Goal: Task Accomplishment & Management: Complete application form

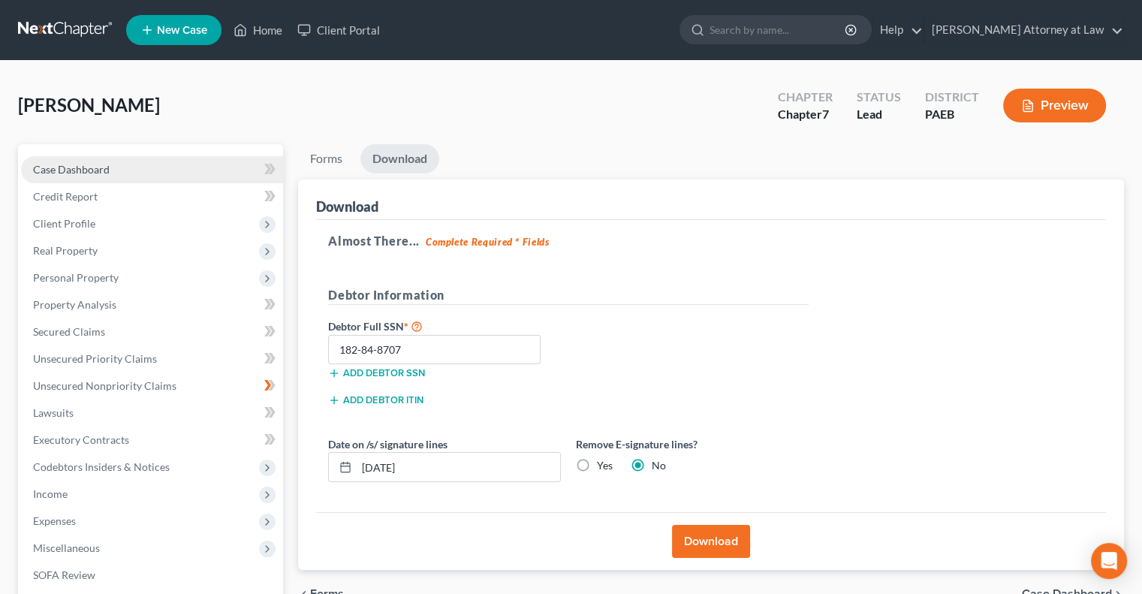
click at [81, 173] on span "Case Dashboard" at bounding box center [71, 169] width 77 height 13
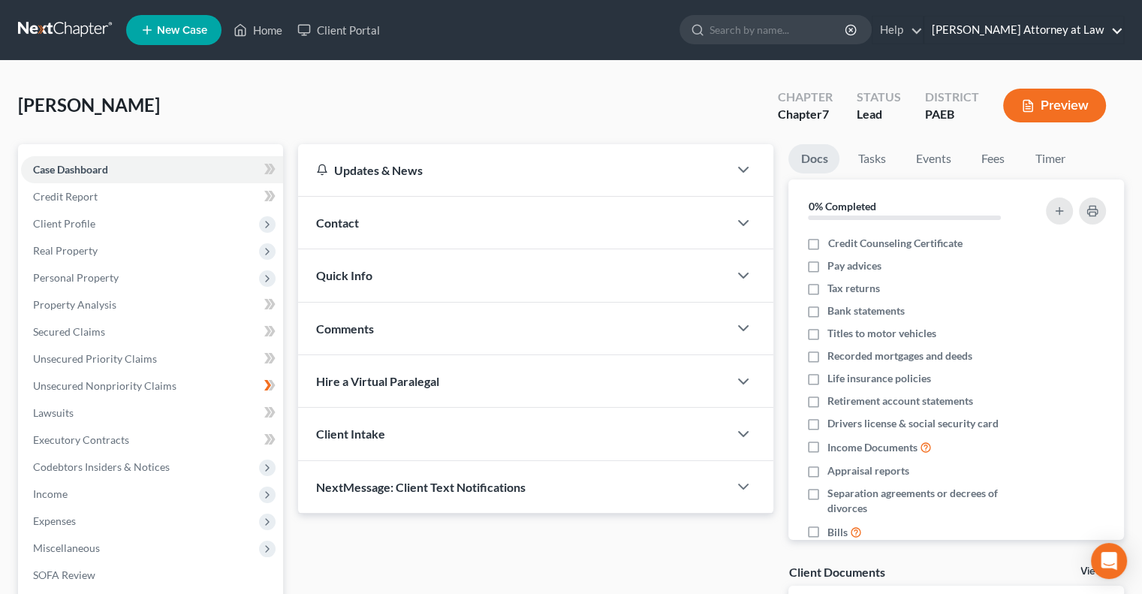
click at [1116, 23] on link "[PERSON_NAME] Attorney at Law" at bounding box center [1023, 30] width 199 height 27
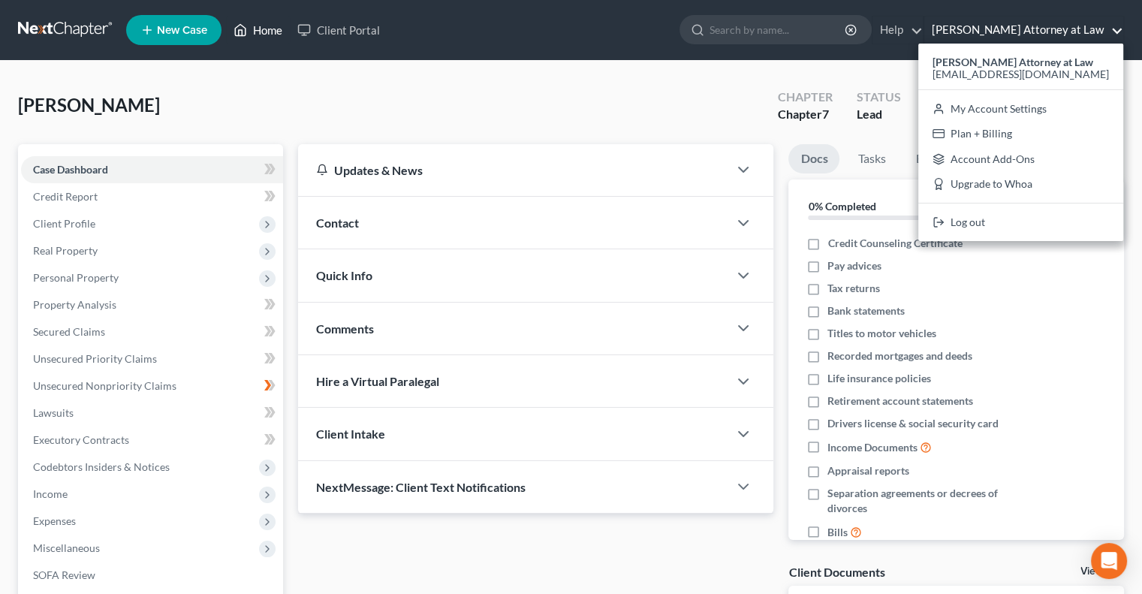
click at [255, 25] on link "Home" at bounding box center [258, 30] width 64 height 27
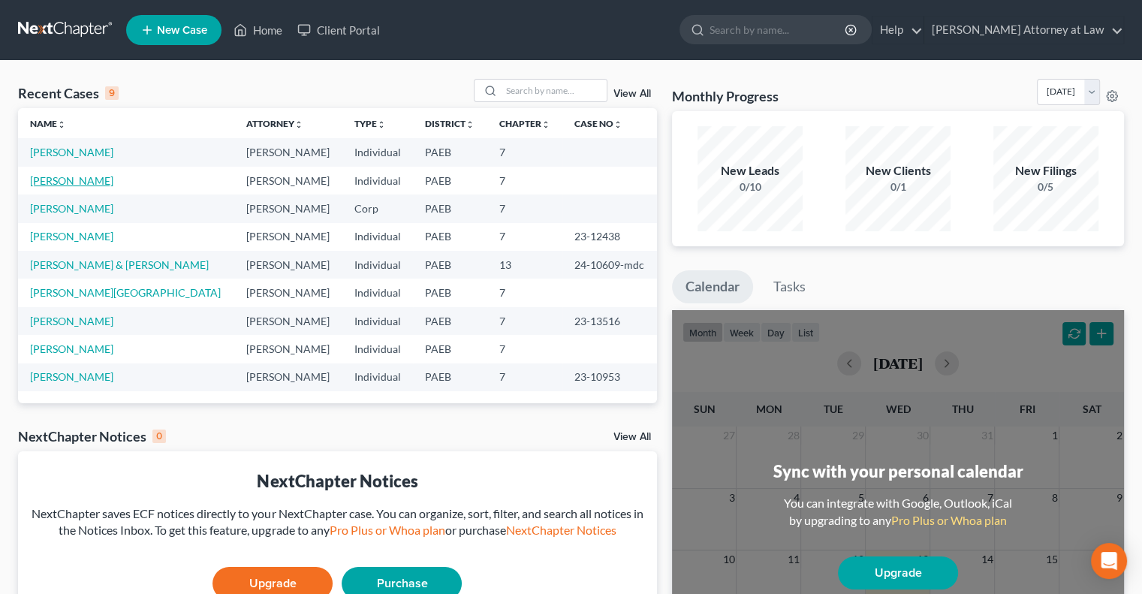
click at [73, 181] on link "[PERSON_NAME]" at bounding box center [71, 180] width 83 height 13
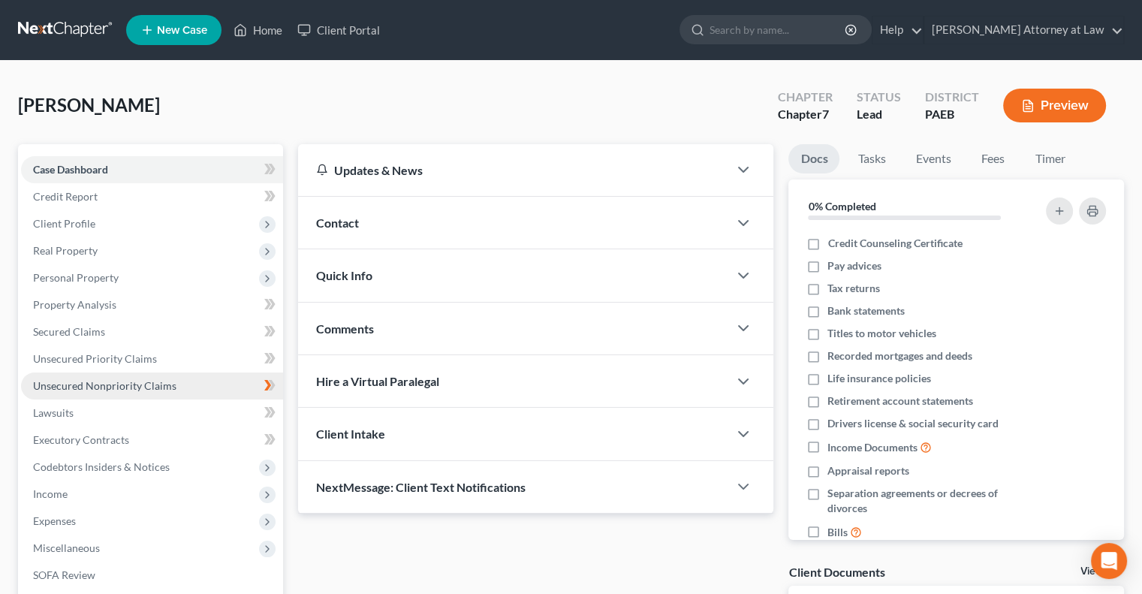
click at [111, 390] on span "Unsecured Nonpriority Claims" at bounding box center [104, 385] width 143 height 13
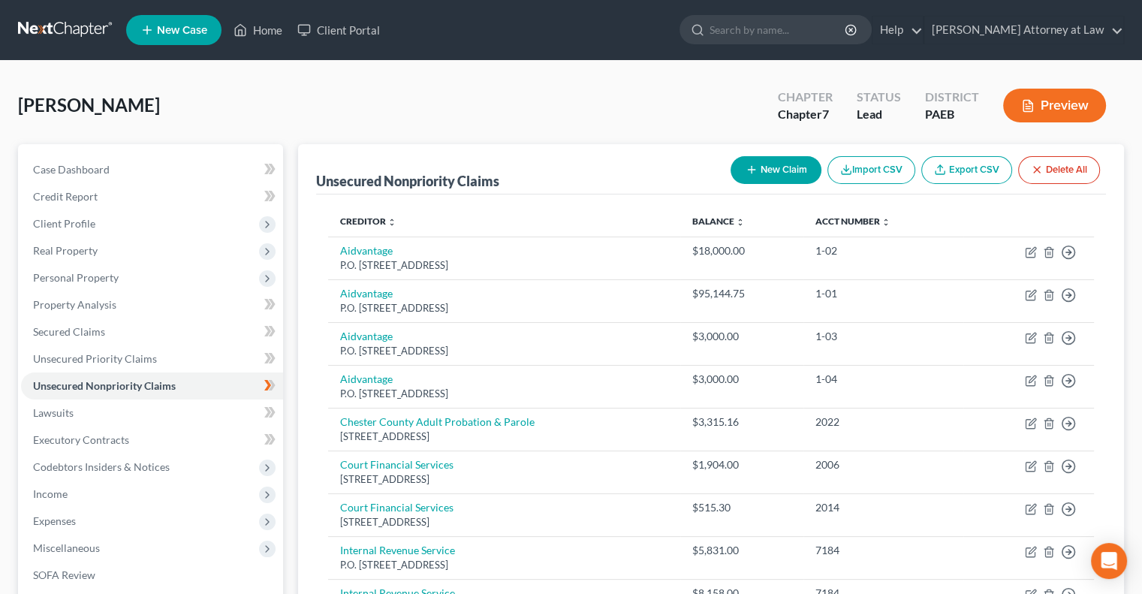
click at [767, 173] on button "New Claim" at bounding box center [775, 170] width 91 height 28
select select "0"
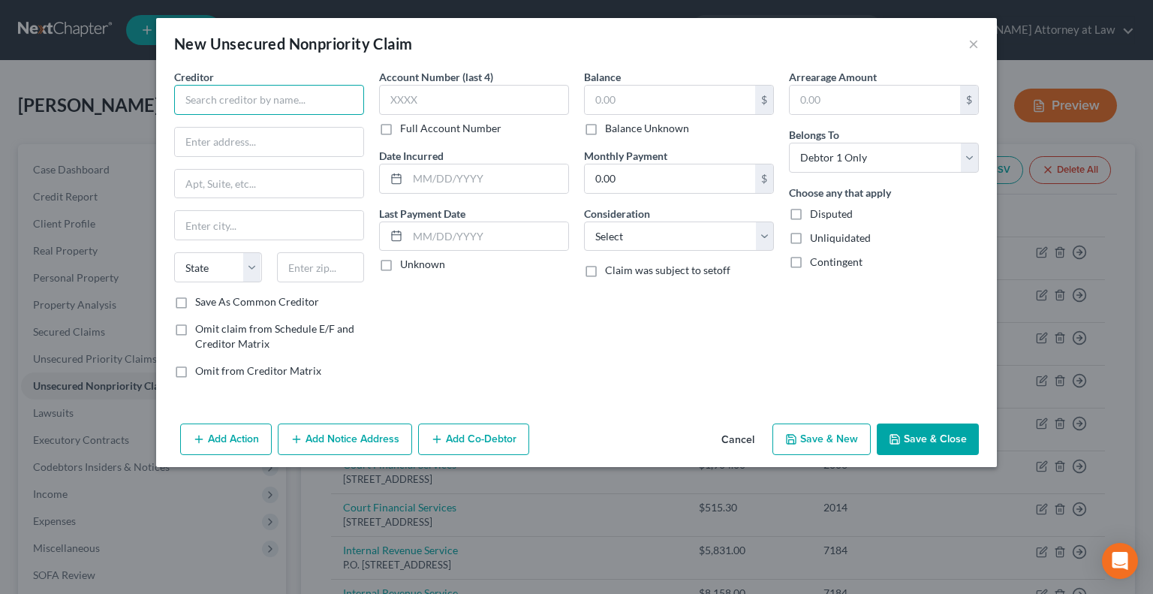
click at [257, 107] on input "text" at bounding box center [269, 100] width 190 height 30
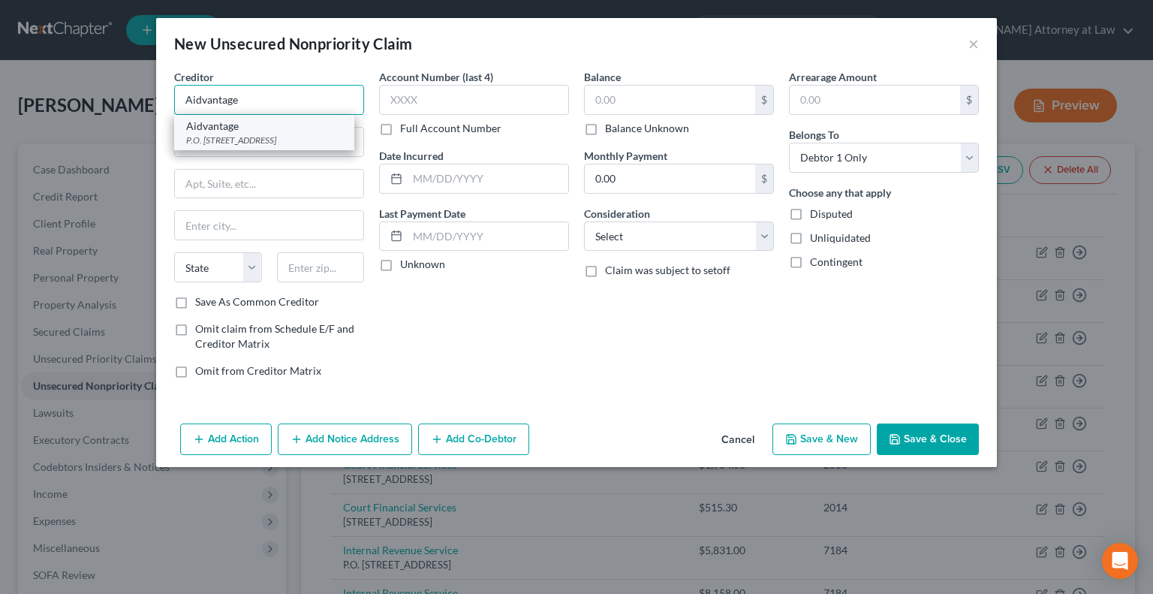
type input "Aidvantage"
click at [257, 134] on div "P.O. [STREET_ADDRESS]" at bounding box center [264, 140] width 156 height 13
type input "P.O. Box 300001"
type input "[GEOGRAPHIC_DATA]"
select select "45"
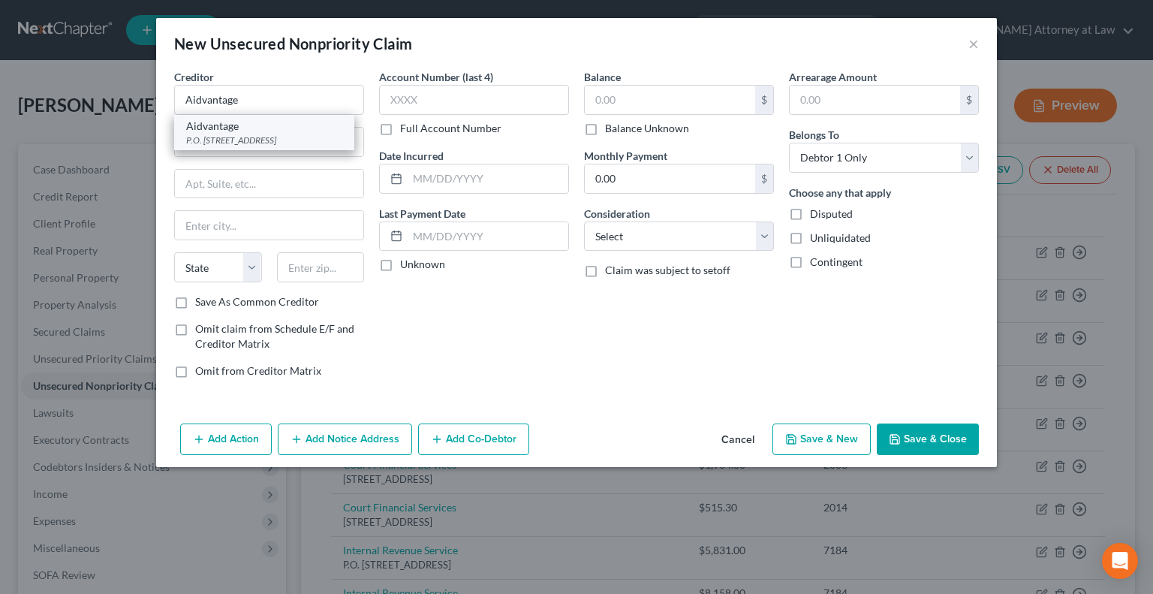
type input "75403"
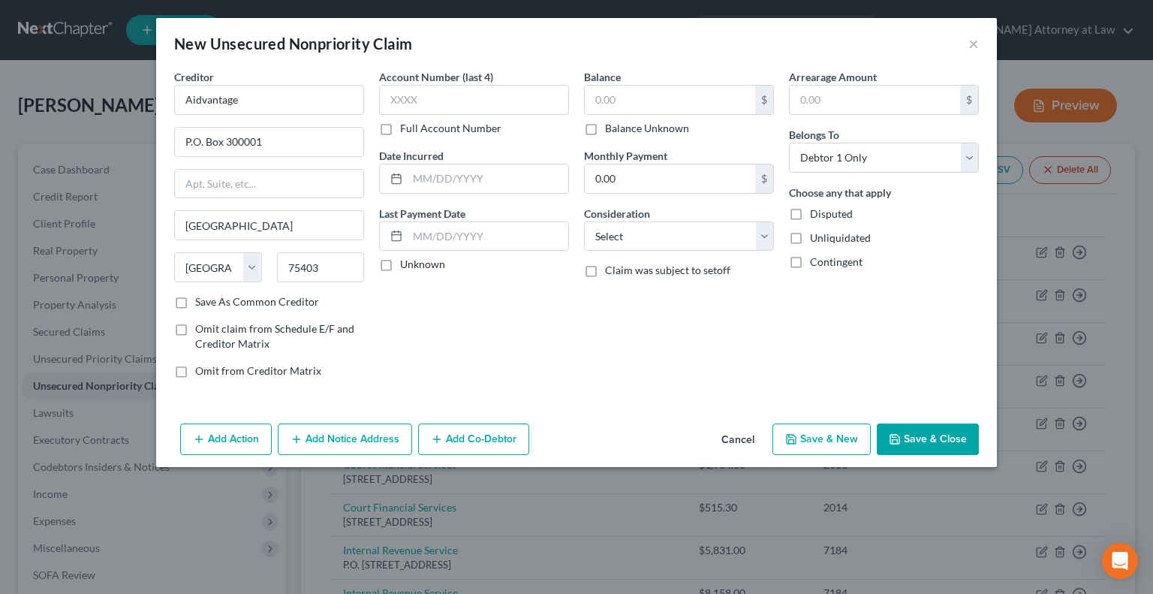
click at [927, 441] on button "Save & Close" at bounding box center [928, 439] width 102 height 32
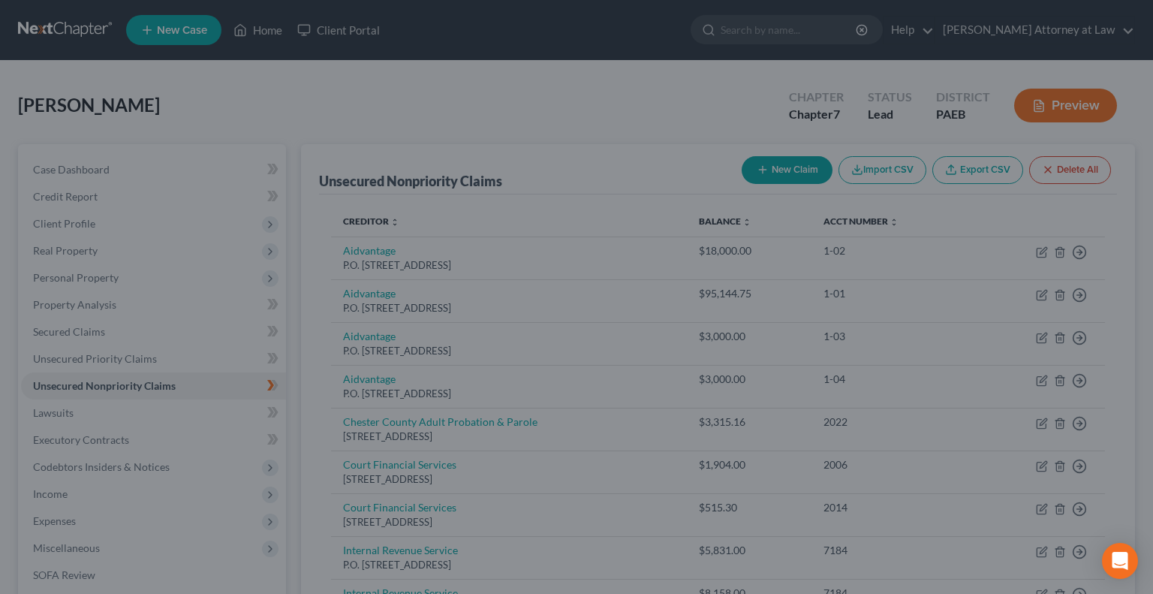
type input "0.00"
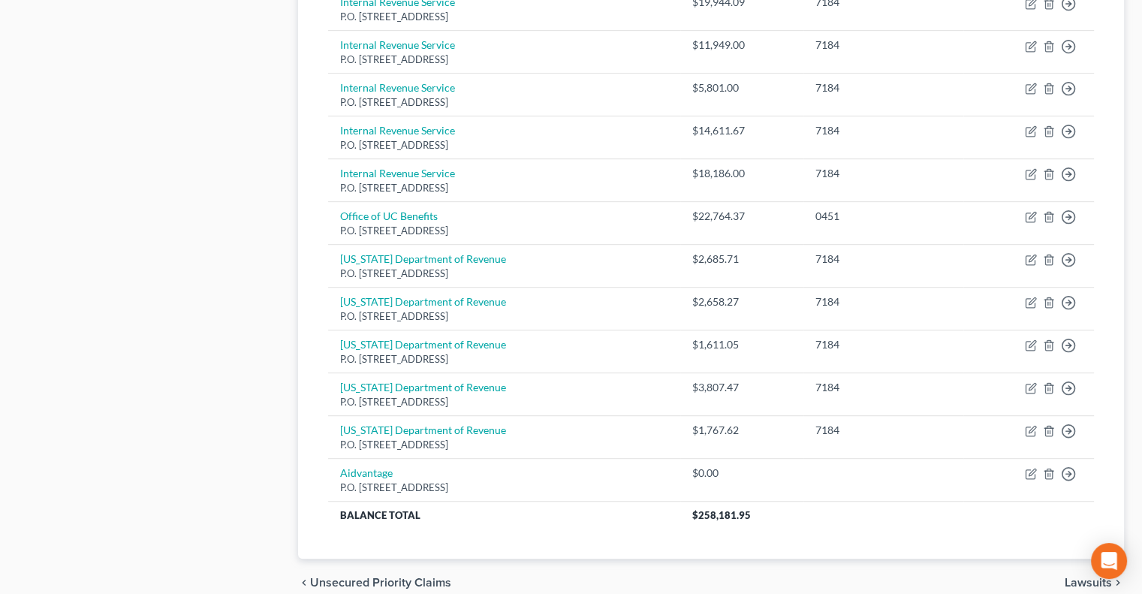
scroll to position [768, 0]
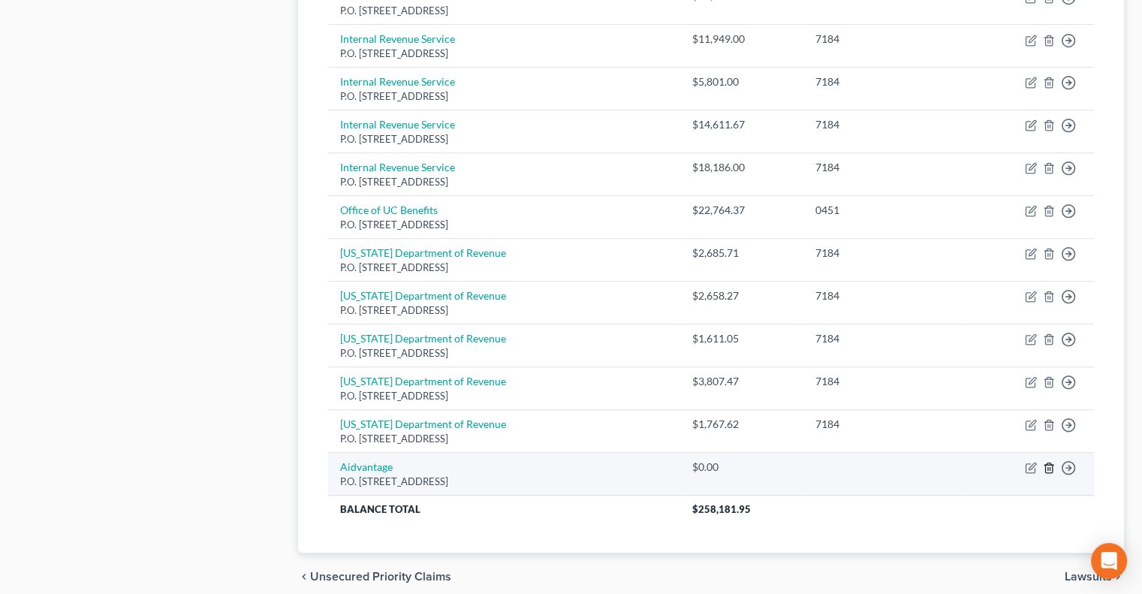
click at [1046, 462] on icon "button" at bounding box center [1049, 468] width 12 height 12
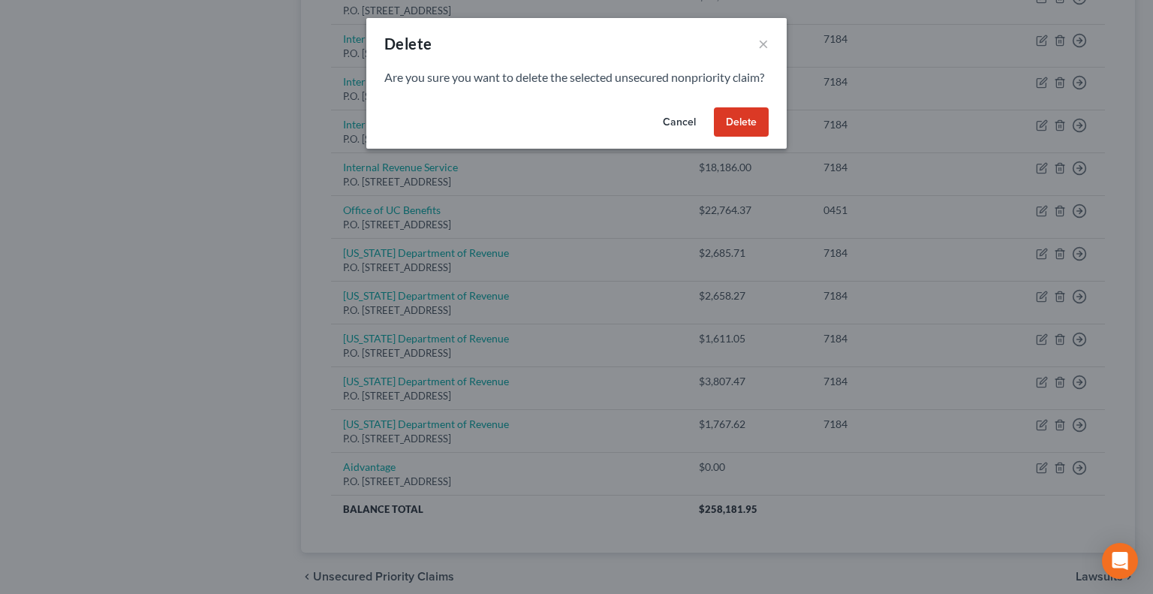
click at [747, 137] on button "Delete" at bounding box center [741, 122] width 55 height 30
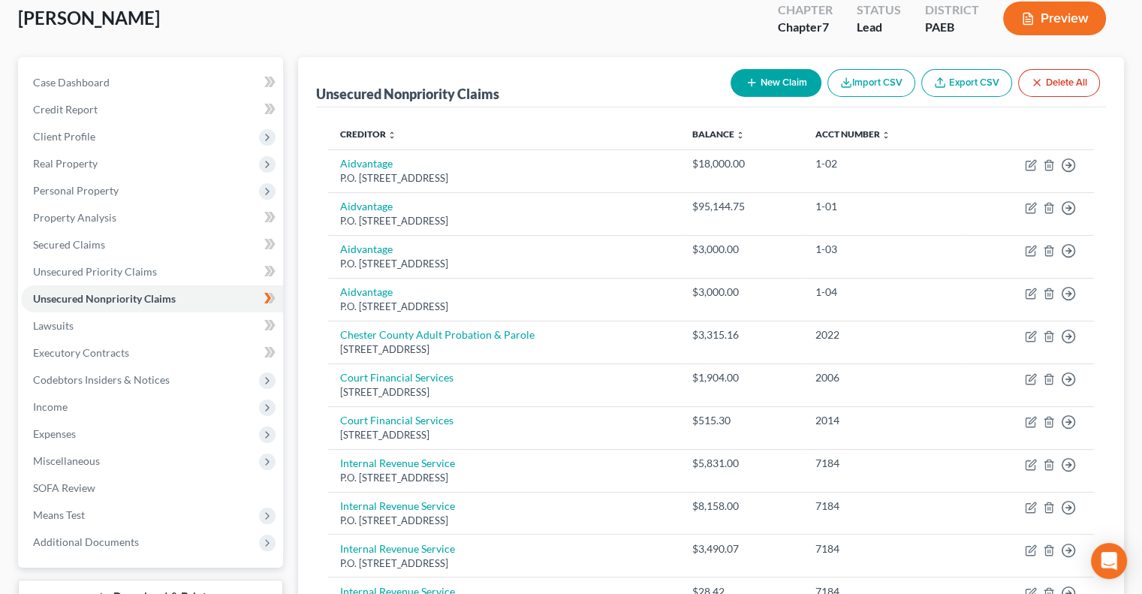
scroll to position [84, 0]
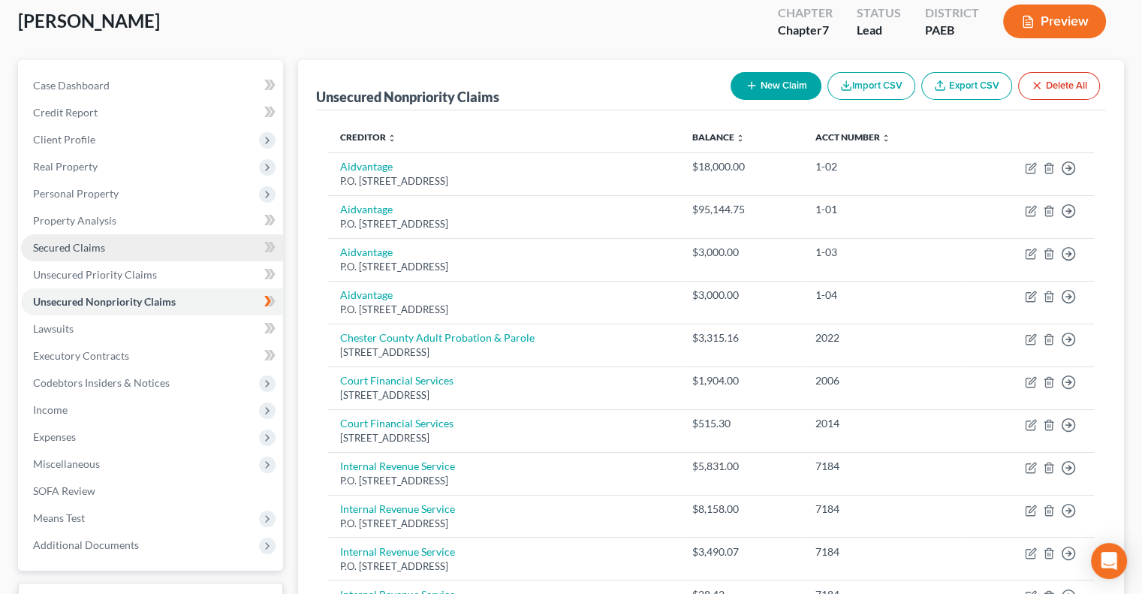
click at [109, 245] on link "Secured Claims" at bounding box center [152, 247] width 262 height 27
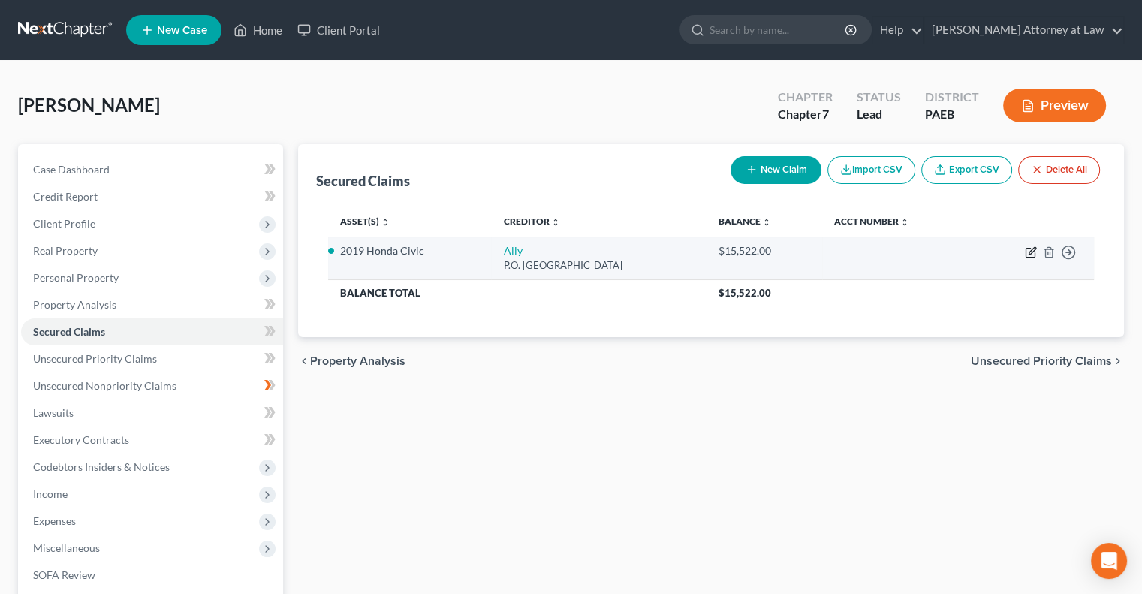
click at [1030, 251] on icon "button" at bounding box center [1031, 252] width 12 height 12
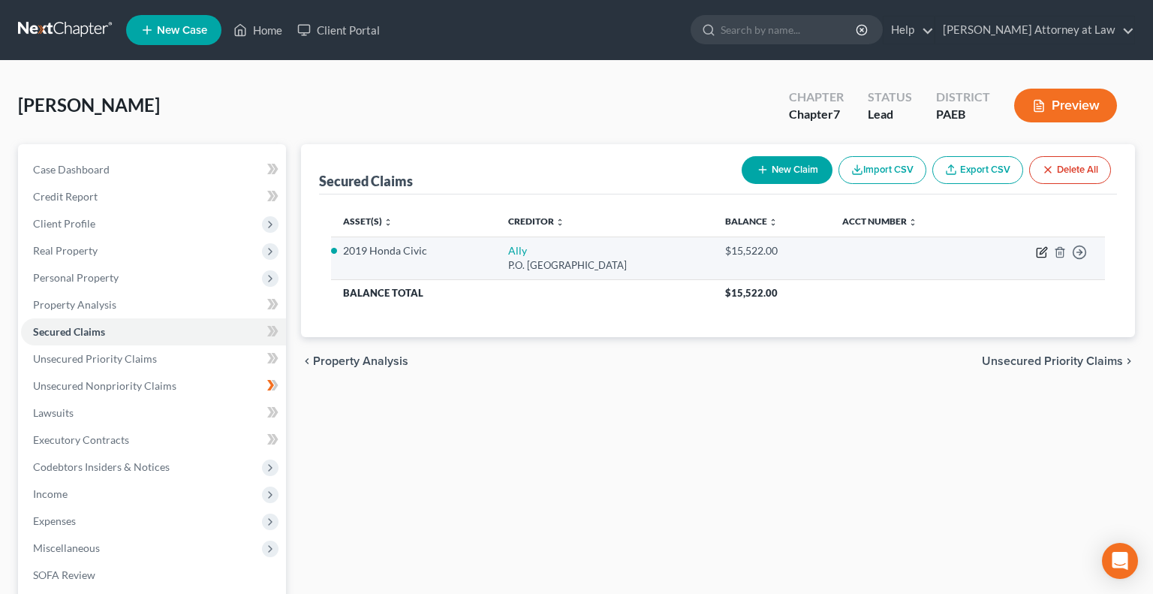
select select "39"
select select "2"
select select "3"
select select "0"
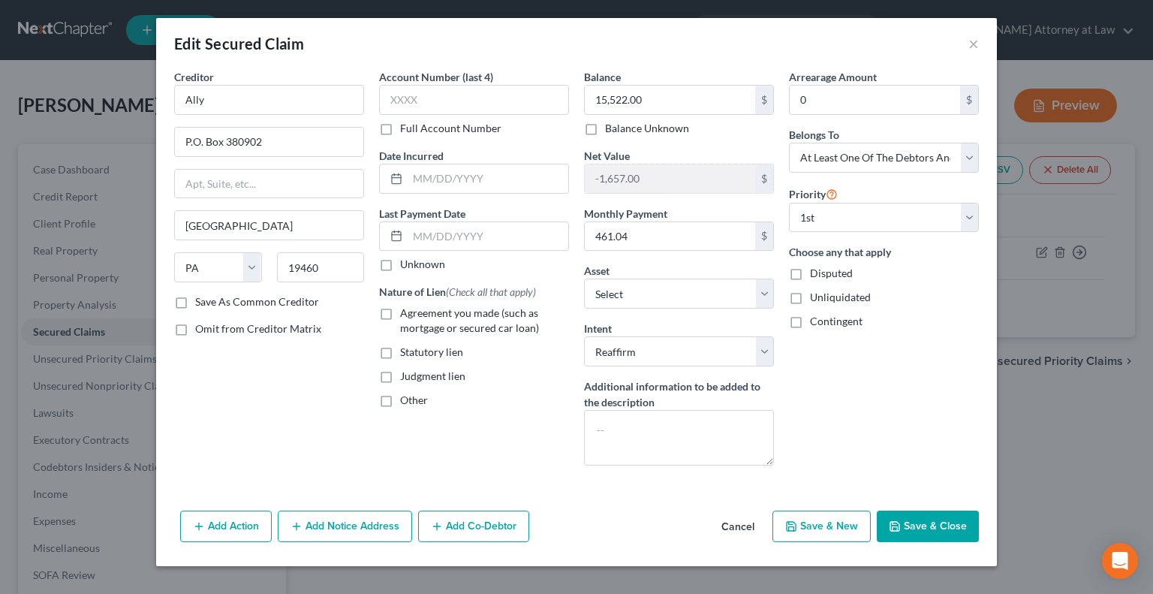
click at [501, 527] on button "Add Co-Debtor" at bounding box center [473, 526] width 111 height 32
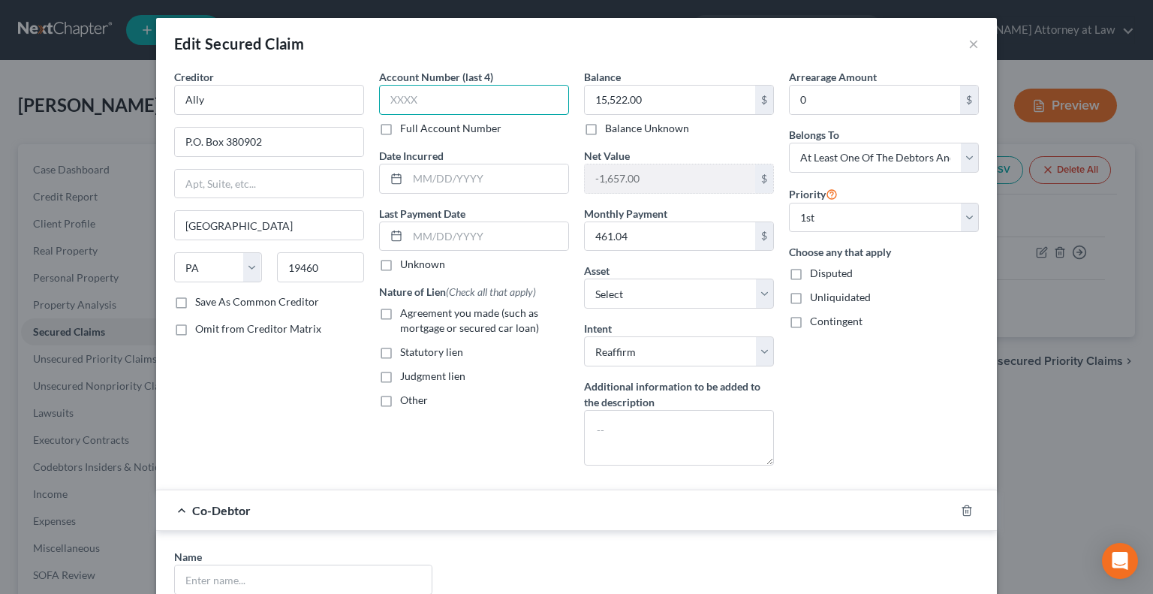
click at [405, 106] on input "text" at bounding box center [474, 100] width 190 height 30
type input "8581"
click at [400, 312] on label "Agreement you made (such as mortgage or secured car loan)" at bounding box center [484, 321] width 169 height 30
click at [406, 312] on input "Agreement you made (such as mortgage or secured car loan)" at bounding box center [411, 311] width 10 height 10
checkbox input "true"
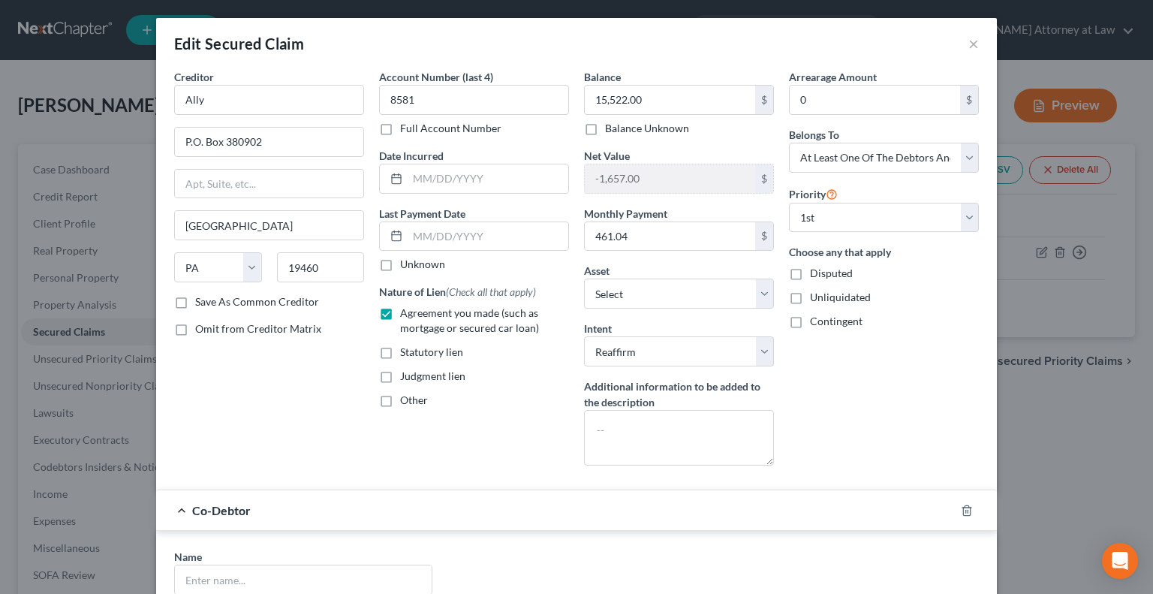
click at [400, 265] on label "Unknown" at bounding box center [422, 264] width 45 height 15
click at [406, 265] on input "Unknown" at bounding box center [411, 262] width 10 height 10
checkbox input "true"
click at [966, 214] on select "Select 1st 2nd 3rd 4th 5th 6th 7th 8th 9th 10th 11th 12th 13th 14th 15th 16th 1…" at bounding box center [884, 218] width 190 height 30
click at [789, 203] on select "Select 1st 2nd 3rd 4th 5th 6th 7th 8th 9th 10th 11th 12th 13th 14th 15th 16th 1…" at bounding box center [884, 218] width 190 height 30
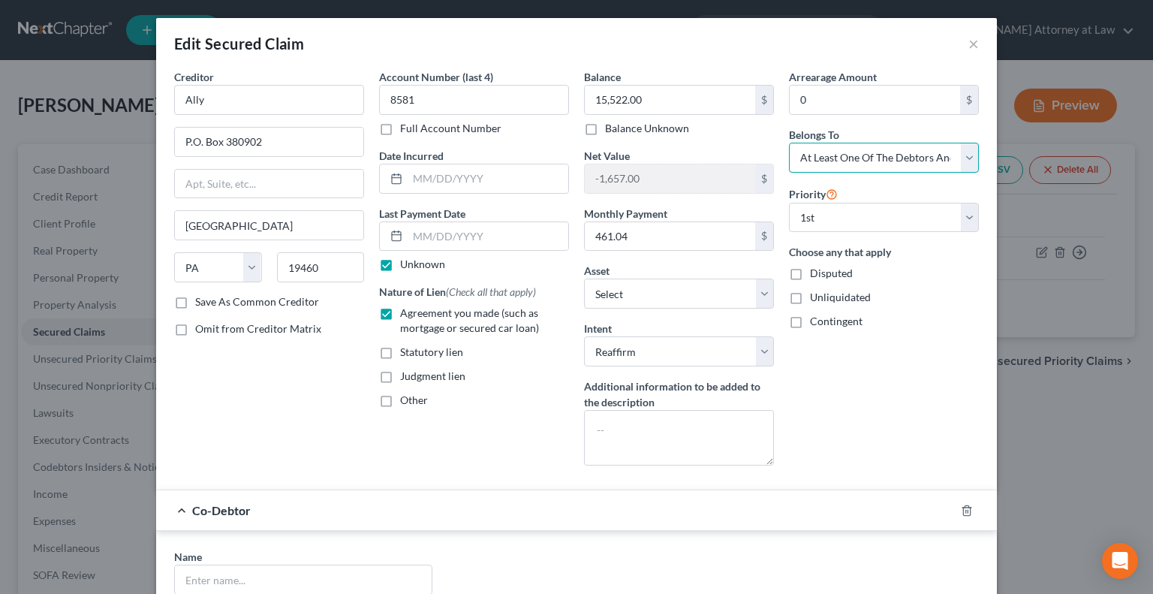
click at [965, 152] on select "Select Debtor 1 Only Debtor 2 Only Debtor 1 And Debtor 2 Only At Least One Of T…" at bounding box center [884, 158] width 190 height 30
click at [789, 143] on select "Select Debtor 1 Only Debtor 2 Only Debtor 1 And Debtor 2 Only At Least One Of T…" at bounding box center [884, 158] width 190 height 30
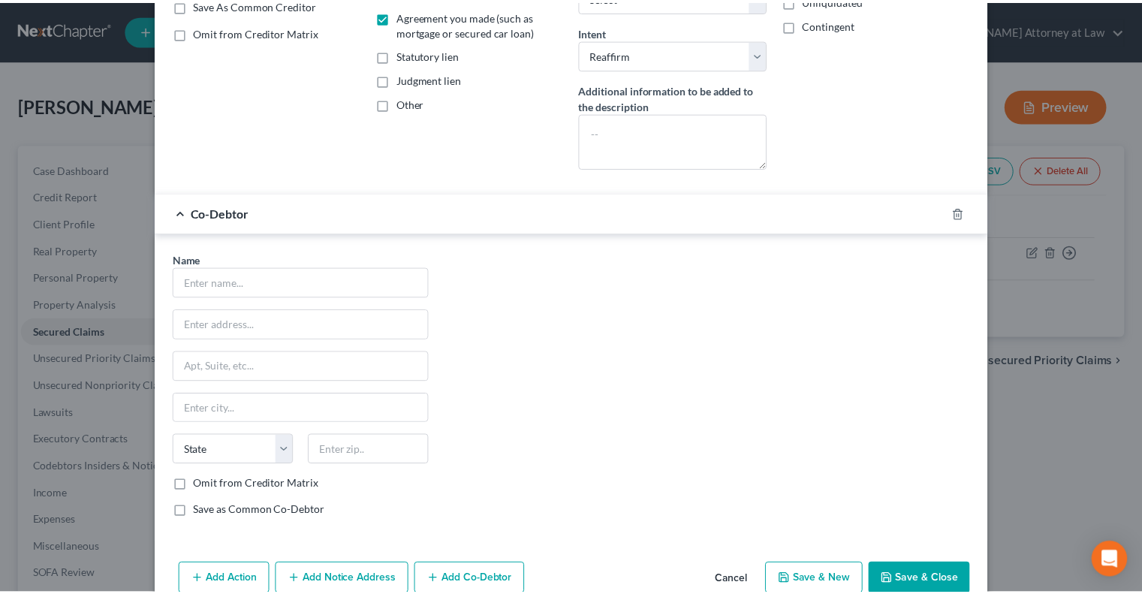
scroll to position [323, 0]
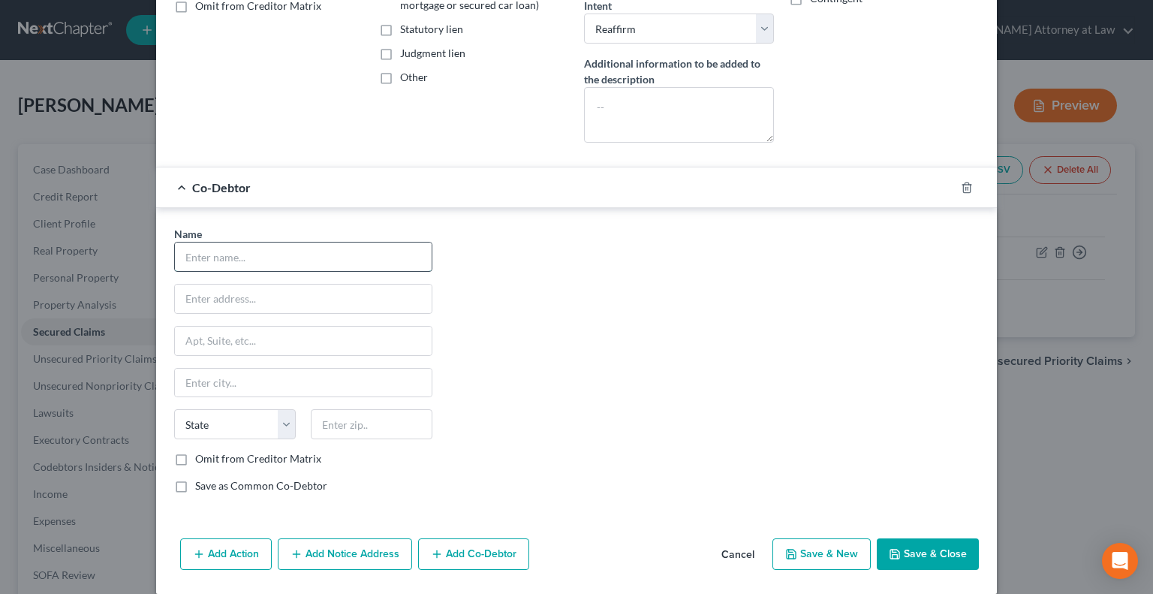
click at [237, 254] on input "text" at bounding box center [303, 256] width 257 height 29
type input "[PERSON_NAME]"
click at [221, 300] on input "text" at bounding box center [303, 299] width 257 height 29
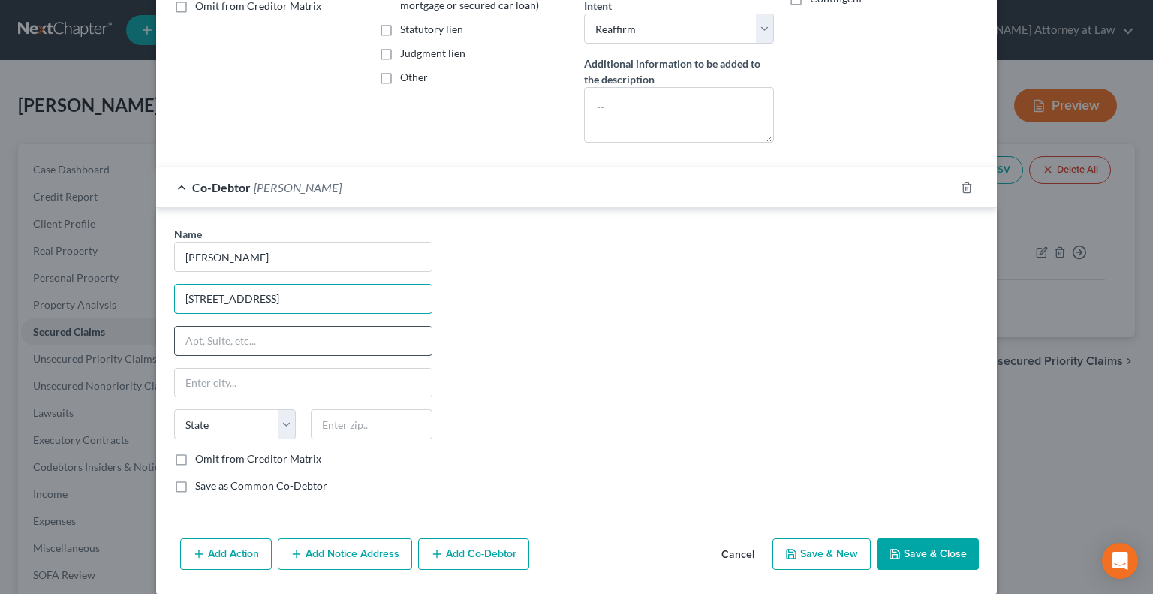
type input "[STREET_ADDRESS]"
click at [187, 340] on input "text" at bounding box center [303, 341] width 257 height 29
type input "Apt. 303"
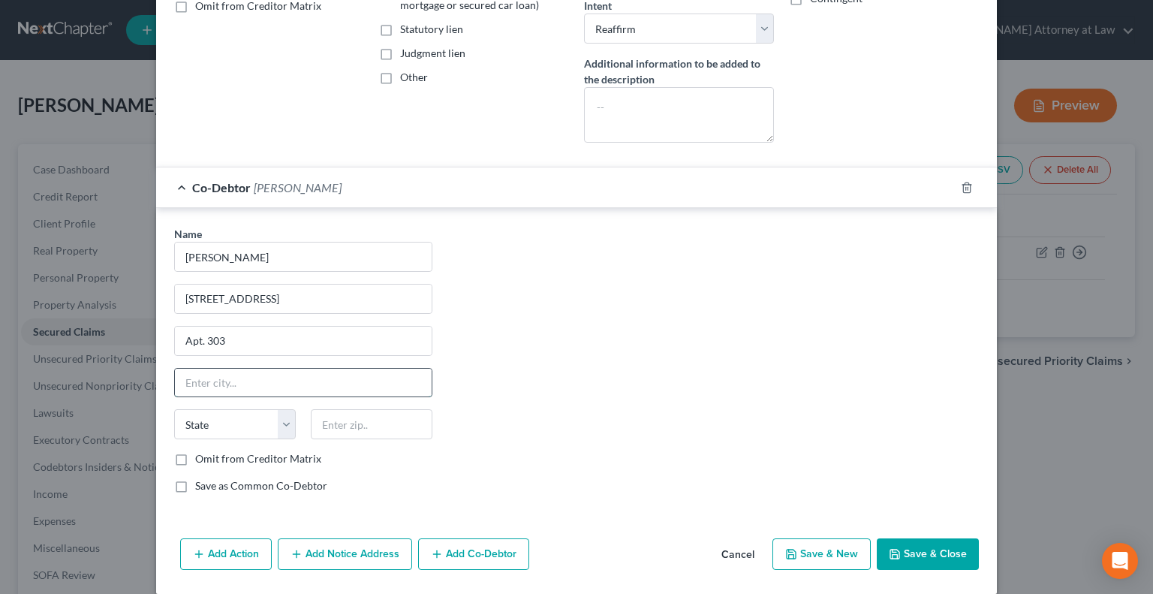
click at [200, 384] on input "text" at bounding box center [303, 383] width 257 height 29
type input "[GEOGRAPHIC_DATA]"
click at [284, 423] on select "State [US_STATE] AK AR AZ CA CO CT DE DC [GEOGRAPHIC_DATA] [GEOGRAPHIC_DATA] GU…" at bounding box center [235, 424] width 122 height 30
select select "39"
click at [174, 409] on select "State [US_STATE] AK AR AZ CA CO CT DE DC [GEOGRAPHIC_DATA] [GEOGRAPHIC_DATA] GU…" at bounding box center [235, 424] width 122 height 30
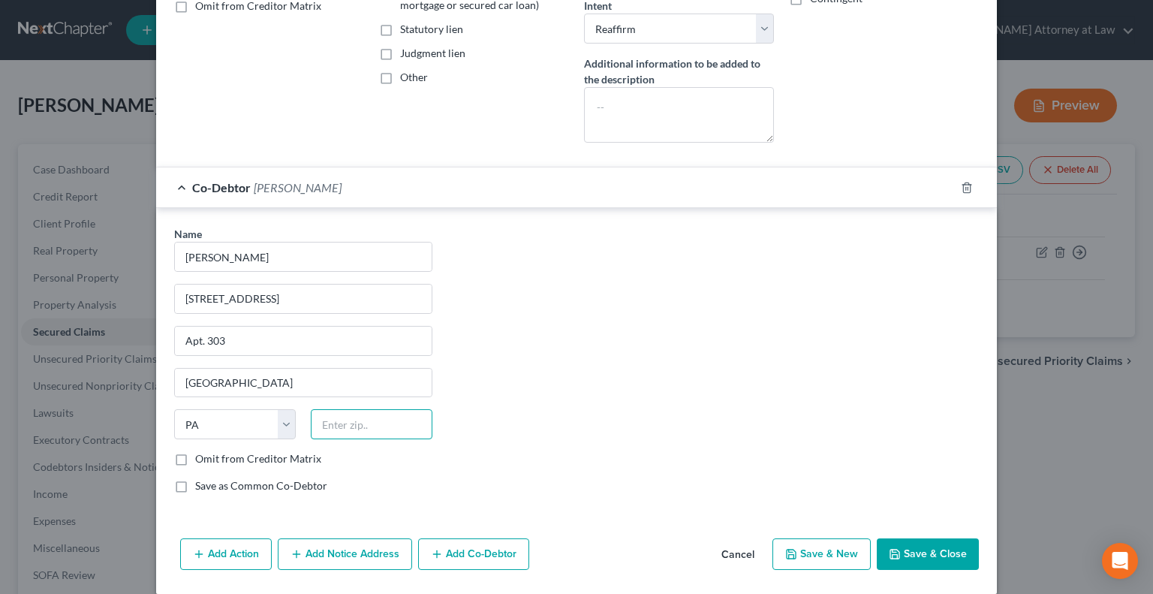
click at [345, 425] on input "text" at bounding box center [372, 424] width 122 height 30
type input "19460"
click at [925, 543] on button "Save & Close" at bounding box center [928, 554] width 102 height 32
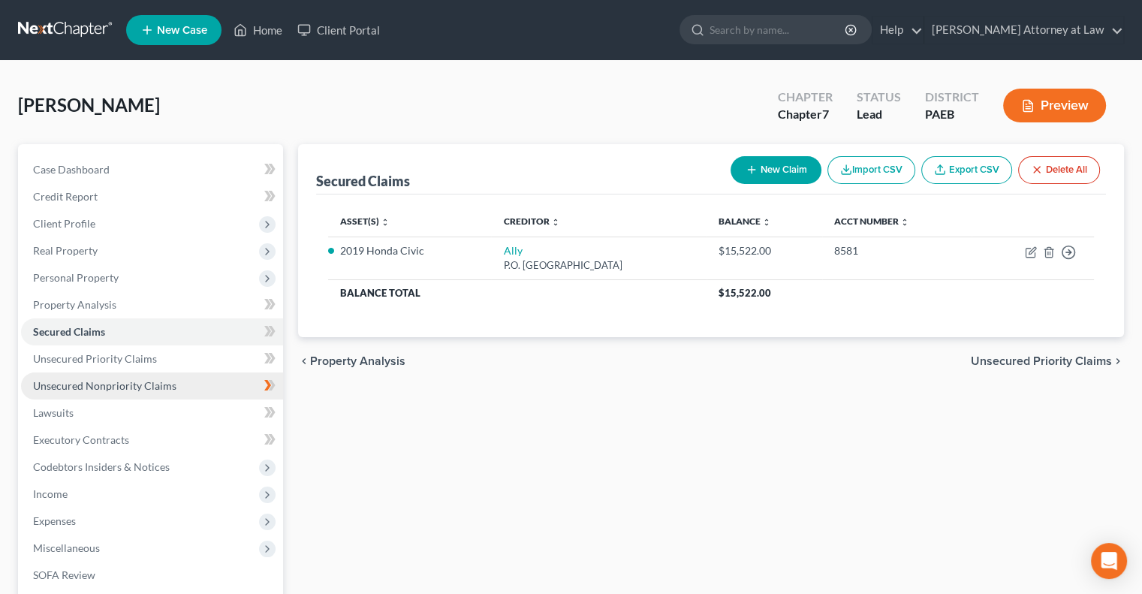
click at [163, 389] on span "Unsecured Nonpriority Claims" at bounding box center [104, 385] width 143 height 13
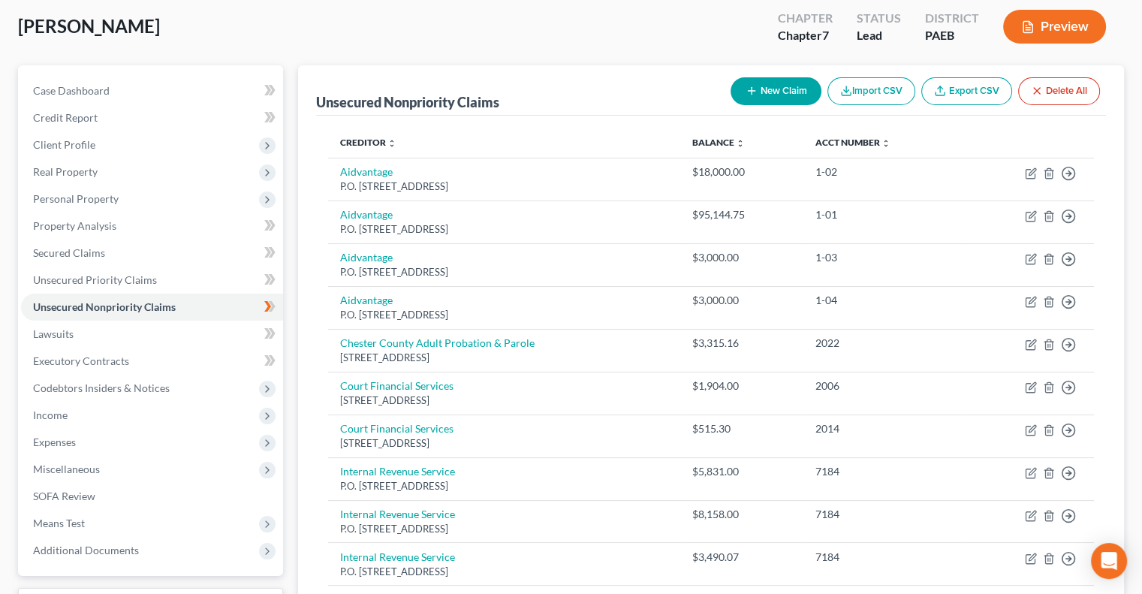
scroll to position [47, 0]
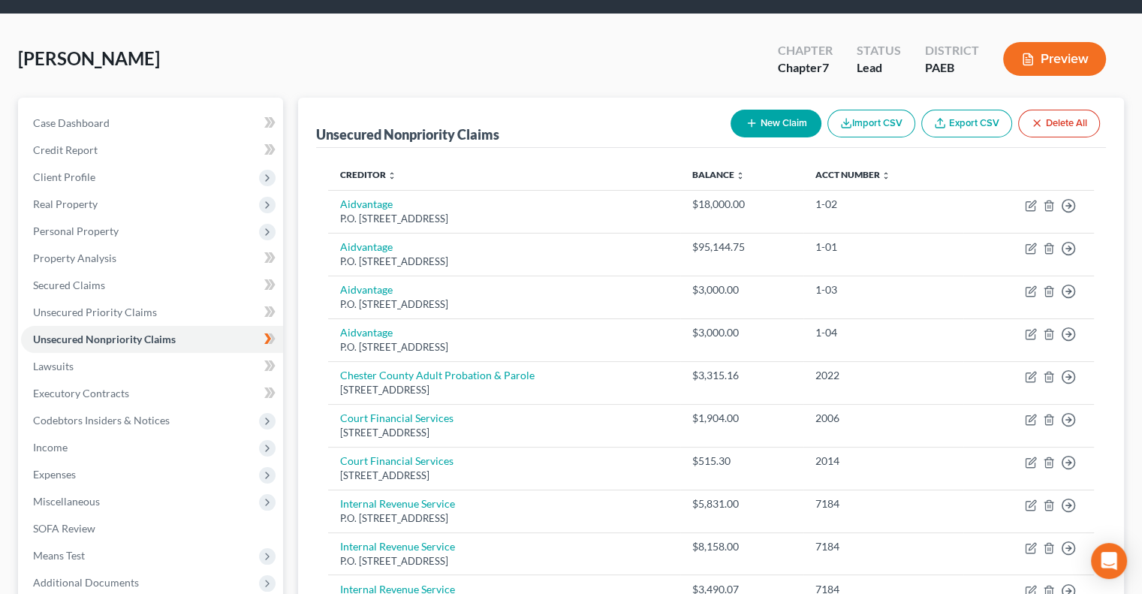
click at [760, 122] on button "New Claim" at bounding box center [775, 124] width 91 height 28
select select "0"
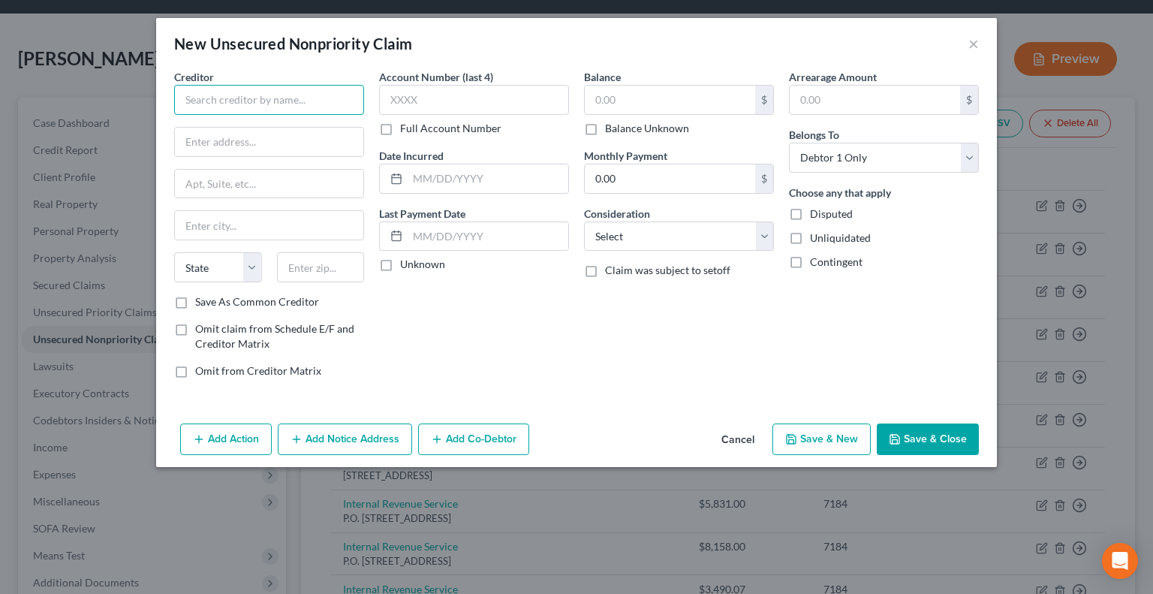
click at [245, 108] on input "text" at bounding box center [269, 100] width 190 height 30
type input "Prosper Marketplace, Inc."
click at [200, 146] on input "text" at bounding box center [269, 142] width 188 height 29
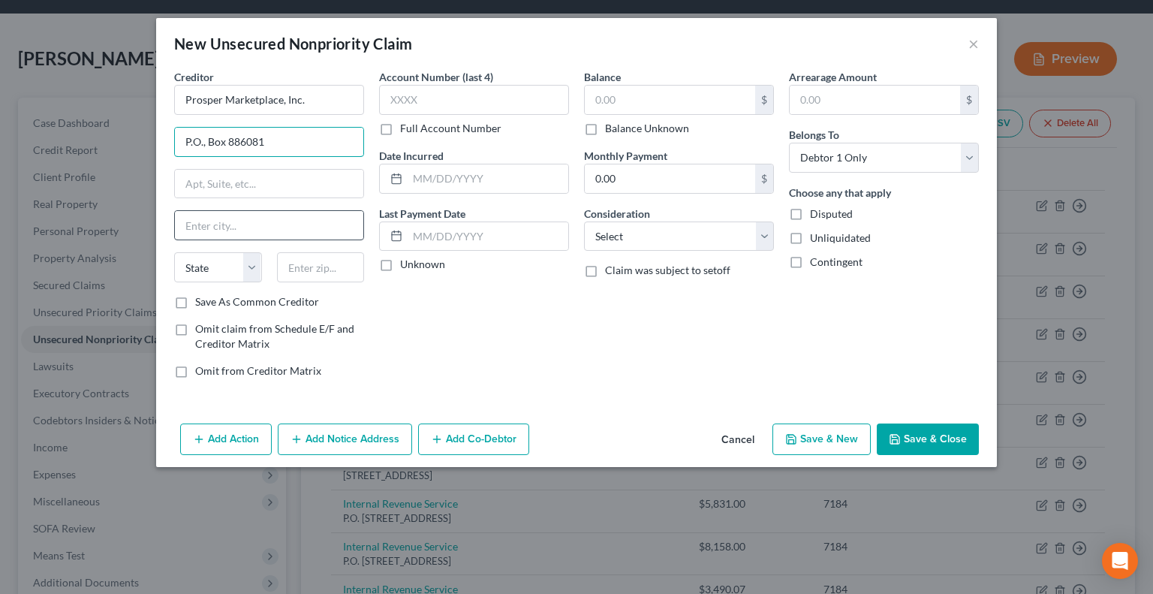
type input "P.O., Box 886081"
click at [200, 230] on input "text" at bounding box center [269, 225] width 188 height 29
type input "[GEOGRAPHIC_DATA]"
click at [255, 267] on select "State [US_STATE] AK AR AZ CA CO CT DE DC [GEOGRAPHIC_DATA] [GEOGRAPHIC_DATA] GU…" at bounding box center [218, 267] width 88 height 30
select select "4"
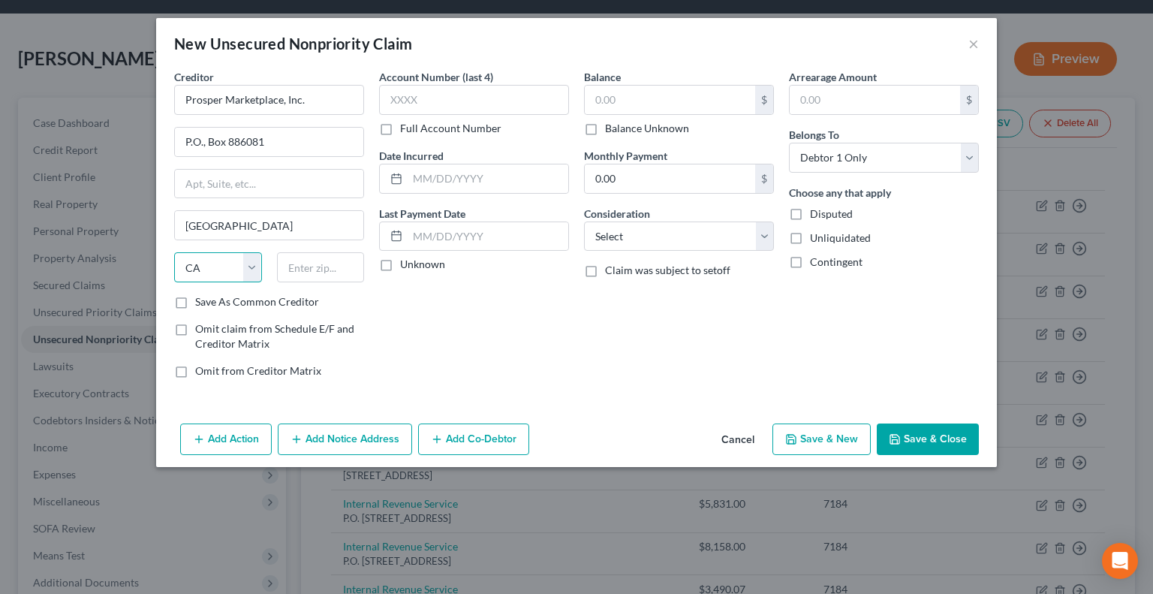
click at [174, 252] on select "State [US_STATE] AK AR AZ CA CO CT DE DC [GEOGRAPHIC_DATA] [GEOGRAPHIC_DATA] GU…" at bounding box center [218, 267] width 88 height 30
click at [336, 262] on input "text" at bounding box center [321, 267] width 88 height 30
type input "90088"
click at [426, 101] on input "text" at bounding box center [474, 100] width 190 height 30
type input "8954"
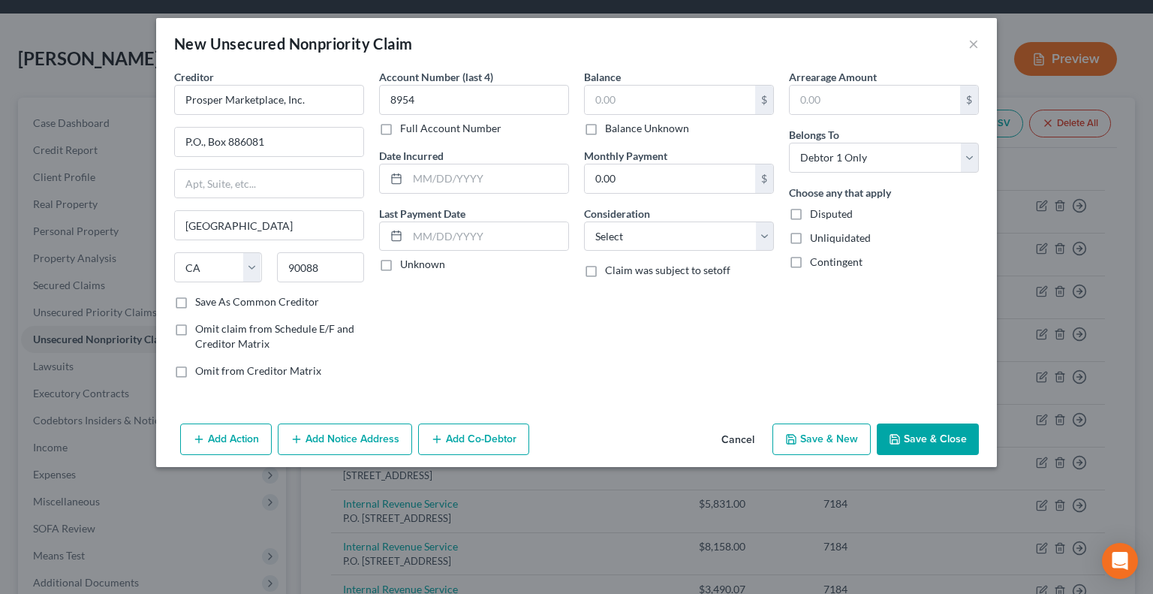
click at [400, 266] on label "Unknown" at bounding box center [422, 264] width 45 height 15
click at [406, 266] on input "Unknown" at bounding box center [411, 262] width 10 height 10
checkbox input "true"
click at [623, 104] on input "text" at bounding box center [670, 100] width 170 height 29
type input "9,774.05"
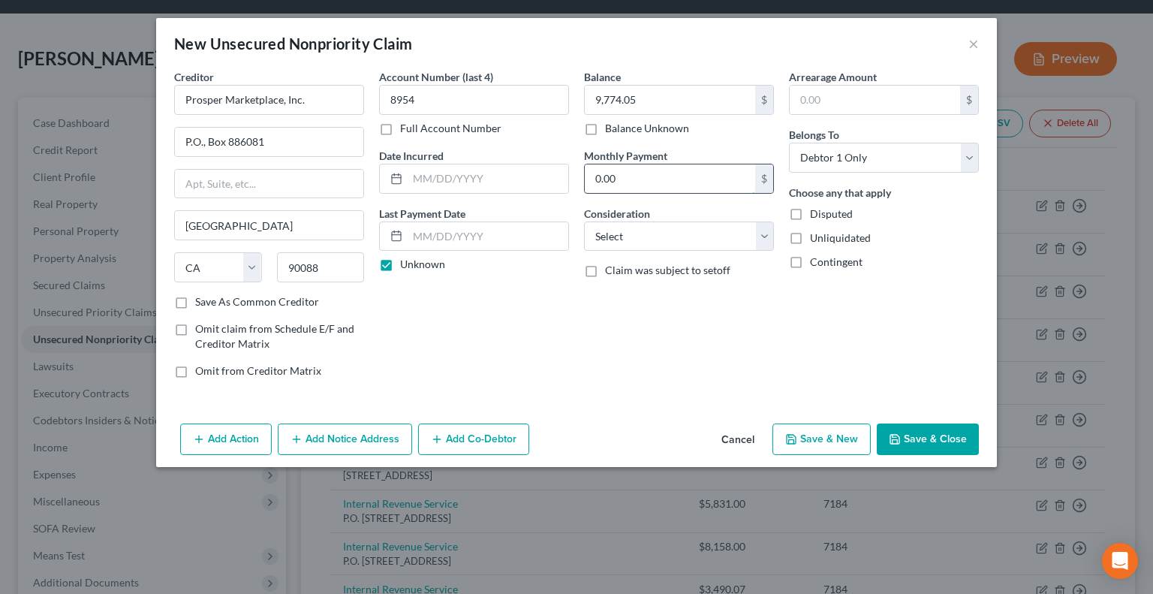
click at [630, 181] on input "0.00" at bounding box center [670, 178] width 170 height 29
type input "321.23"
click at [760, 236] on select "Select Cable / Satellite Services Collection Agency Credit Card Debt Debt Couns…" at bounding box center [679, 236] width 190 height 30
select select "10"
click at [584, 221] on select "Select Cable / Satellite Services Collection Agency Credit Card Debt Debt Couns…" at bounding box center [679, 236] width 190 height 30
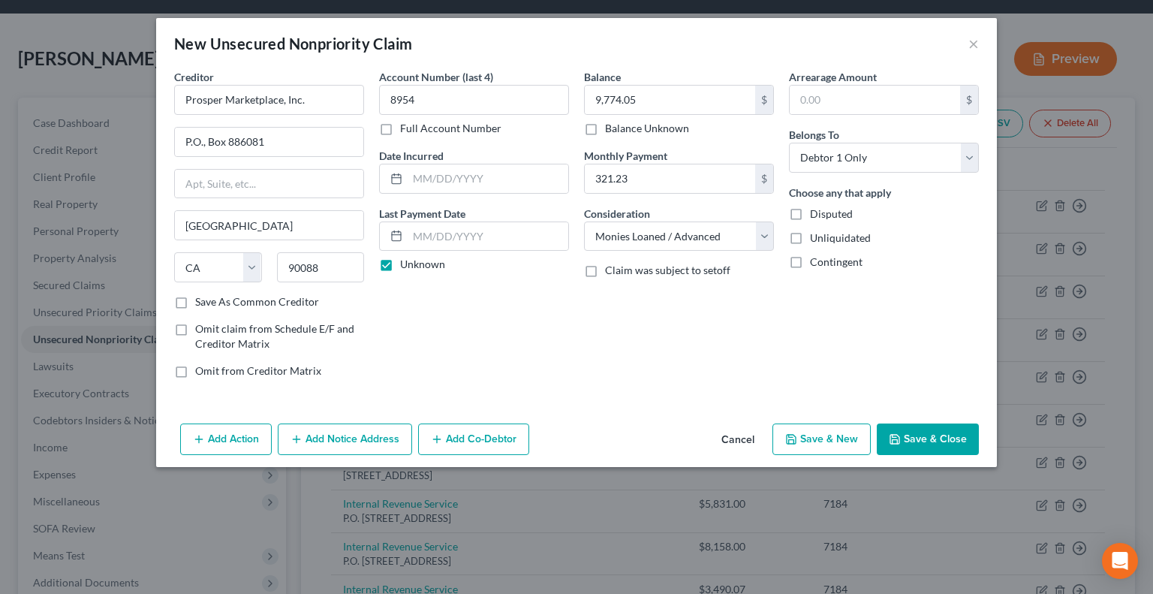
click at [925, 436] on button "Save & Close" at bounding box center [928, 439] width 102 height 32
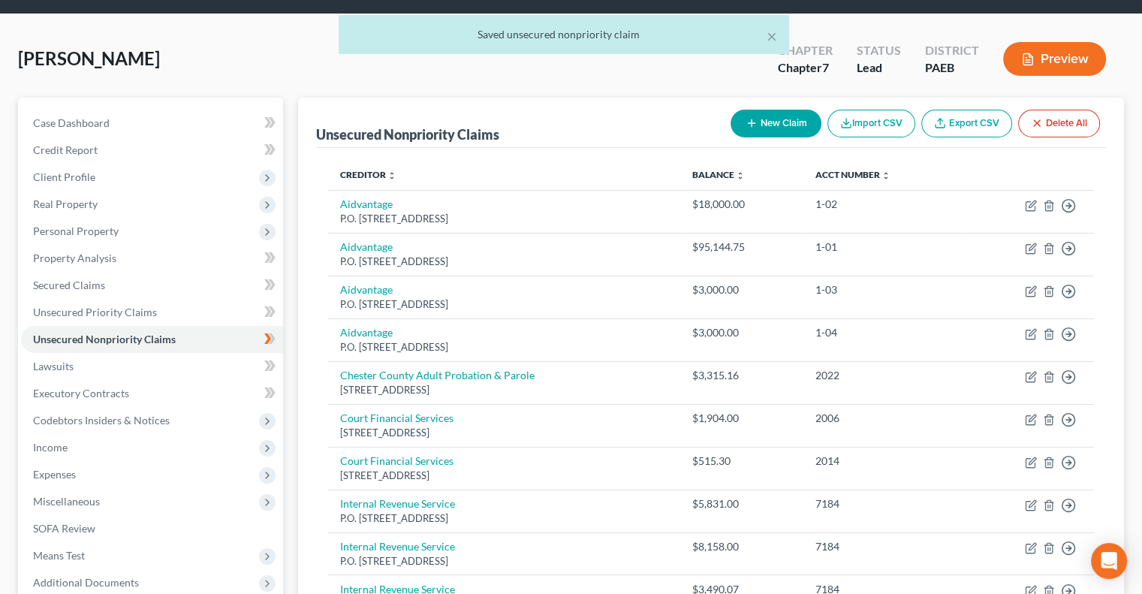
click at [778, 121] on button "New Claim" at bounding box center [775, 124] width 91 height 28
select select "0"
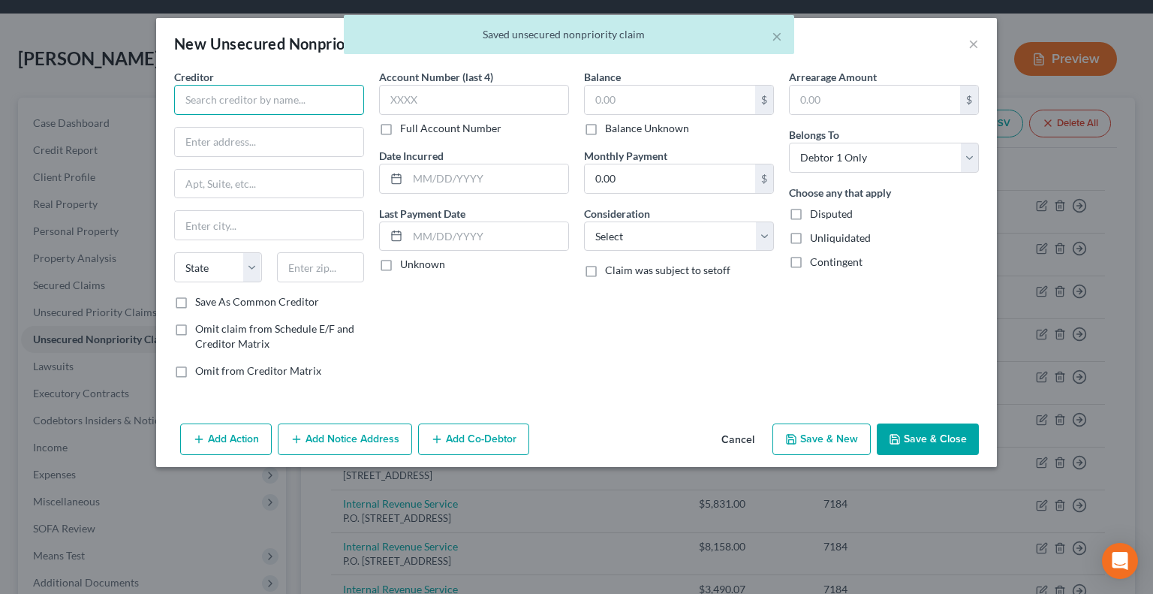
click at [223, 100] on input "text" at bounding box center [269, 100] width 190 height 30
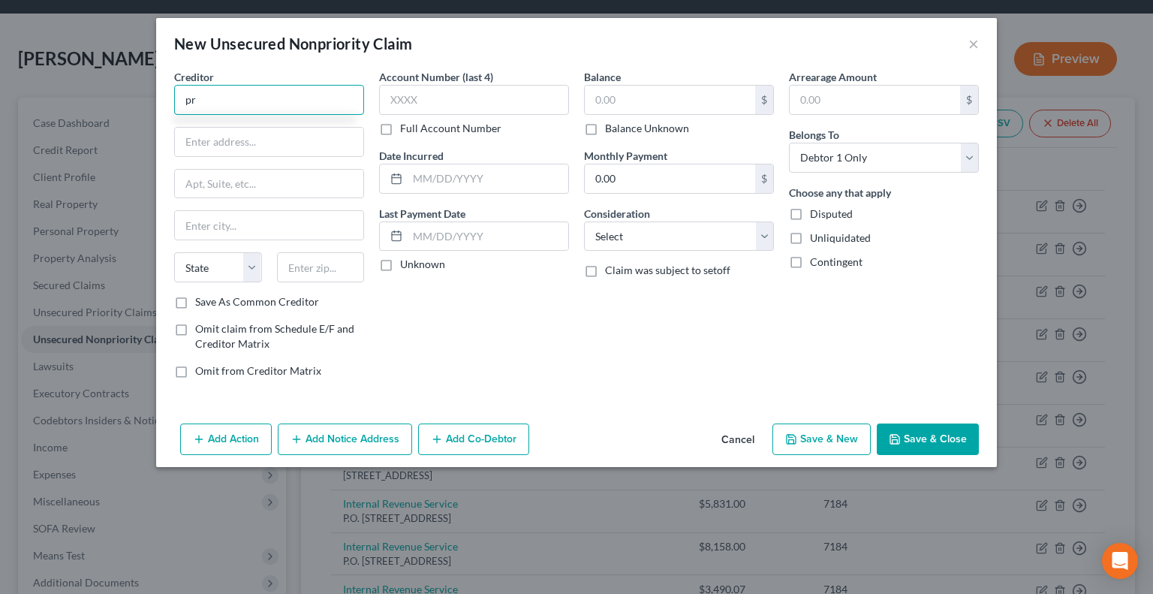
type input "p"
type input "Prosper Marketplace, Inc."
click at [205, 136] on input "text" at bounding box center [269, 142] width 188 height 29
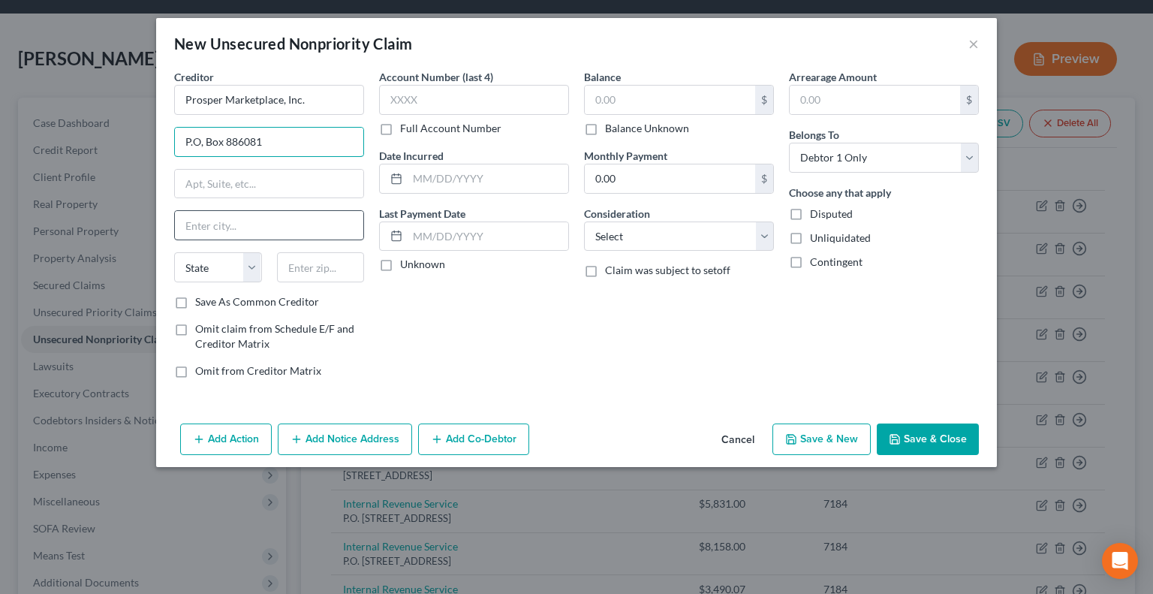
type input "P.O, Box 886081"
click at [213, 221] on input "text" at bounding box center [269, 225] width 188 height 29
type input "[GEOGRAPHIC_DATA]"
click at [254, 263] on select "State [US_STATE] AK AR AZ CA CO CT DE DC [GEOGRAPHIC_DATA] [GEOGRAPHIC_DATA] GU…" at bounding box center [218, 267] width 88 height 30
select select "4"
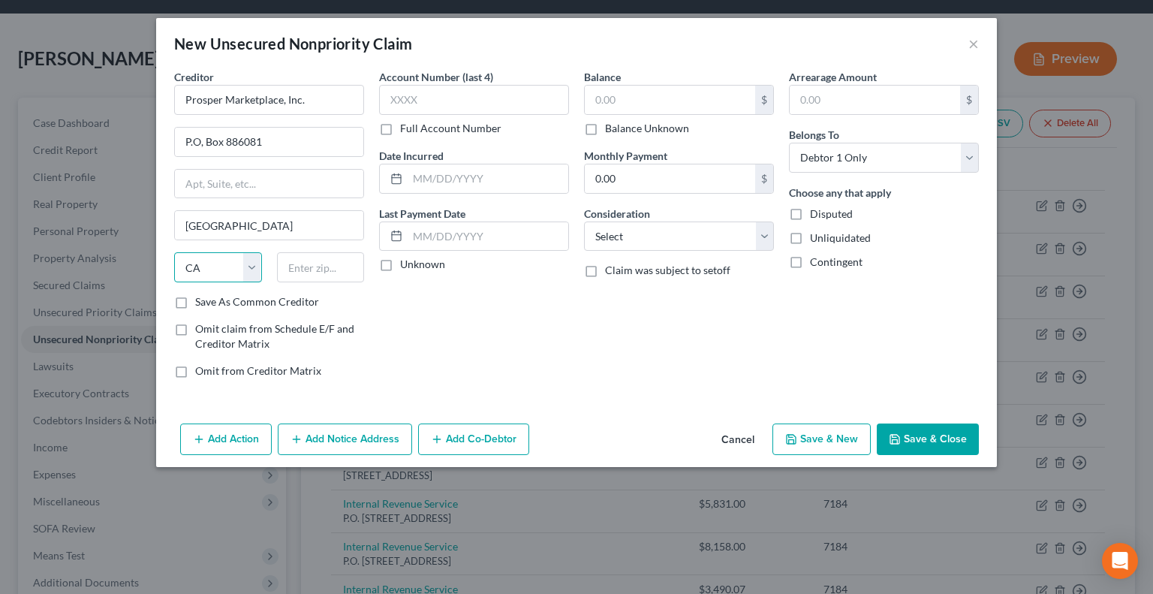
click at [174, 252] on select "State [US_STATE] AK AR AZ CA CO CT DE DC [GEOGRAPHIC_DATA] [GEOGRAPHIC_DATA] GU…" at bounding box center [218, 267] width 88 height 30
click at [329, 263] on input "text" at bounding box center [321, 267] width 88 height 30
type input "90088"
click at [444, 97] on input "text" at bounding box center [474, 100] width 190 height 30
type input "3164"
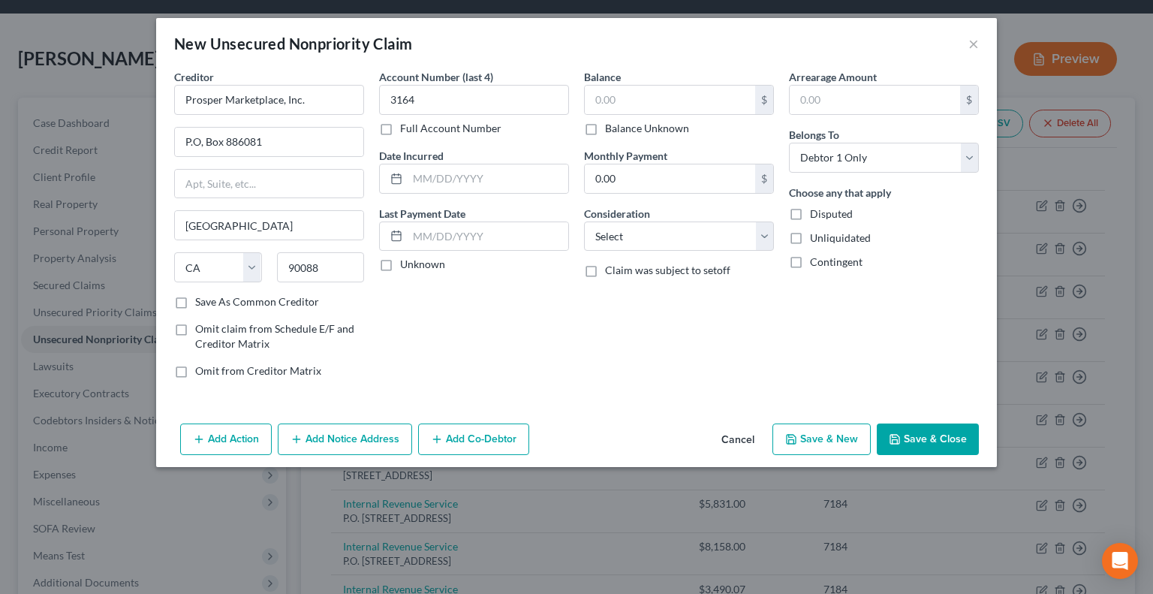
click at [400, 263] on label "Unknown" at bounding box center [422, 264] width 45 height 15
click at [406, 263] on input "Unknown" at bounding box center [411, 262] width 10 height 10
checkbox input "true"
click at [637, 100] on input "text" at bounding box center [670, 100] width 170 height 29
type input "3,915.39"
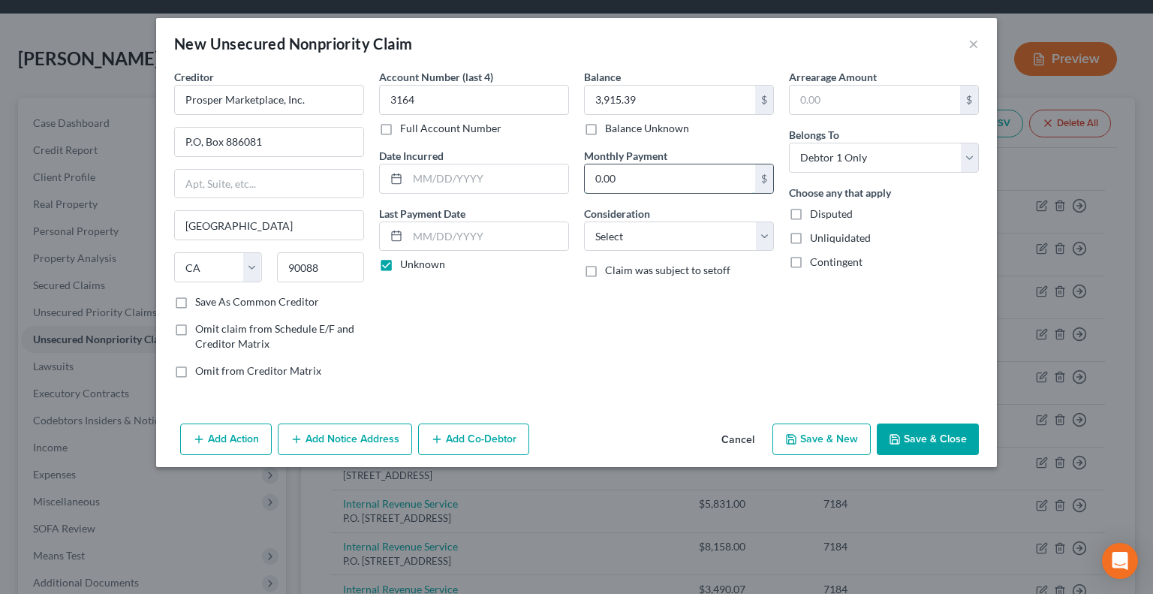
click at [625, 179] on input "0.00" at bounding box center [670, 178] width 170 height 29
type input "195.12"
click at [763, 239] on select "Select Cable / Satellite Services Collection Agency Credit Card Debt Debt Couns…" at bounding box center [679, 236] width 190 height 30
select select "10"
click at [584, 221] on select "Select Cable / Satellite Services Collection Agency Credit Card Debt Debt Couns…" at bounding box center [679, 236] width 190 height 30
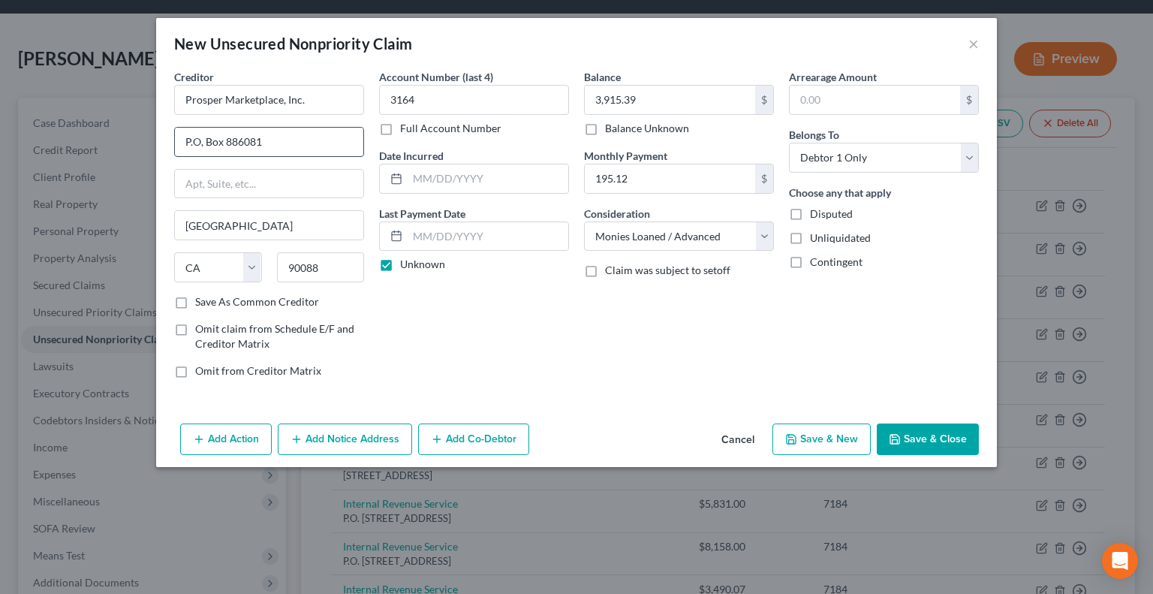
click at [203, 140] on input "P.O, Box 886081" at bounding box center [269, 142] width 188 height 29
type input "P.O. Box 886081"
click at [925, 431] on button "Save & Close" at bounding box center [928, 439] width 102 height 32
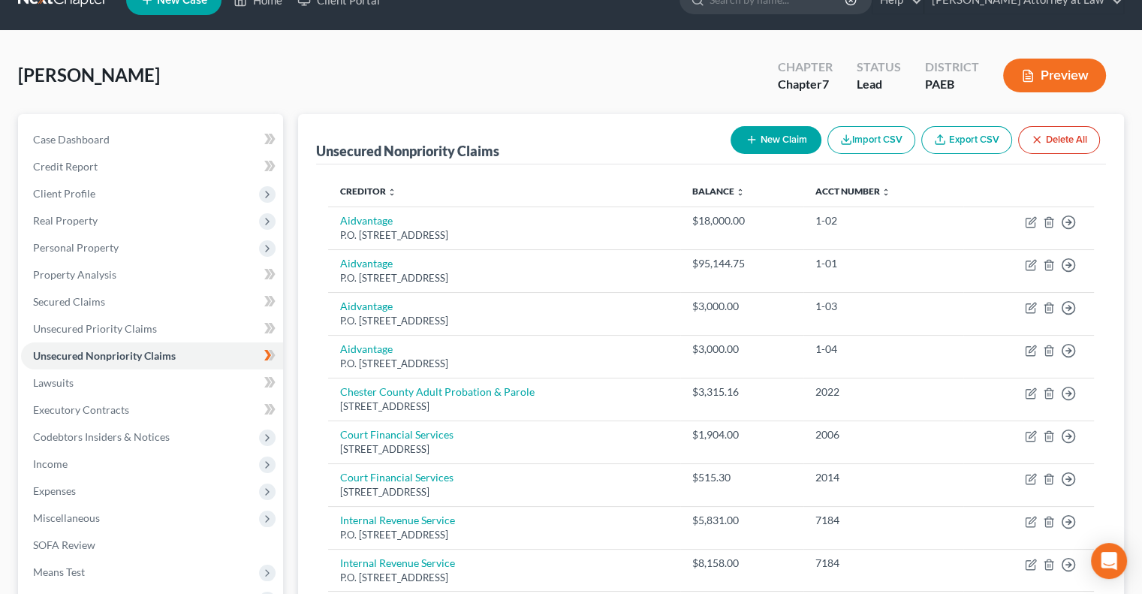
scroll to position [0, 0]
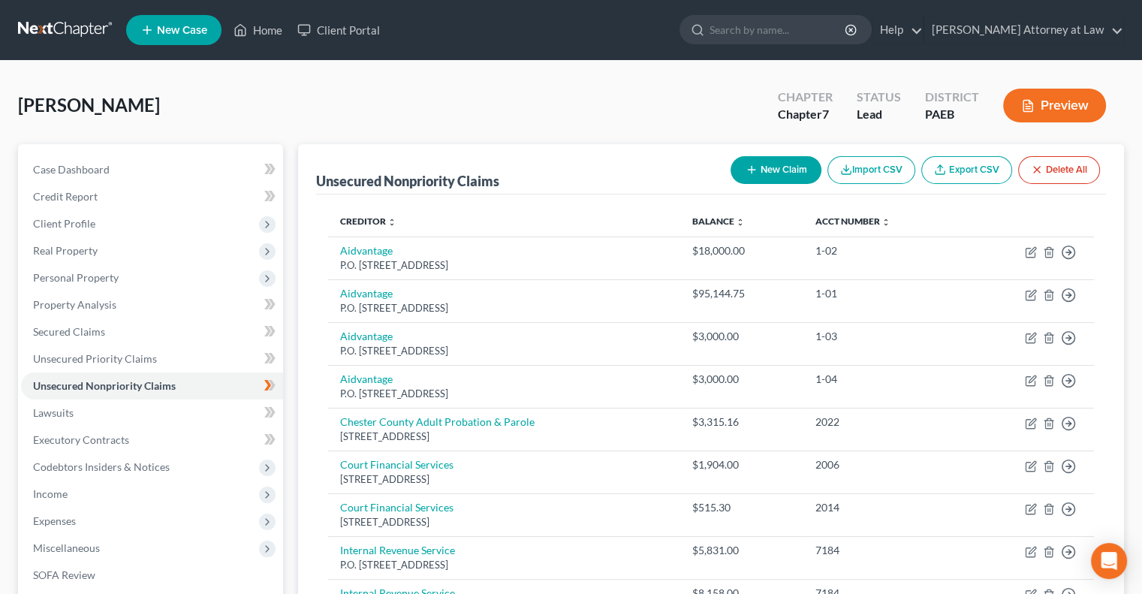
click at [785, 171] on button "New Claim" at bounding box center [775, 170] width 91 height 28
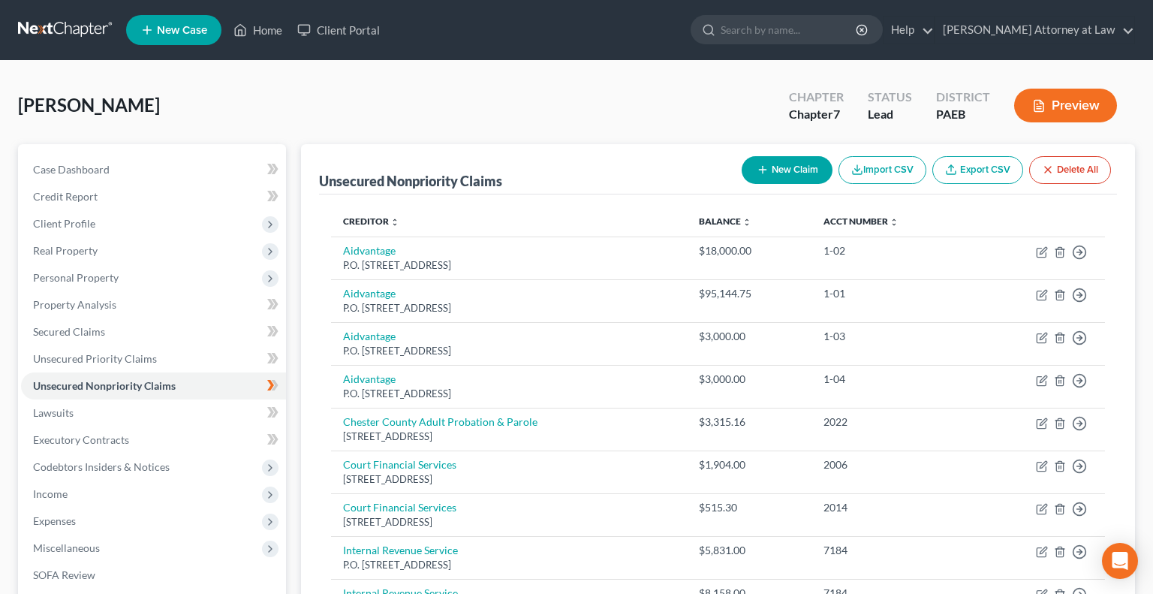
select select "0"
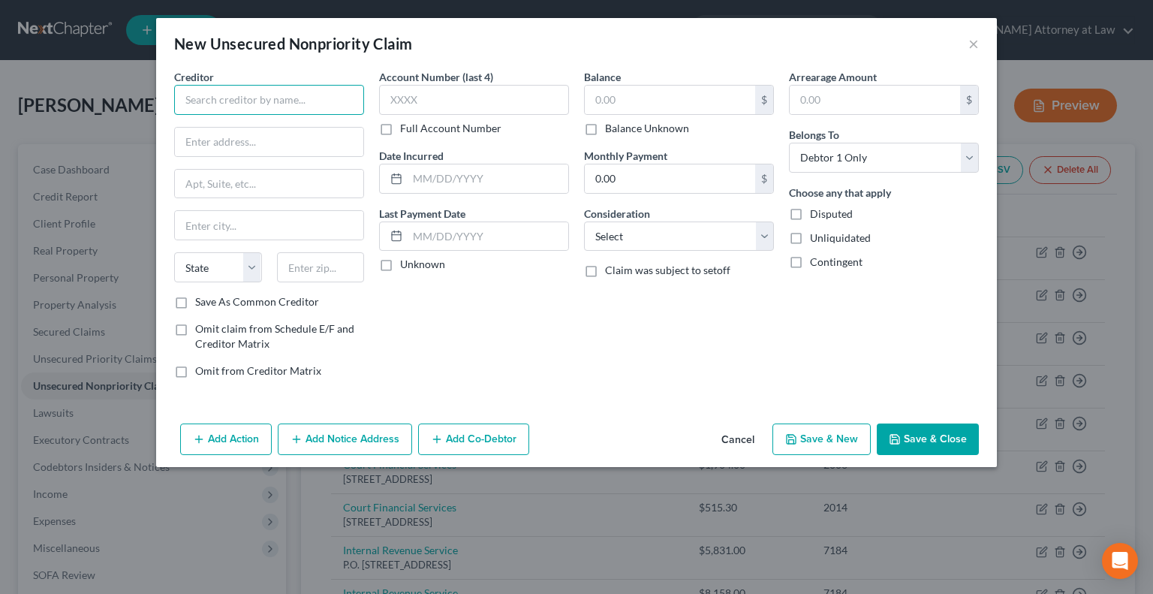
click at [234, 103] on input "text" at bounding box center [269, 100] width 190 height 30
type input "Capital One"
click at [218, 138] on input "text" at bounding box center [269, 142] width 188 height 29
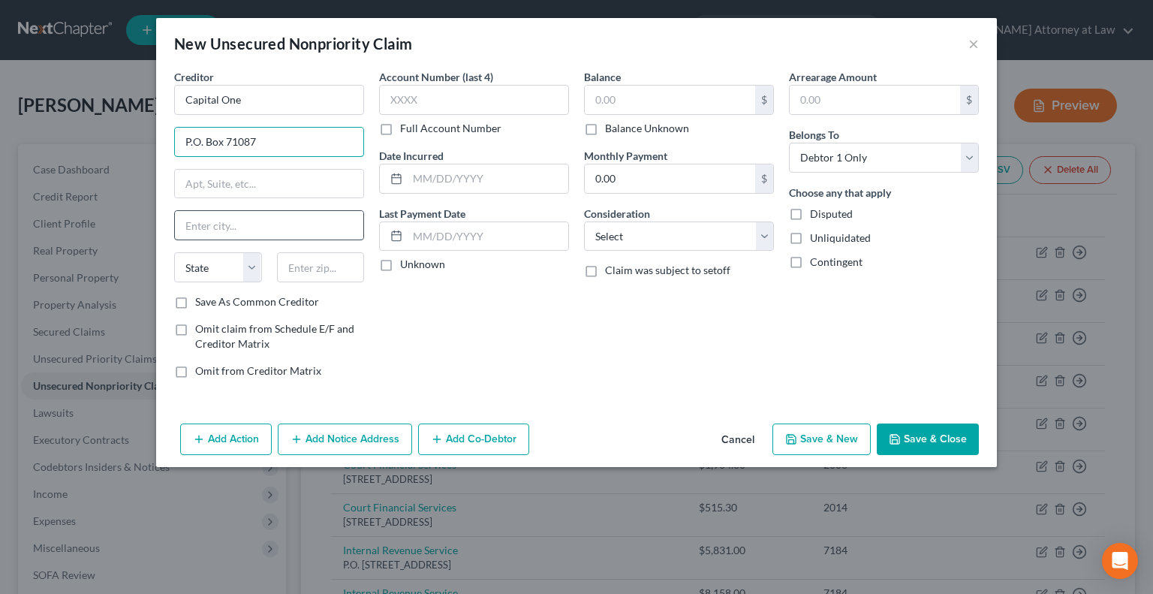
type input "P.O. Box 71087"
click at [215, 227] on input "text" at bounding box center [269, 225] width 188 height 29
type input "Charlotte"
click at [252, 263] on select "State [US_STATE] AK AR AZ CA CO CT DE DC [GEOGRAPHIC_DATA] [GEOGRAPHIC_DATA] GU…" at bounding box center [218, 267] width 88 height 30
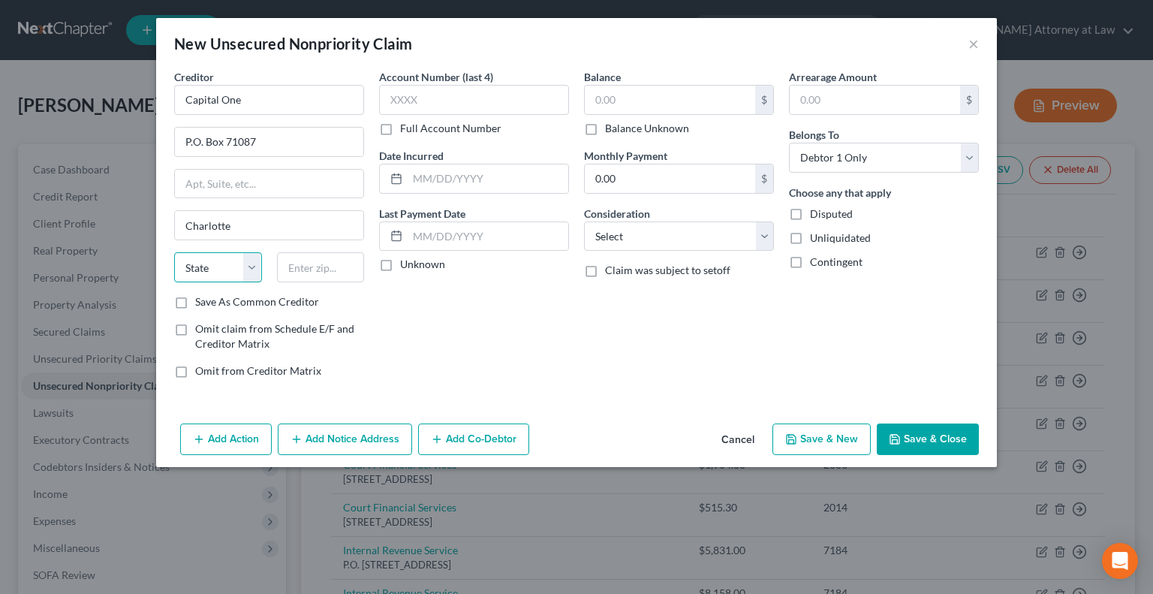
select select "28"
click at [174, 252] on select "State [US_STATE] AK AR AZ CA CO CT DE DC [GEOGRAPHIC_DATA] [GEOGRAPHIC_DATA] GU…" at bounding box center [218, 267] width 88 height 30
click at [324, 271] on input "text" at bounding box center [321, 267] width 88 height 30
type input "282272"
click at [405, 99] on input "text" at bounding box center [474, 100] width 190 height 30
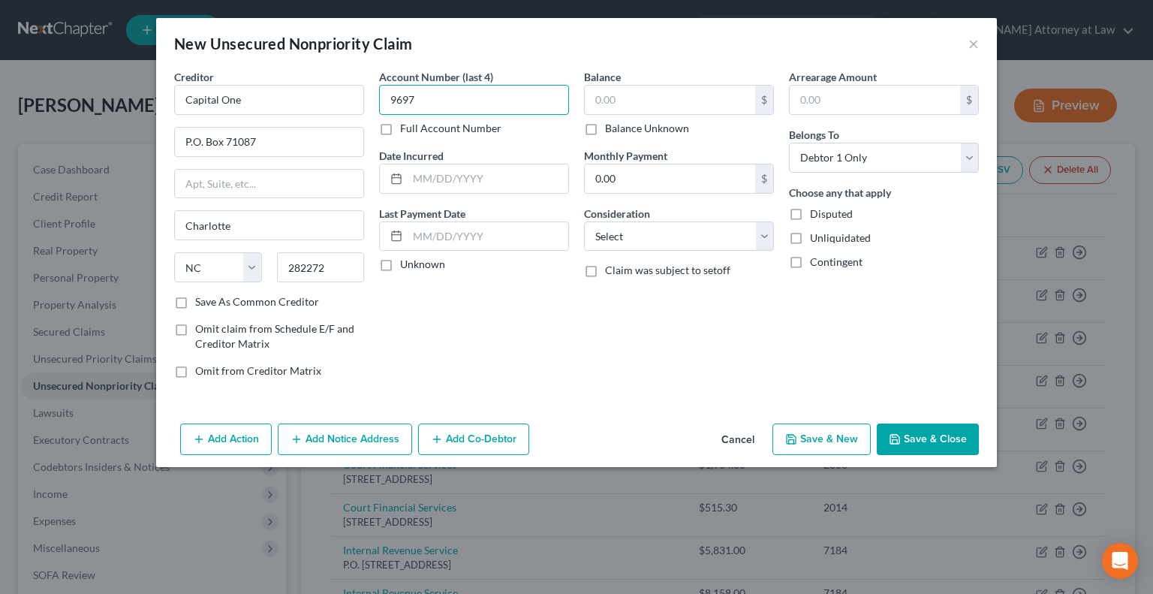
type input "9697"
click at [400, 264] on label "Unknown" at bounding box center [422, 264] width 45 height 15
click at [406, 264] on input "Unknown" at bounding box center [411, 262] width 10 height 10
checkbox input "true"
click at [634, 98] on input "text" at bounding box center [670, 100] width 170 height 29
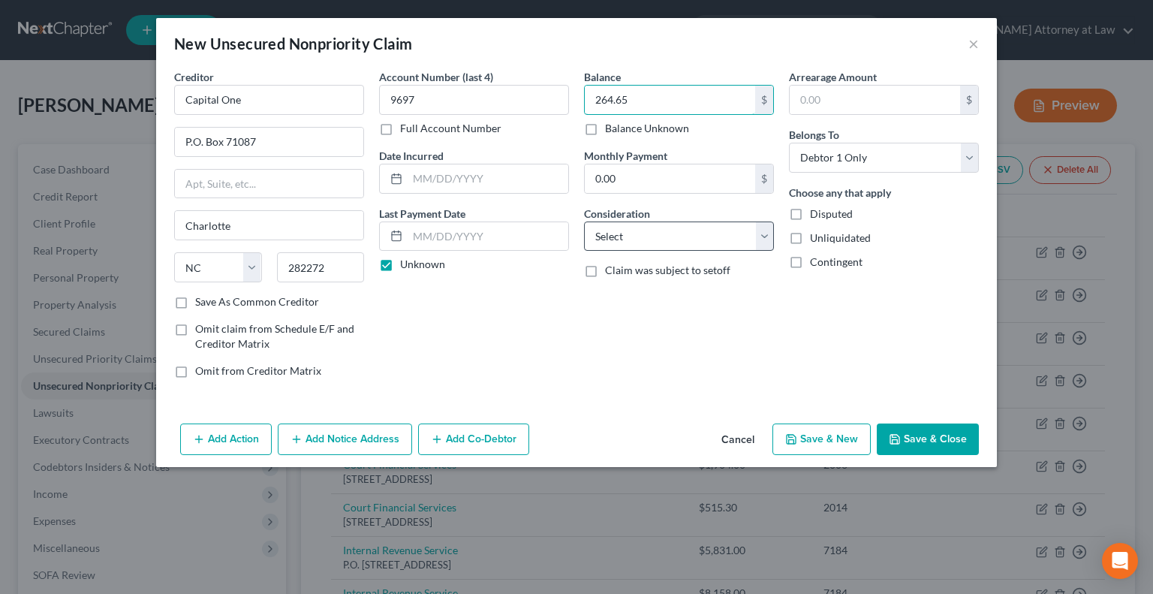
type input "264.65"
click at [760, 239] on select "Select Cable / Satellite Services Collection Agency Credit Card Debt Debt Couns…" at bounding box center [679, 236] width 190 height 30
select select "2"
click at [584, 221] on select "Select Cable / Satellite Services Collection Agency Credit Card Debt Debt Couns…" at bounding box center [679, 236] width 190 height 30
click at [942, 437] on button "Save & Close" at bounding box center [928, 439] width 102 height 32
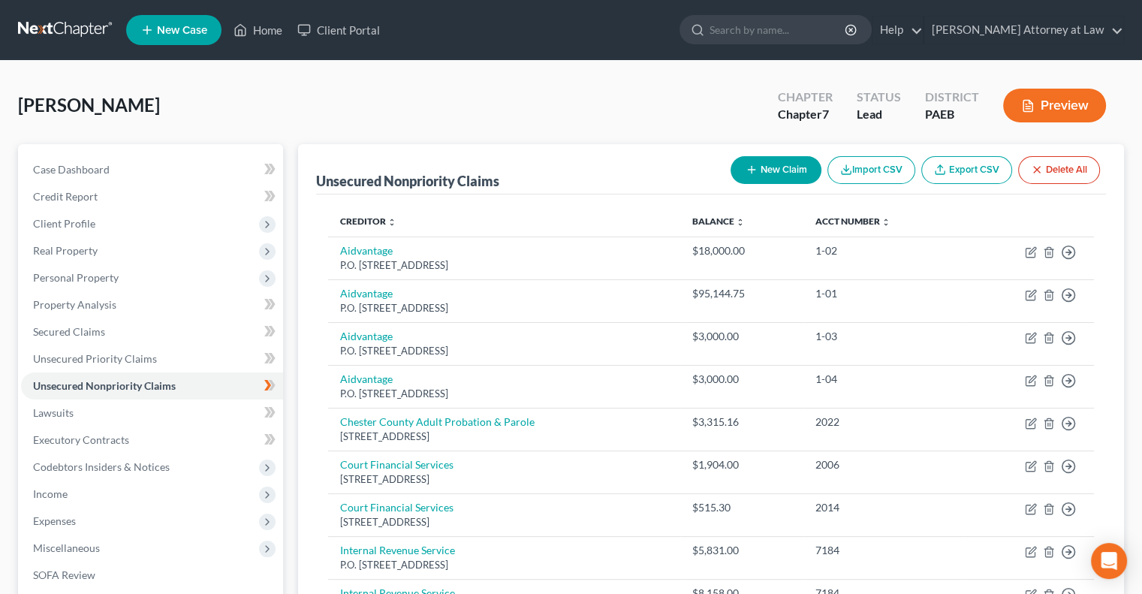
click at [783, 170] on button "New Claim" at bounding box center [775, 170] width 91 height 28
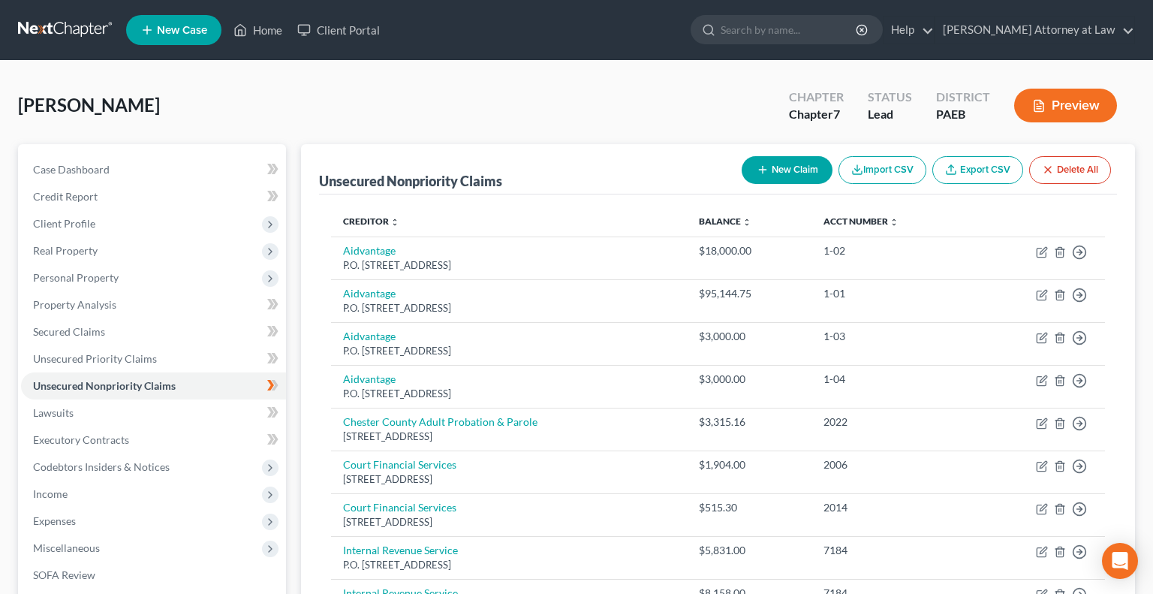
select select "0"
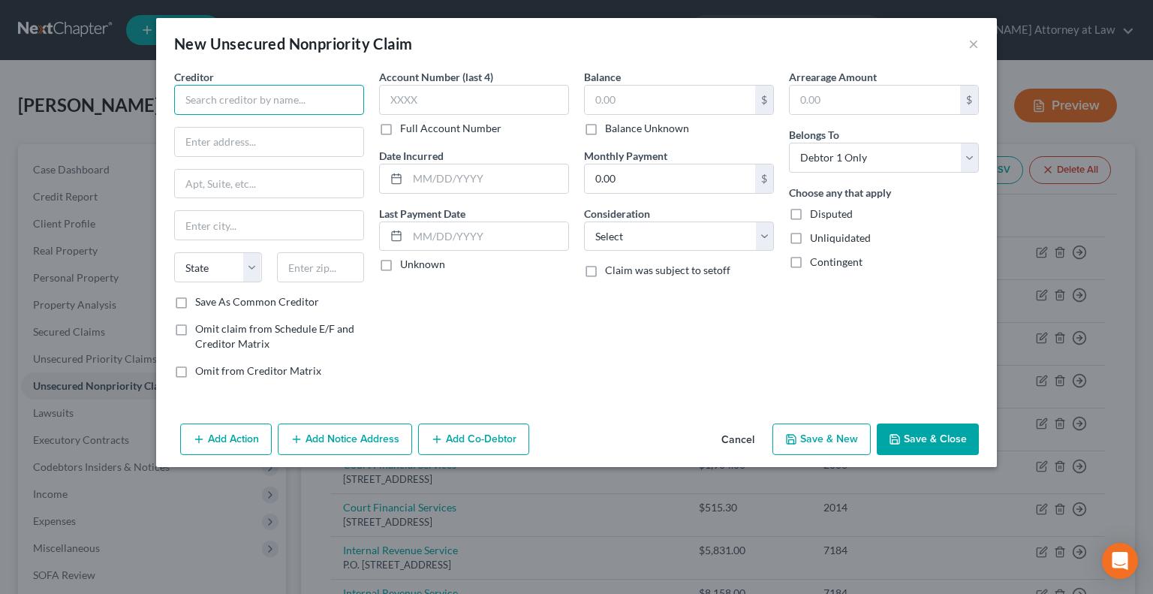
click at [268, 106] on input "text" at bounding box center [269, 100] width 190 height 30
type input "Citi"
click at [243, 140] on input "text" at bounding box center [269, 142] width 188 height 29
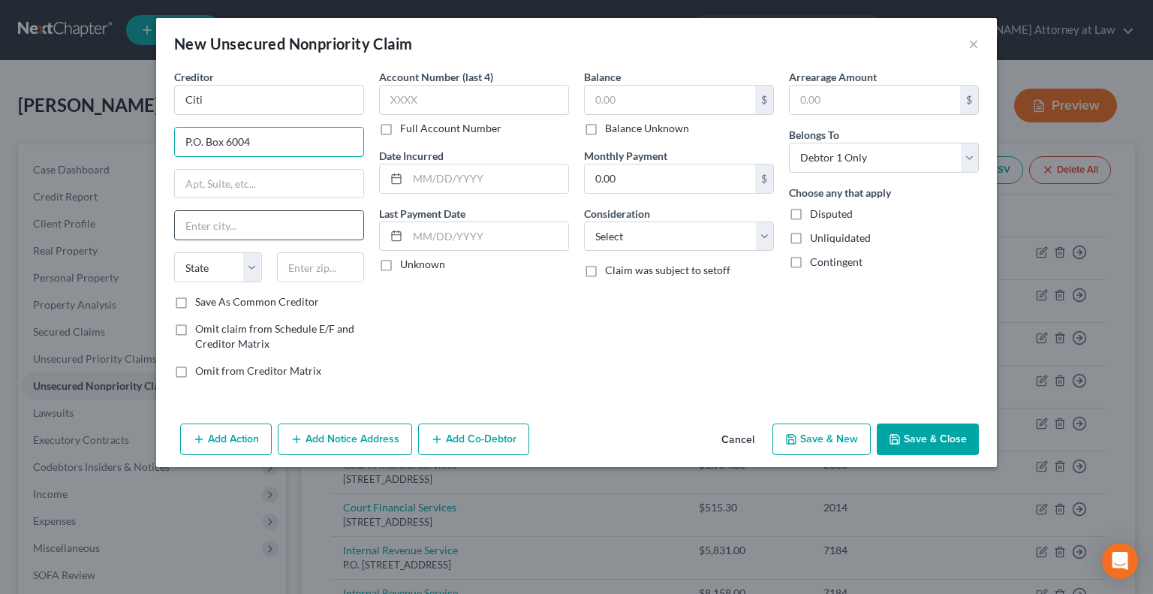
type input "P.O. Box 6004"
click at [218, 227] on input "text" at bounding box center [269, 225] width 188 height 29
type input "[GEOGRAPHIC_DATA]"
click at [250, 269] on select "State [US_STATE] AK AR AZ CA CO CT DE DC [GEOGRAPHIC_DATA] [GEOGRAPHIC_DATA] GU…" at bounding box center [218, 267] width 88 height 30
select select "43"
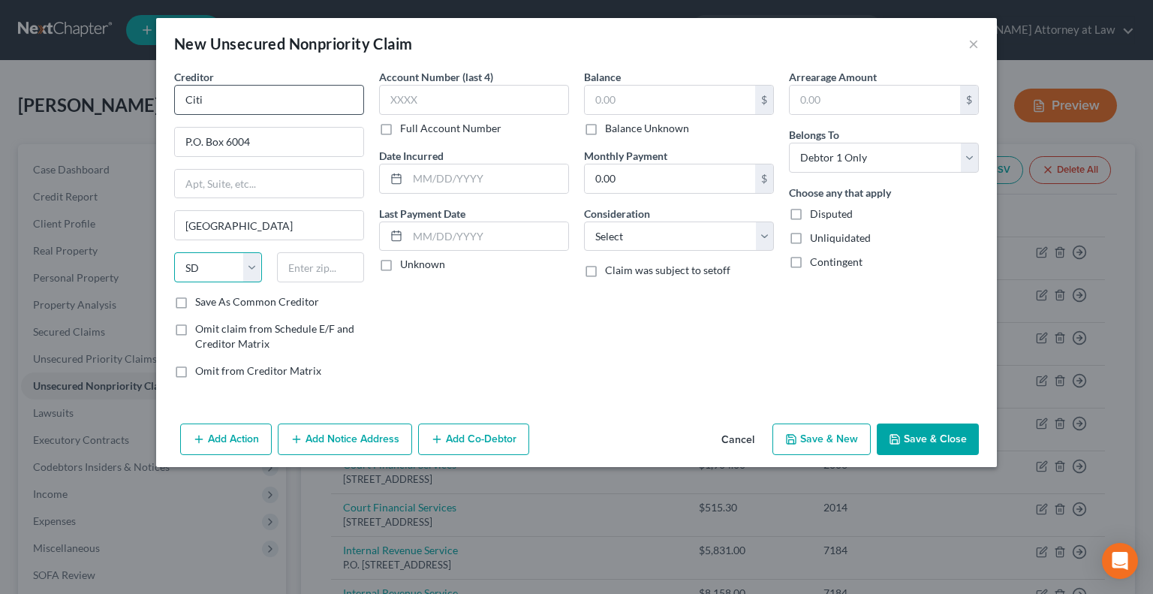
click at [174, 252] on select "State [US_STATE] AK AR AZ CA CO CT DE DC [GEOGRAPHIC_DATA] [GEOGRAPHIC_DATA] GU…" at bounding box center [218, 267] width 88 height 30
click at [316, 264] on input "text" at bounding box center [321, 267] width 88 height 30
type input "57117"
click at [418, 106] on input "text" at bounding box center [474, 100] width 190 height 30
type input "0667"
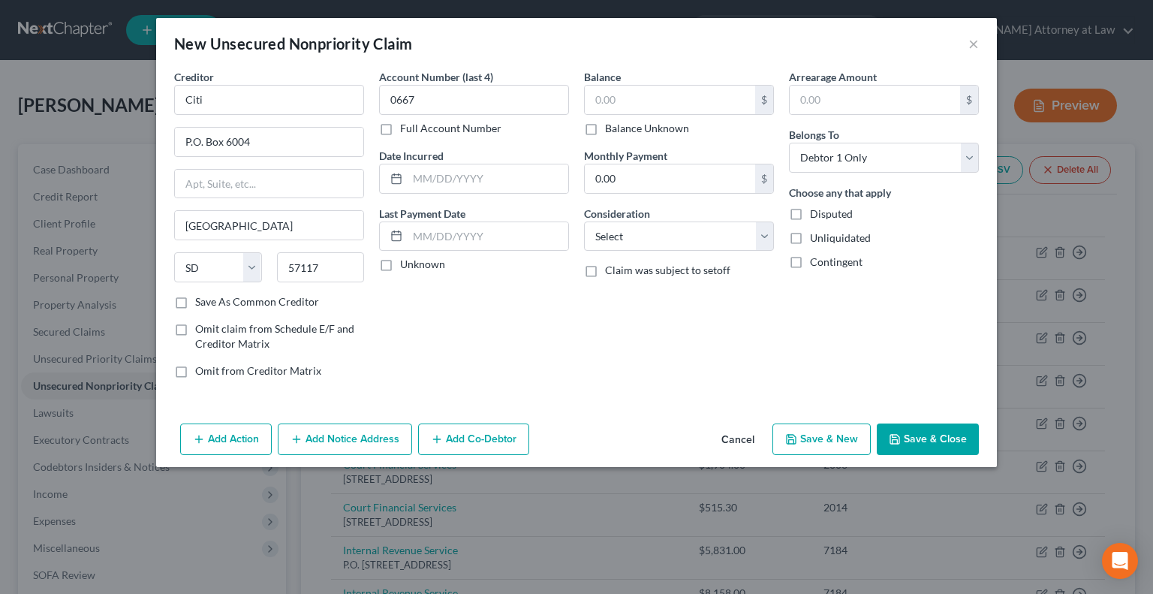
click at [400, 269] on label "Unknown" at bounding box center [422, 264] width 45 height 15
click at [406, 266] on input "Unknown" at bounding box center [411, 262] width 10 height 10
checkbox input "true"
click at [621, 102] on input "text" at bounding box center [670, 100] width 170 height 29
type input "1,016.18"
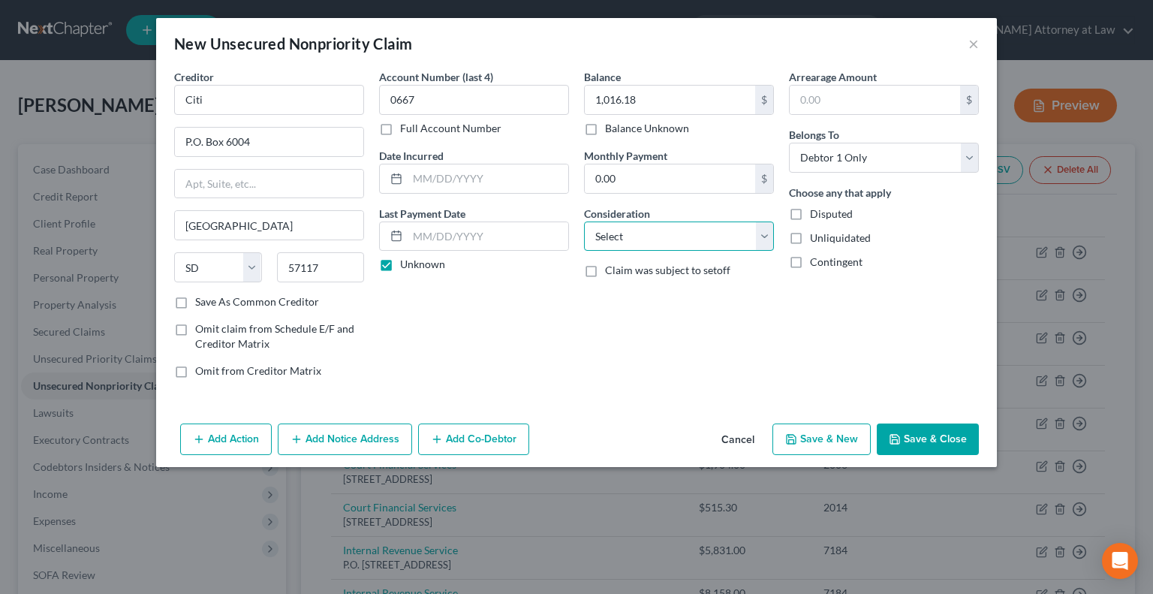
click at [766, 236] on select "Select Cable / Satellite Services Collection Agency Credit Card Debt Debt Couns…" at bounding box center [679, 236] width 190 height 30
select select "2"
click at [584, 221] on select "Select Cable / Satellite Services Collection Agency Credit Card Debt Debt Couns…" at bounding box center [679, 236] width 190 height 30
click at [929, 430] on button "Save & Close" at bounding box center [928, 439] width 102 height 32
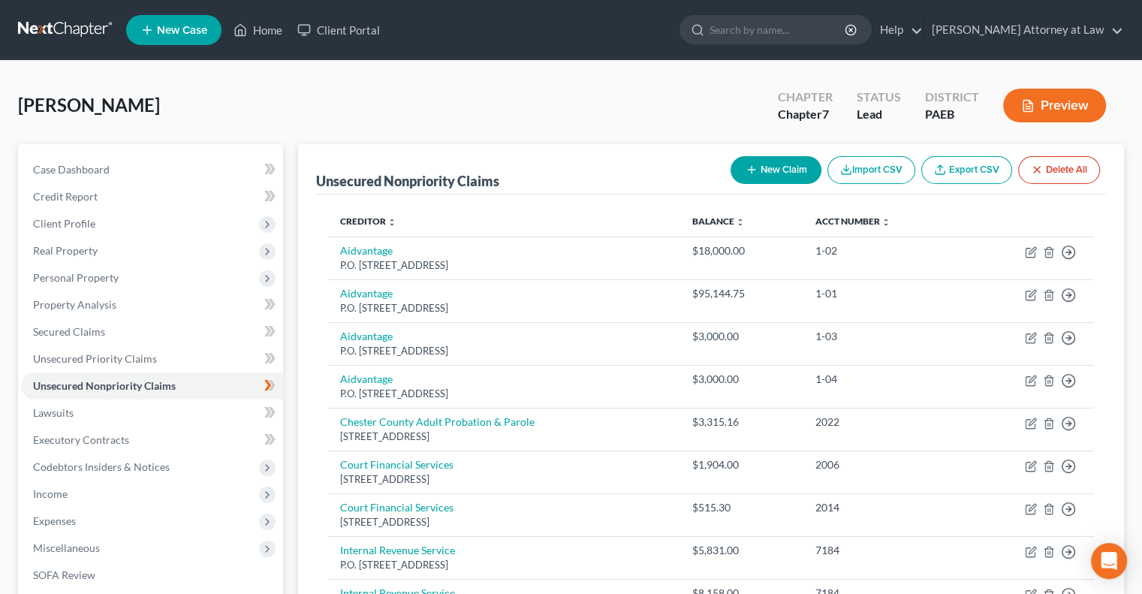
click at [766, 170] on button "New Claim" at bounding box center [775, 170] width 91 height 28
select select "0"
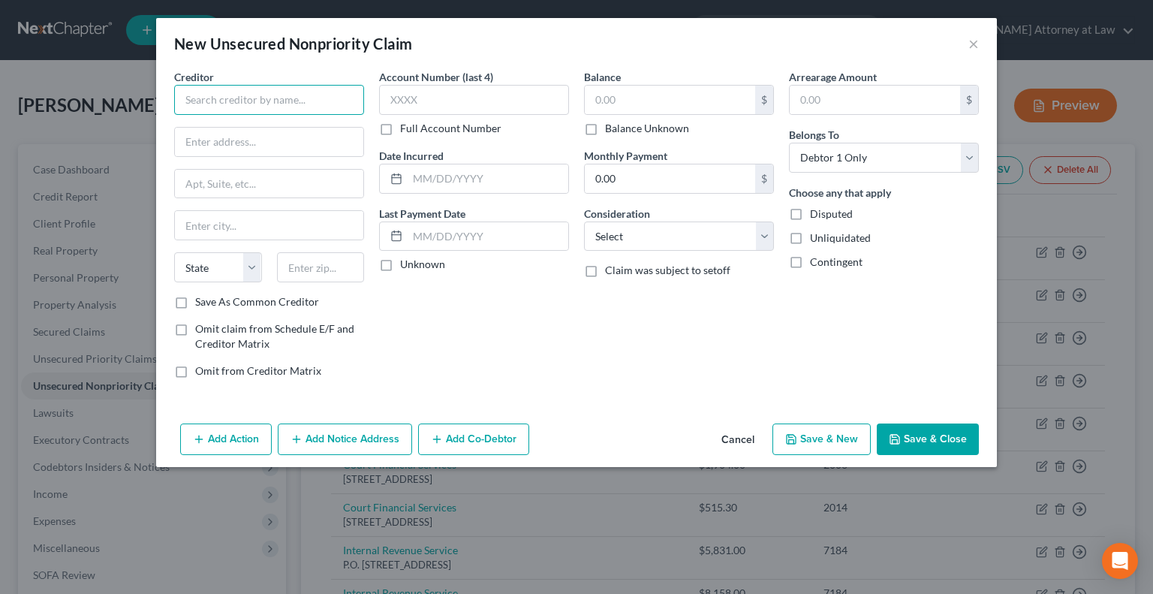
click at [224, 102] on input "text" at bounding box center [269, 100] width 190 height 30
type input "Citi"
click at [212, 142] on input "text" at bounding box center [269, 142] width 188 height 29
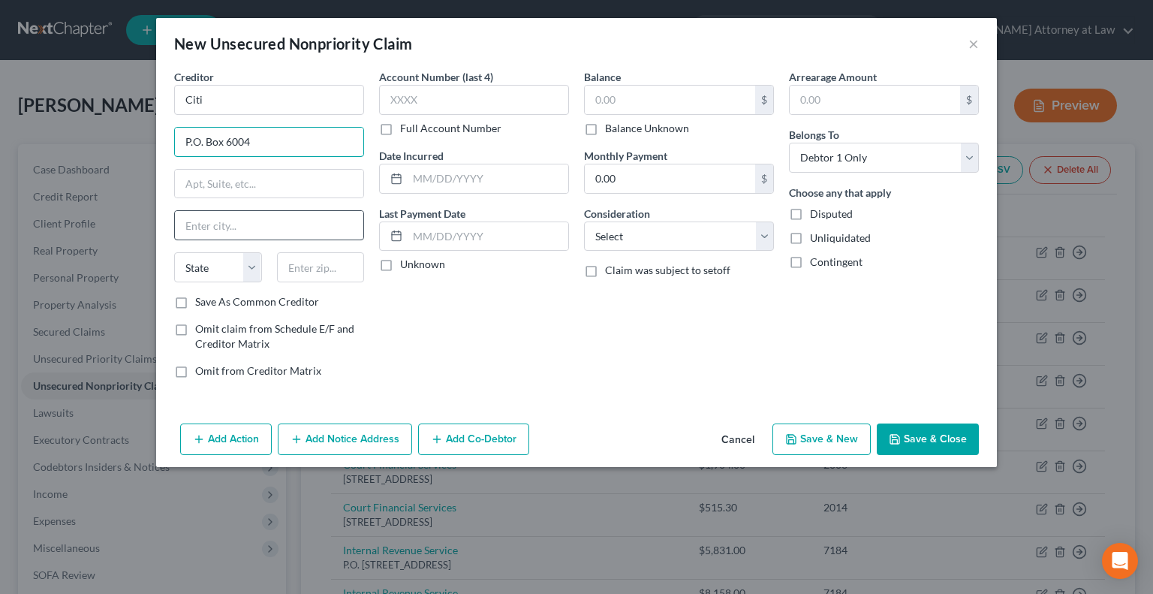
type input "P.O. Box 6004"
click at [207, 223] on input "text" at bounding box center [269, 225] width 188 height 29
type input "[GEOGRAPHIC_DATA]"
click at [251, 269] on select "State [US_STATE] AK AR AZ CA CO CT DE DC [GEOGRAPHIC_DATA] [GEOGRAPHIC_DATA] GU…" at bounding box center [218, 267] width 88 height 30
select select "43"
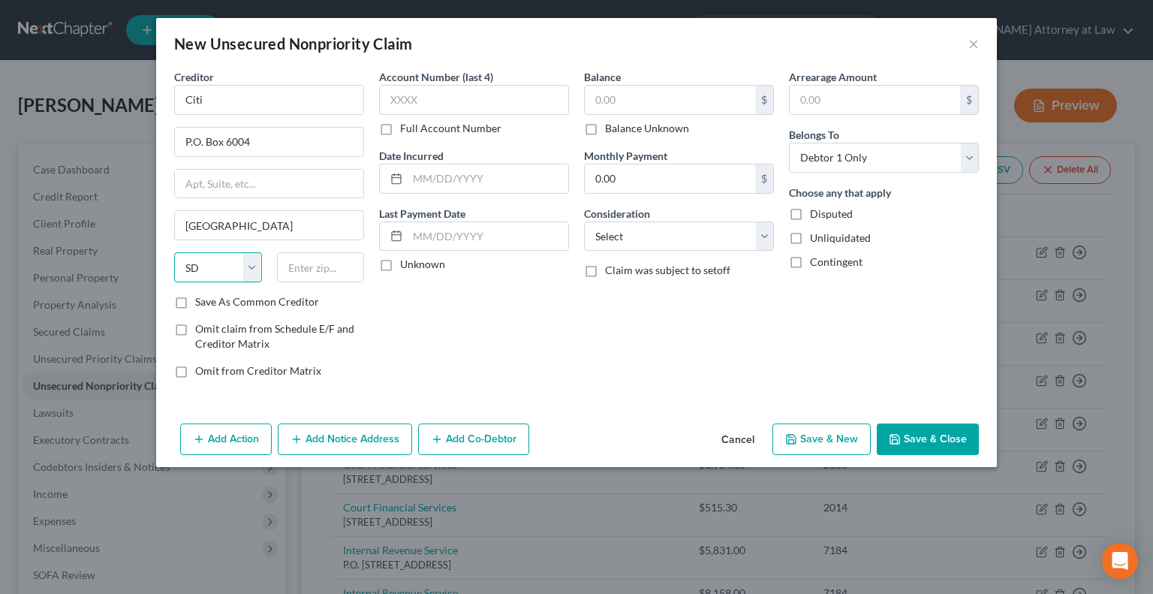
click at [174, 252] on select "State [US_STATE] AK AR AZ CA CO CT DE DC [GEOGRAPHIC_DATA] [GEOGRAPHIC_DATA] GU…" at bounding box center [218, 267] width 88 height 30
click at [332, 266] on input "text" at bounding box center [321, 267] width 88 height 30
type input "57117"
click at [195, 300] on label "Save As Common Creditor" at bounding box center [257, 301] width 124 height 15
click at [201, 300] on input "Save As Common Creditor" at bounding box center [206, 299] width 10 height 10
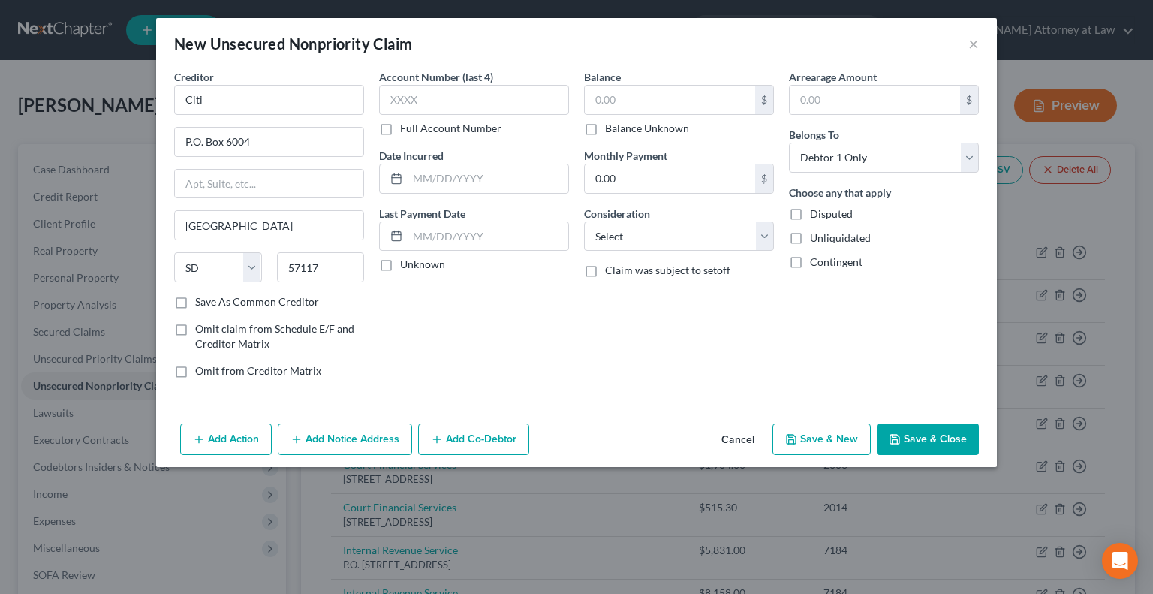
checkbox input "true"
click at [396, 98] on input "text" at bounding box center [474, 100] width 190 height 30
type input "4605"
click at [400, 264] on label "Unknown" at bounding box center [422, 264] width 45 height 15
click at [406, 264] on input "Unknown" at bounding box center [411, 262] width 10 height 10
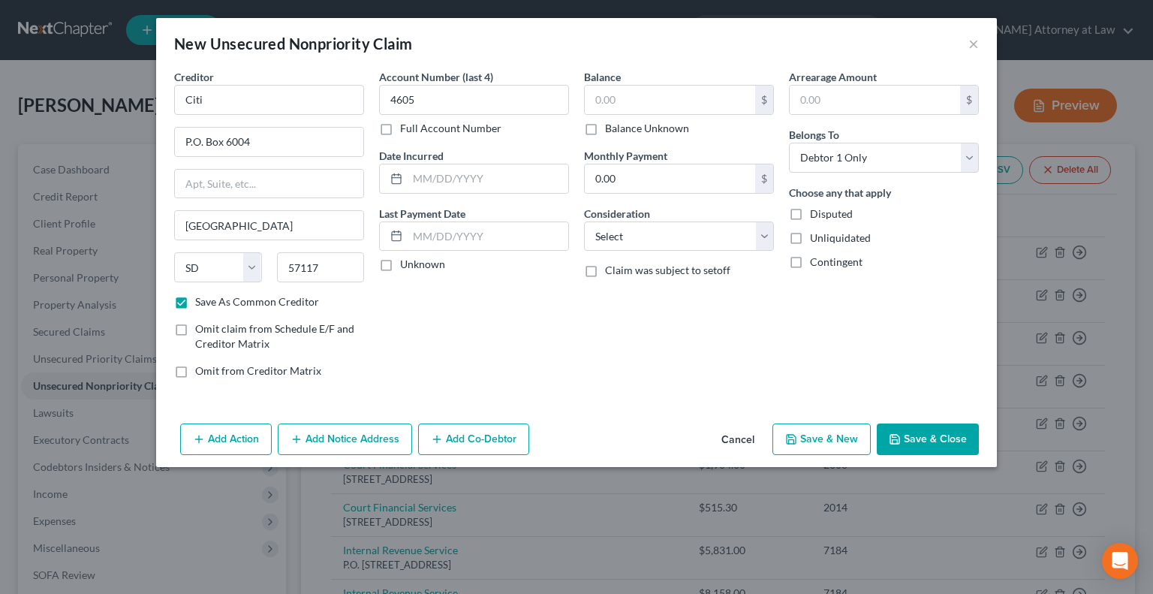
checkbox input "true"
click at [620, 98] on input "text" at bounding box center [670, 100] width 170 height 29
type input "4,524.49"
click at [766, 231] on select "Select Cable / Satellite Services Collection Agency Credit Card Debt Debt Couns…" at bounding box center [679, 236] width 190 height 30
select select "2"
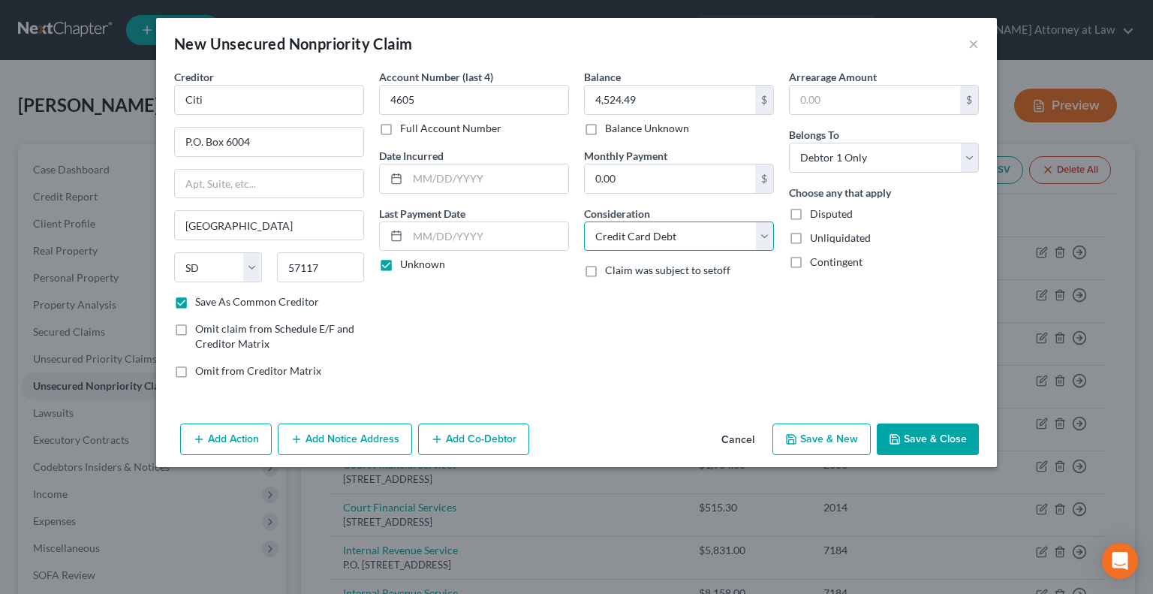
click at [584, 221] on select "Select Cable / Satellite Services Collection Agency Credit Card Debt Debt Couns…" at bounding box center [679, 236] width 190 height 30
click at [935, 438] on button "Save & Close" at bounding box center [928, 439] width 102 height 32
checkbox input "false"
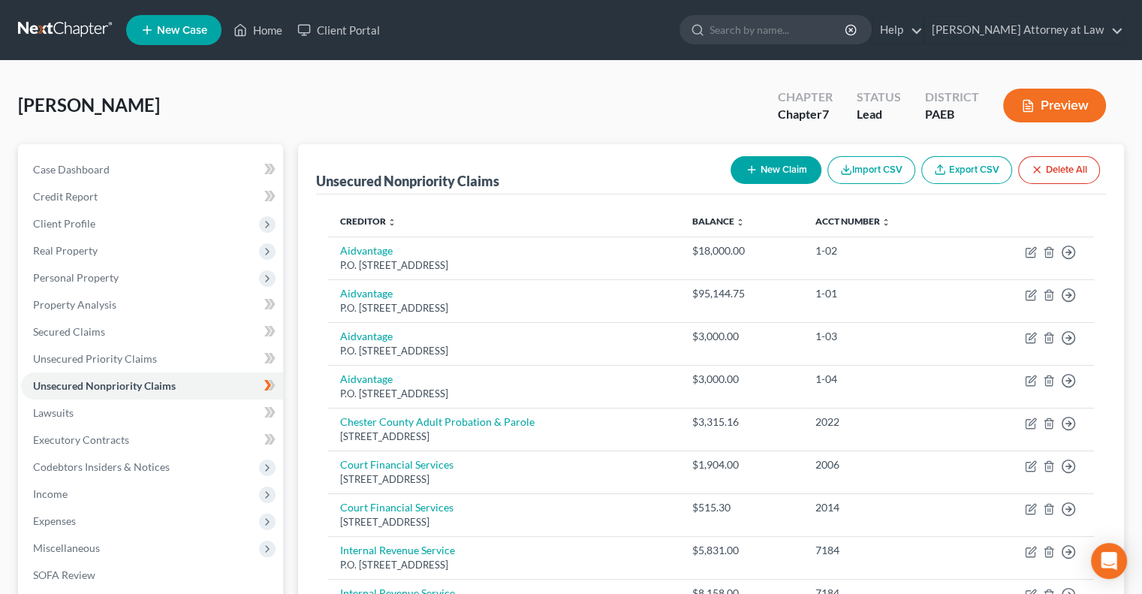
click at [793, 170] on button "New Claim" at bounding box center [775, 170] width 91 height 28
select select "0"
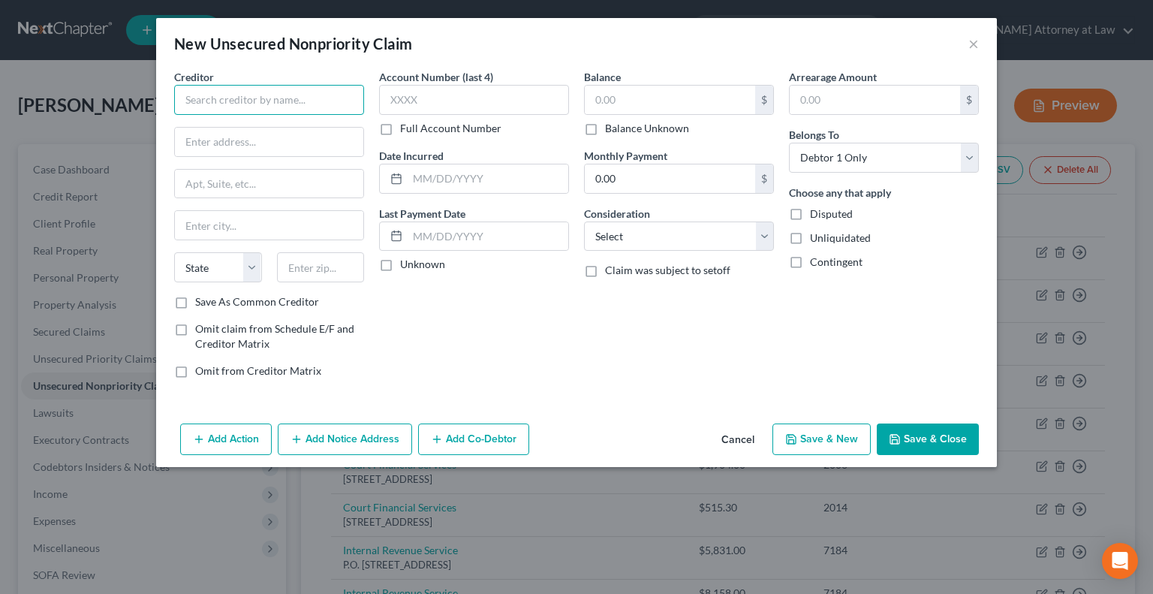
click at [275, 96] on input "text" at bounding box center [269, 100] width 190 height 30
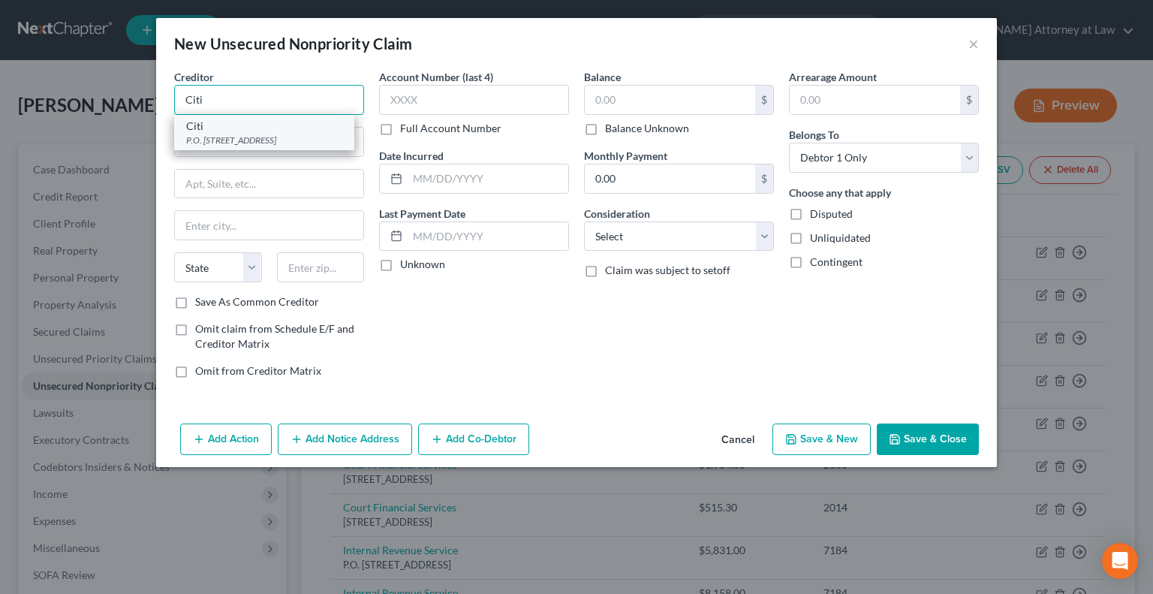
type input "Citi"
click at [263, 129] on div "Citi" at bounding box center [264, 126] width 156 height 15
type input "P.O. Box 6004"
type input "[GEOGRAPHIC_DATA]"
select select "43"
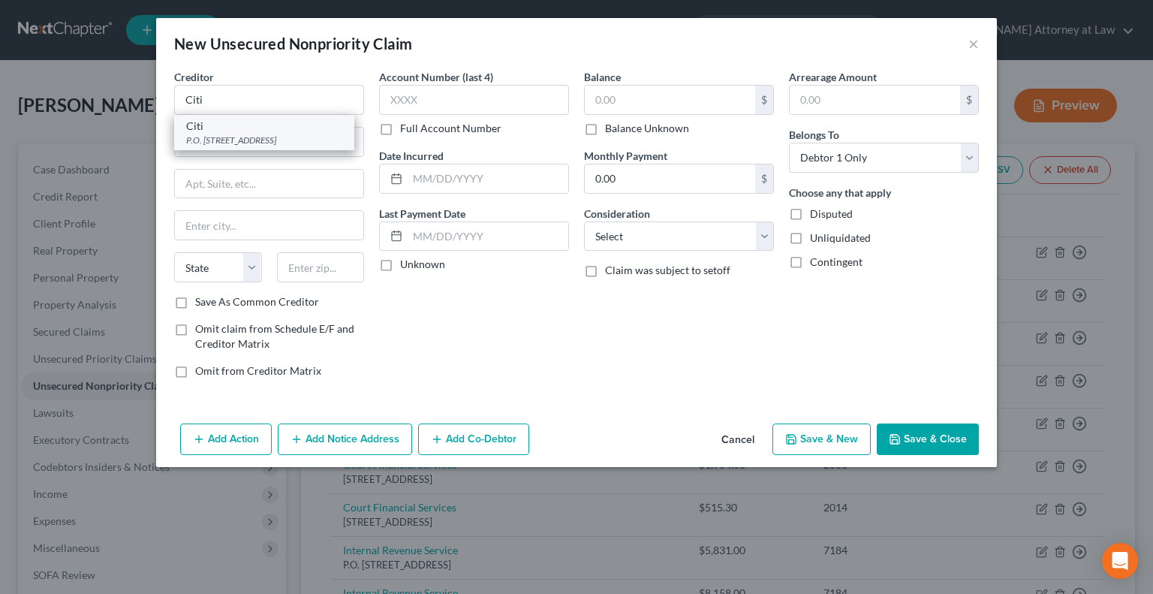
type input "57117"
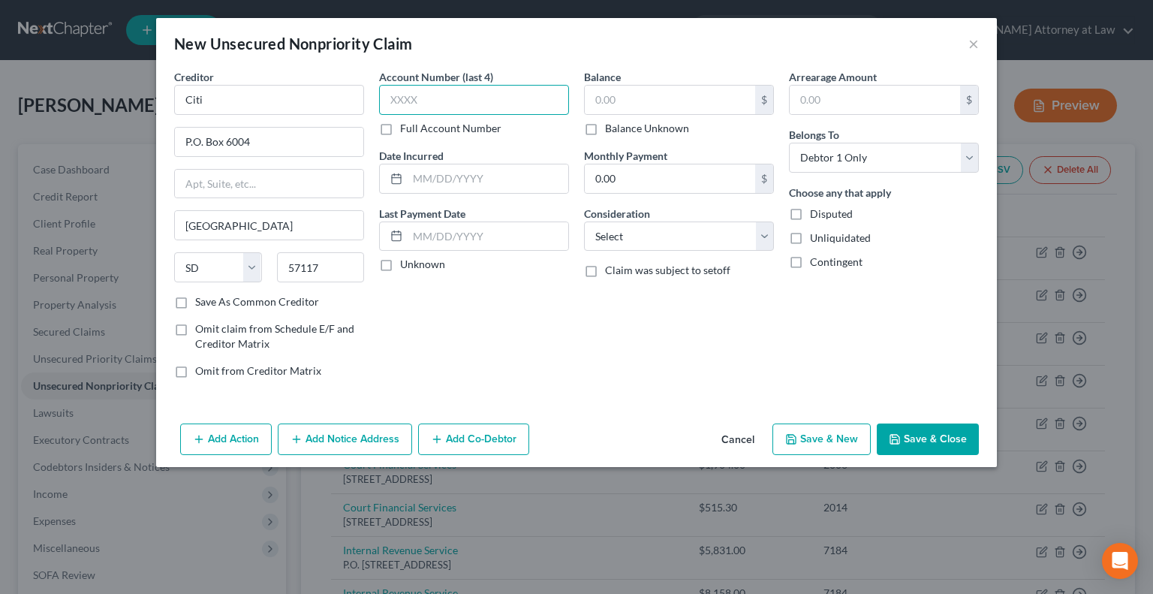
click at [444, 101] on input "text" at bounding box center [474, 100] width 190 height 30
type input "8330"
click at [400, 260] on label "Unknown" at bounding box center [422, 264] width 45 height 15
click at [406, 260] on input "Unknown" at bounding box center [411, 262] width 10 height 10
checkbox input "true"
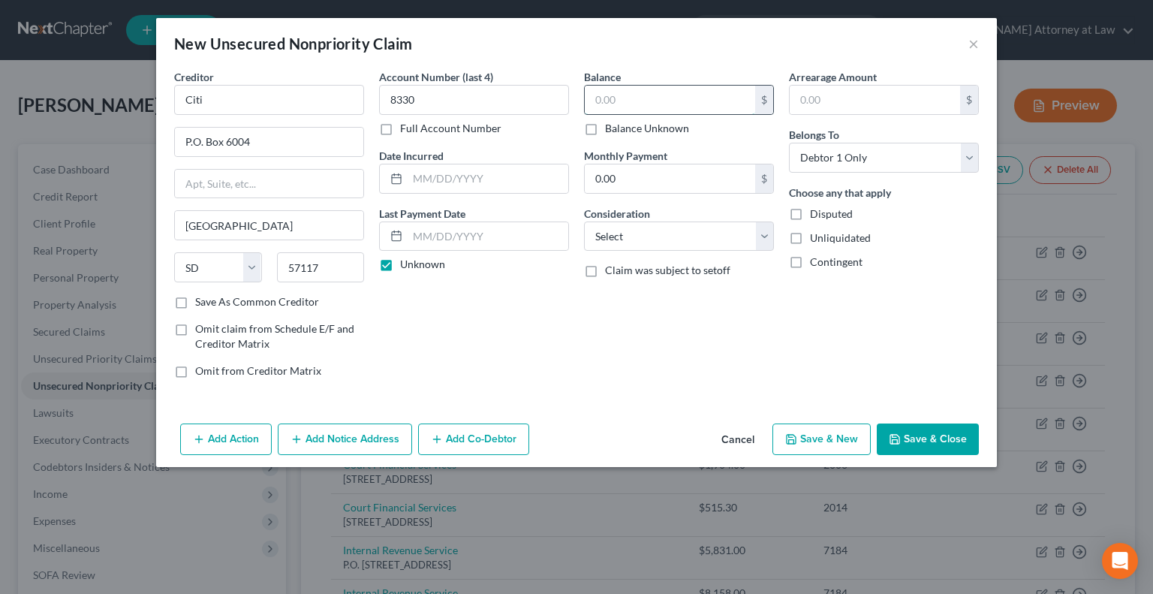
click at [633, 94] on input "text" at bounding box center [670, 100] width 170 height 29
type input "4,531.20"
click at [763, 233] on select "Select Cable / Satellite Services Collection Agency Credit Card Debt Debt Couns…" at bounding box center [679, 236] width 190 height 30
select select "2"
click at [584, 221] on select "Select Cable / Satellite Services Collection Agency Credit Card Debt Debt Couns…" at bounding box center [679, 236] width 190 height 30
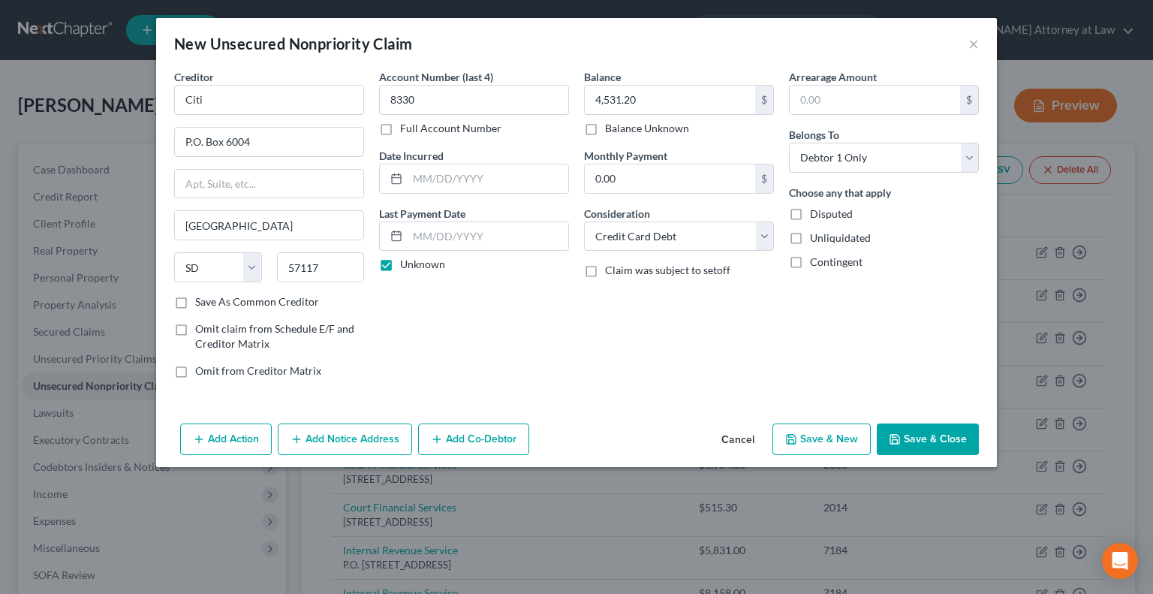
click at [941, 441] on button "Save & Close" at bounding box center [928, 439] width 102 height 32
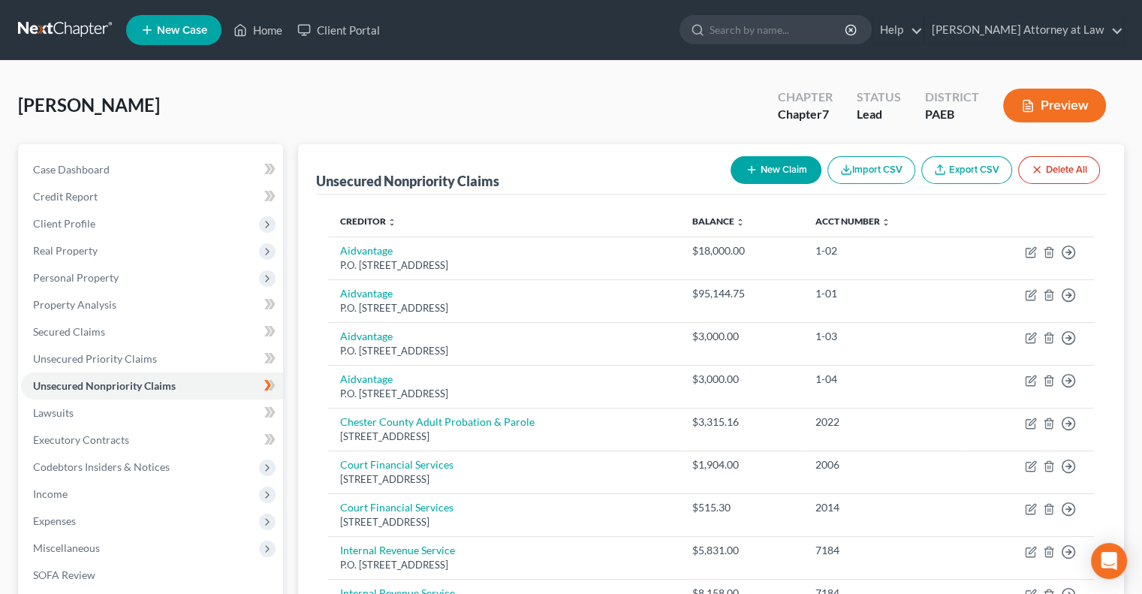
click at [763, 164] on button "New Claim" at bounding box center [775, 170] width 91 height 28
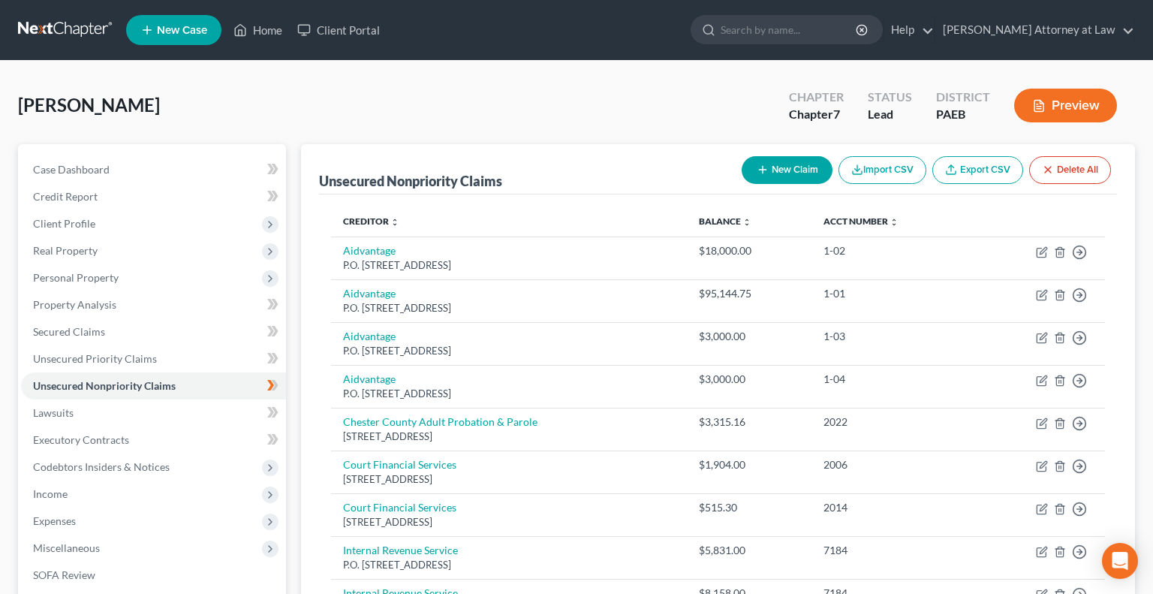
select select "0"
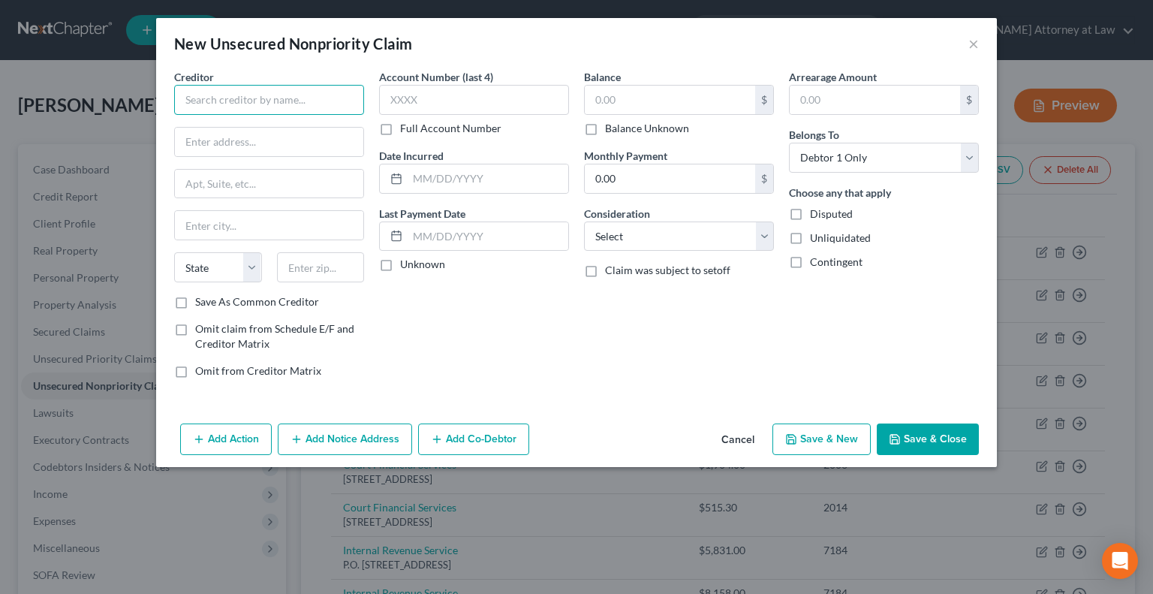
click at [252, 104] on input "text" at bounding box center [269, 100] width 190 height 30
type input "Credit One"
click at [231, 137] on input "text" at bounding box center [269, 142] width 188 height 29
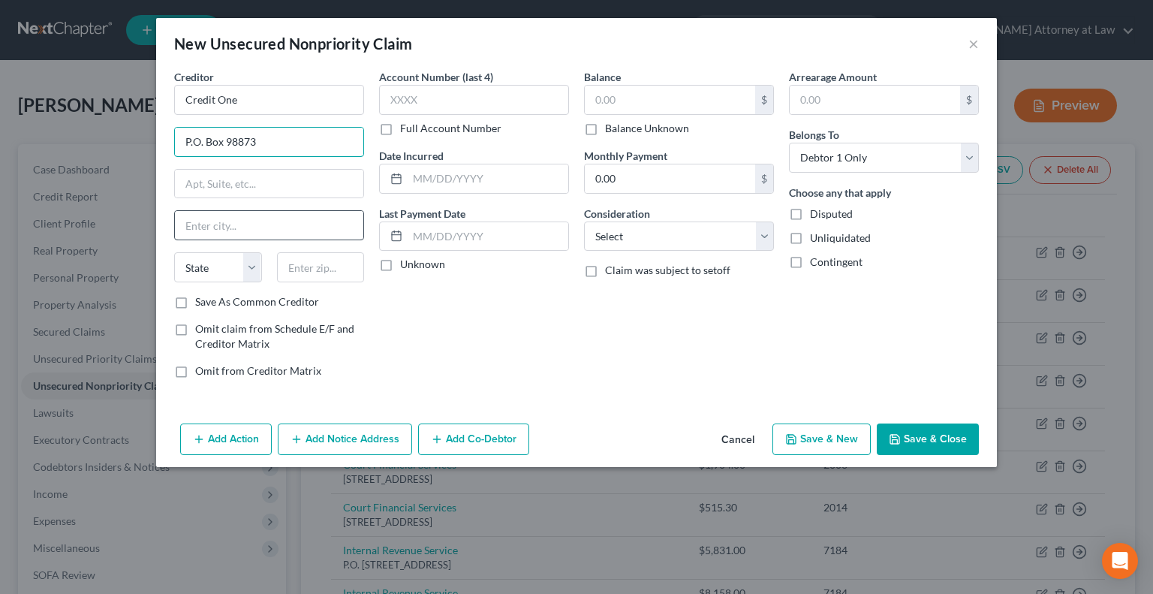
type input "P.O. Box 98873"
click at [219, 227] on input "text" at bounding box center [269, 225] width 188 height 29
type input "[GEOGRAPHIC_DATA]"
click at [254, 266] on select "State [US_STATE] AK AR AZ CA CO CT DE DC [GEOGRAPHIC_DATA] [GEOGRAPHIC_DATA] GU…" at bounding box center [218, 267] width 88 height 30
select select "31"
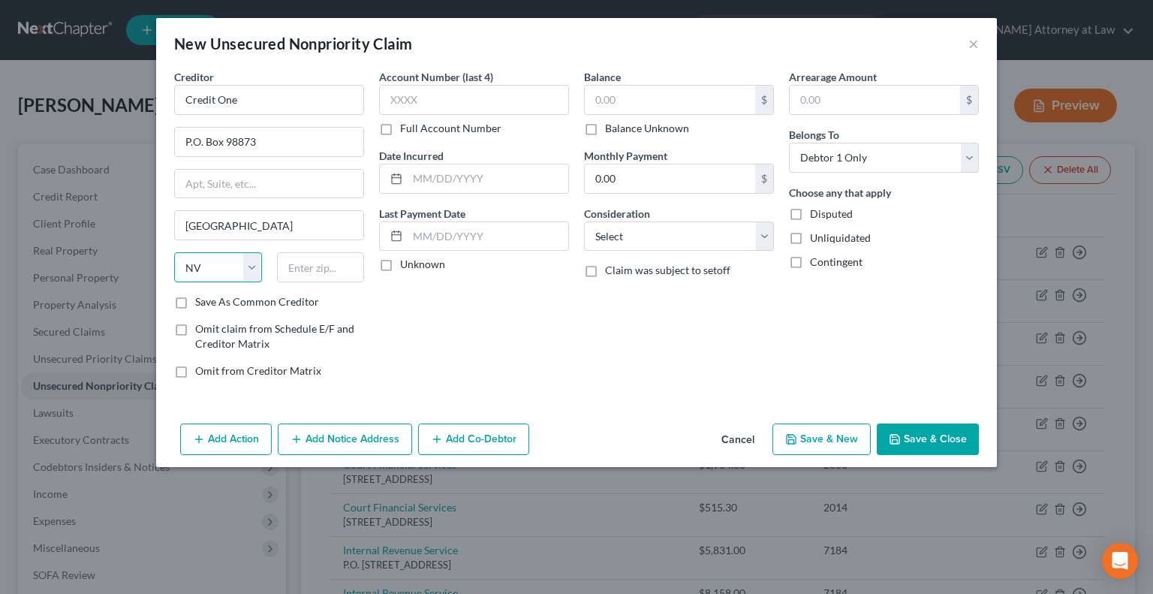
click at [174, 252] on select "State [US_STATE] AK AR AZ CA CO CT DE DC [GEOGRAPHIC_DATA] [GEOGRAPHIC_DATA] GU…" at bounding box center [218, 267] width 88 height 30
click at [318, 263] on input "text" at bounding box center [321, 267] width 88 height 30
type input "89193"
click at [426, 95] on input "text" at bounding box center [474, 100] width 190 height 30
type input "3050"
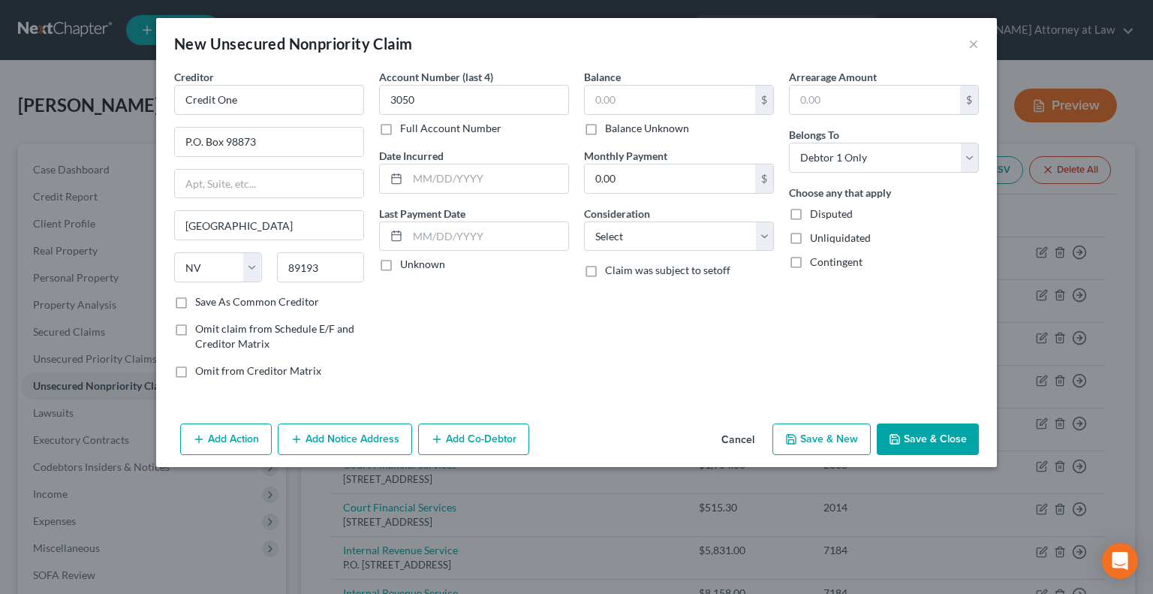
click at [400, 267] on label "Unknown" at bounding box center [422, 264] width 45 height 15
click at [406, 266] on input "Unknown" at bounding box center [411, 262] width 10 height 10
checkbox input "true"
click at [618, 101] on input "text" at bounding box center [670, 100] width 170 height 29
type input "743.82"
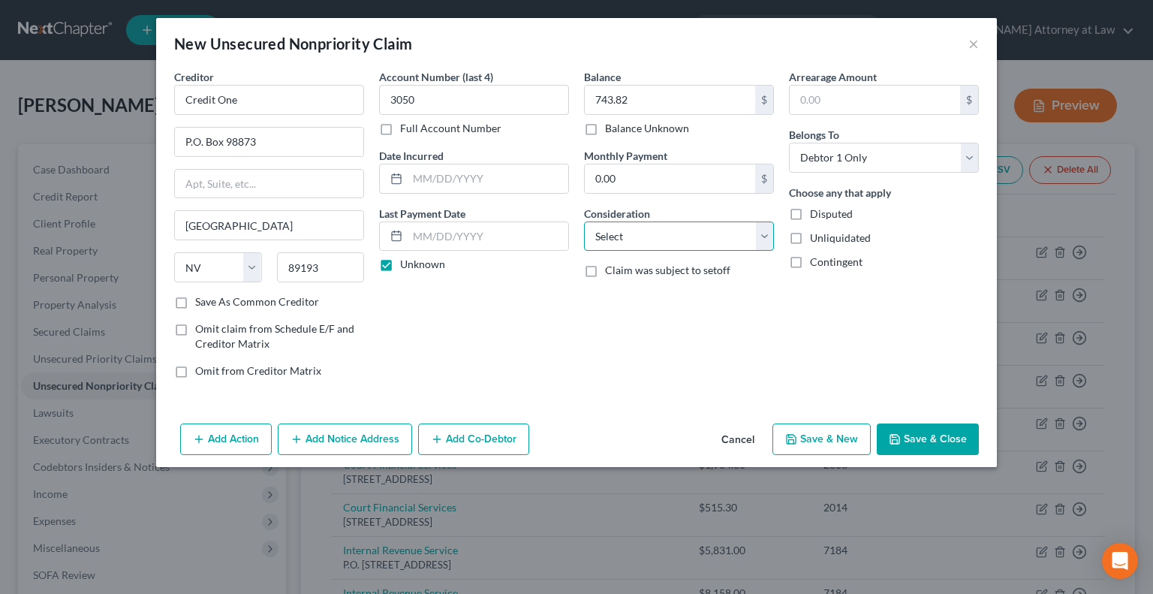
click at [766, 241] on select "Select Cable / Satellite Services Collection Agency Credit Card Debt Debt Couns…" at bounding box center [679, 236] width 190 height 30
select select "2"
click at [584, 221] on select "Select Cable / Satellite Services Collection Agency Credit Card Debt Debt Couns…" at bounding box center [679, 236] width 190 height 30
click at [195, 303] on label "Save As Common Creditor" at bounding box center [257, 301] width 124 height 15
click at [201, 303] on input "Save As Common Creditor" at bounding box center [206, 299] width 10 height 10
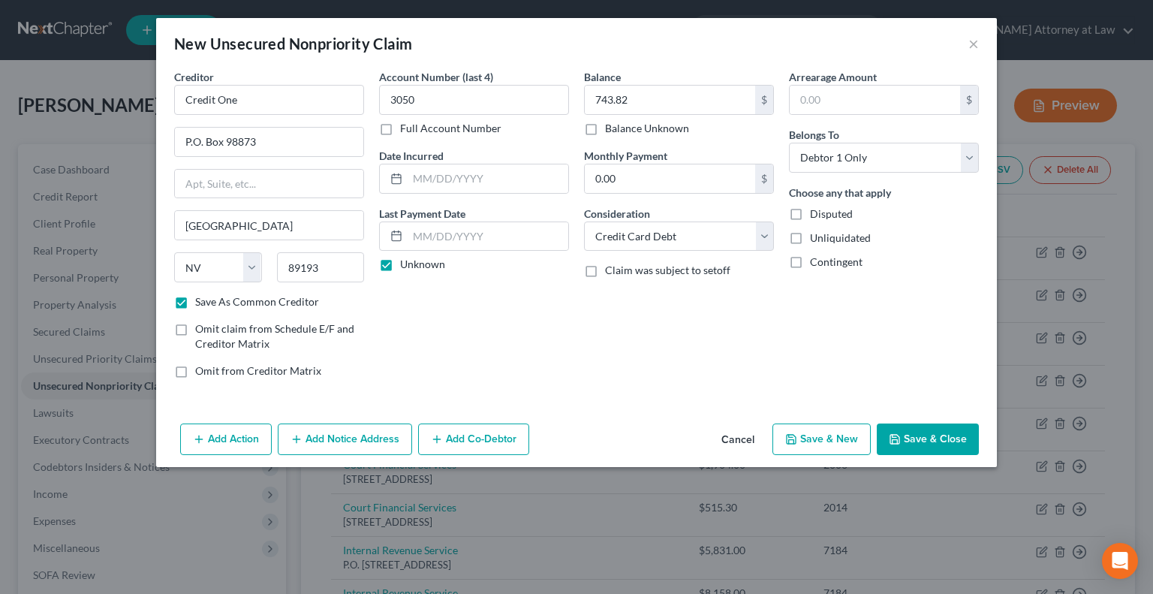
click at [925, 433] on button "Save & Close" at bounding box center [928, 439] width 102 height 32
checkbox input "false"
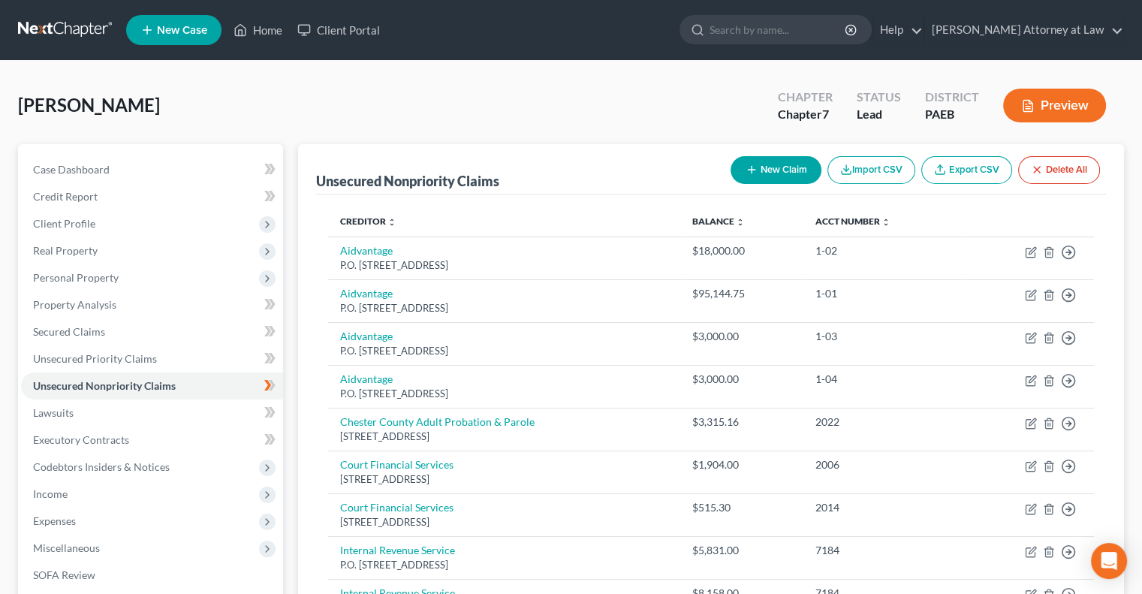
click at [773, 167] on button "New Claim" at bounding box center [775, 170] width 91 height 28
select select "0"
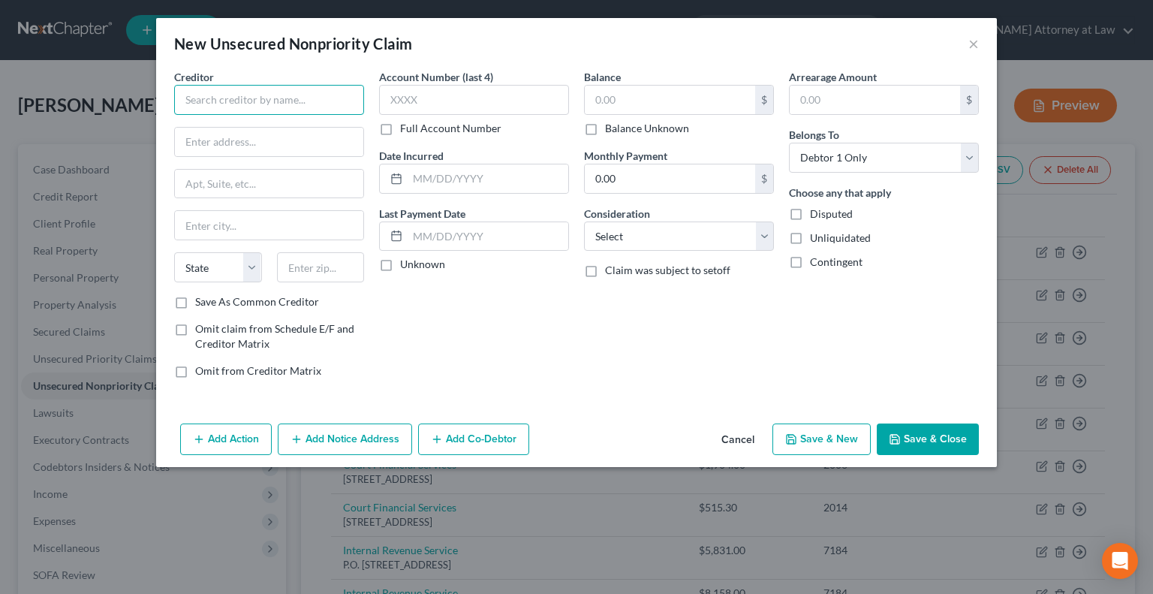
click at [240, 104] on input "text" at bounding box center [269, 100] width 190 height 30
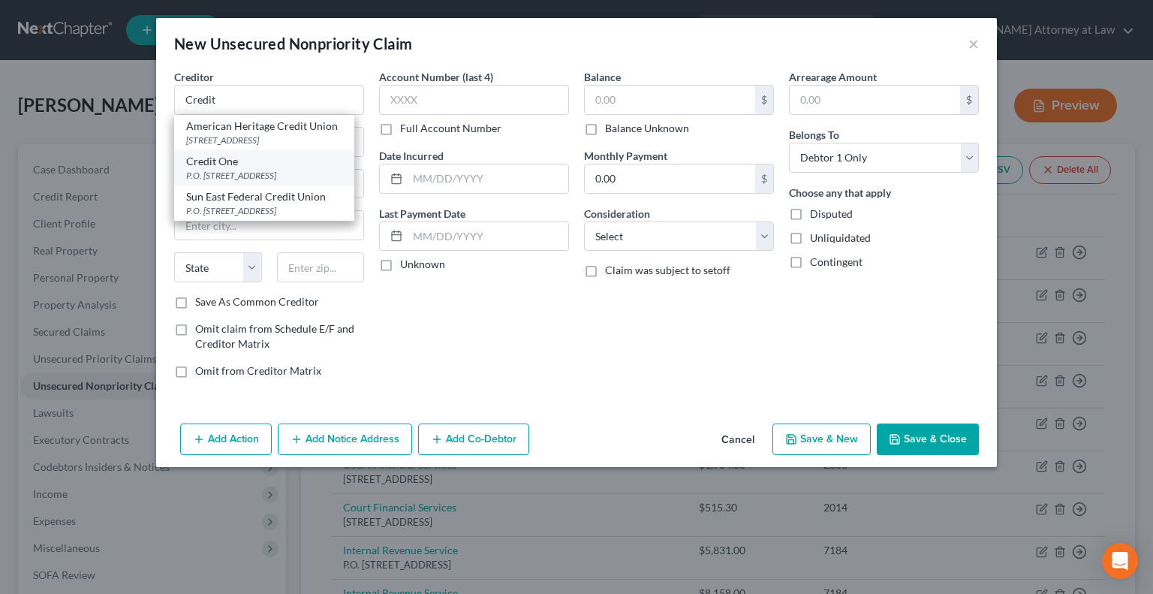
click at [245, 170] on div "P.O. [STREET_ADDRESS]" at bounding box center [264, 175] width 156 height 13
type input "Credit One"
type input "P.O. Box 98873"
type input "[GEOGRAPHIC_DATA]"
select select "31"
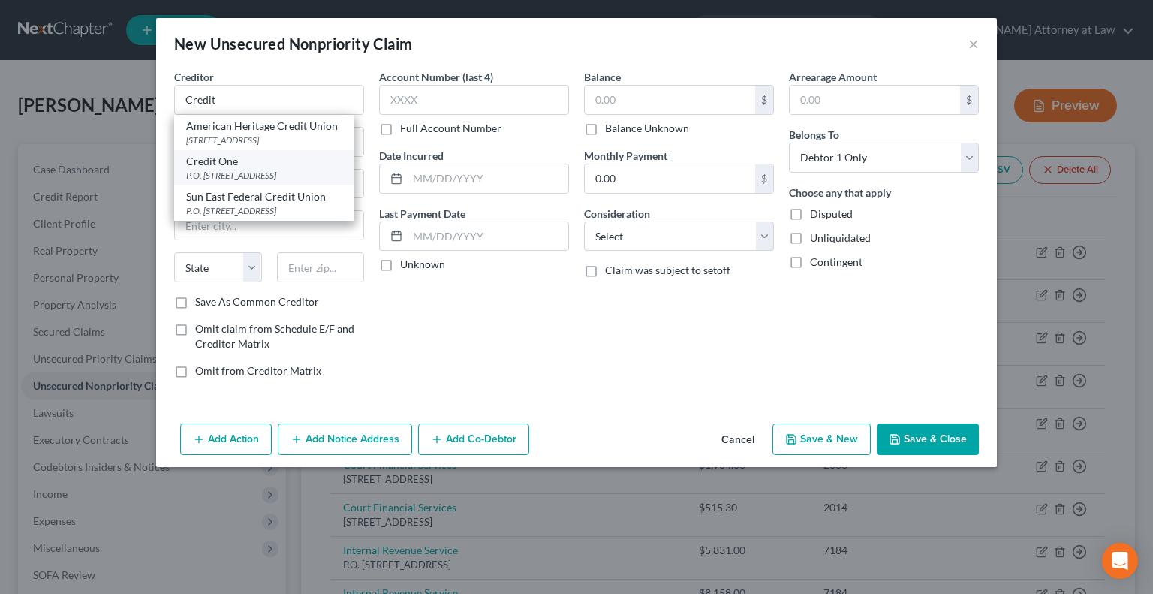
type input "89193"
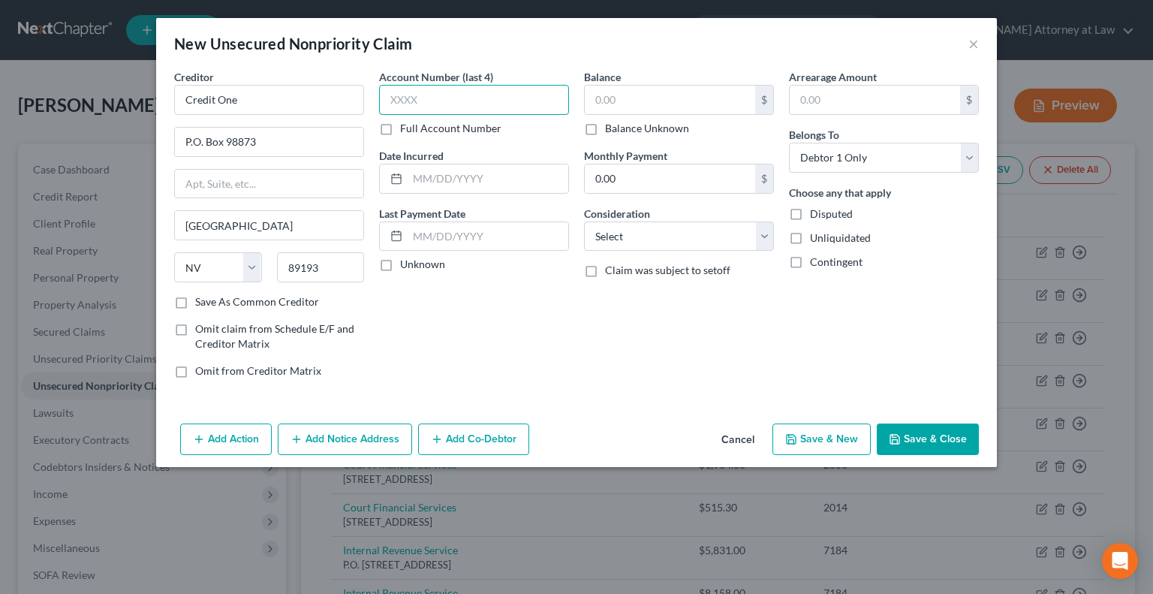
click at [420, 106] on input "text" at bounding box center [474, 100] width 190 height 30
type input "0192"
click at [400, 263] on label "Unknown" at bounding box center [422, 264] width 45 height 15
click at [406, 263] on input "Unknown" at bounding box center [411, 262] width 10 height 10
checkbox input "true"
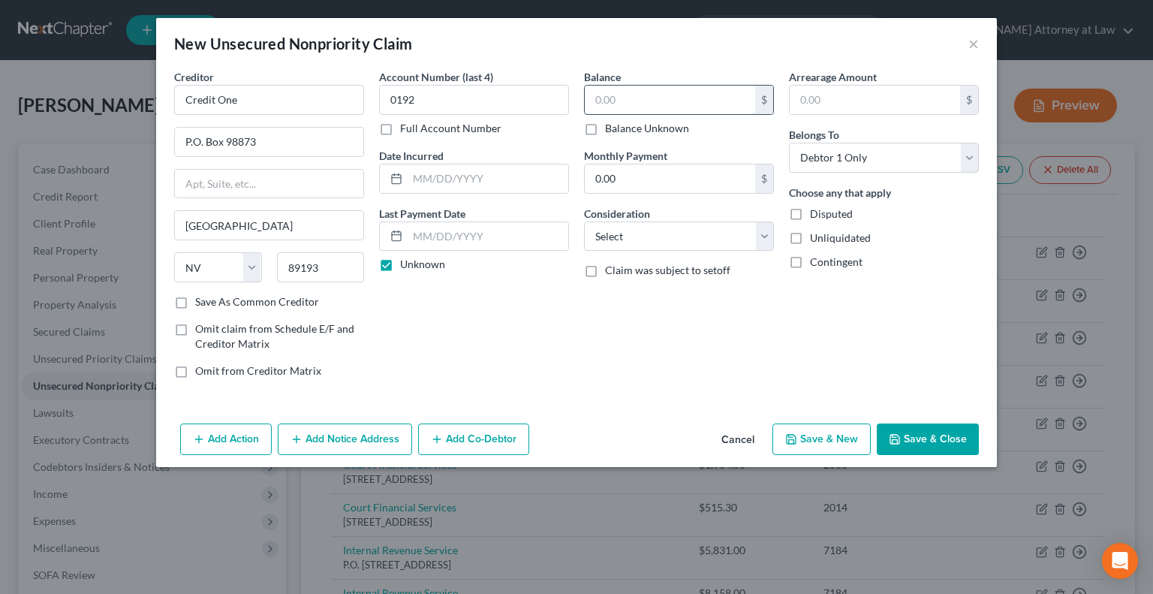
click at [631, 95] on input "text" at bounding box center [670, 100] width 170 height 29
type input "664.72"
click at [764, 233] on select "Select Cable / Satellite Services Collection Agency Credit Card Debt Debt Couns…" at bounding box center [679, 236] width 190 height 30
select select "2"
click at [584, 221] on select "Select Cable / Satellite Services Collection Agency Credit Card Debt Debt Couns…" at bounding box center [679, 236] width 190 height 30
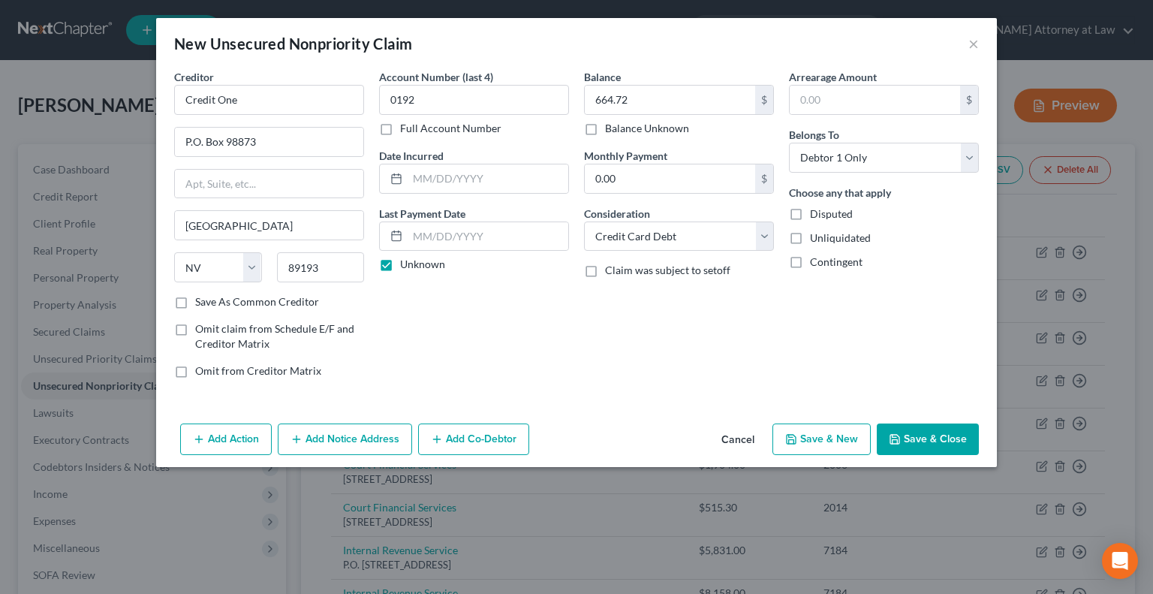
click at [935, 438] on button "Save & Close" at bounding box center [928, 439] width 102 height 32
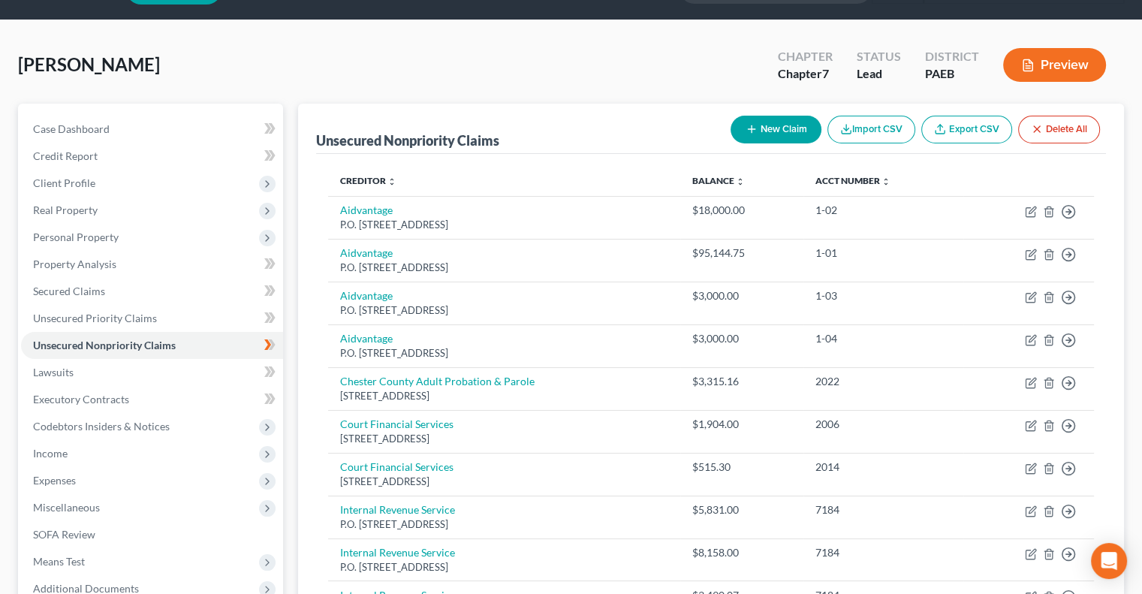
scroll to position [26, 0]
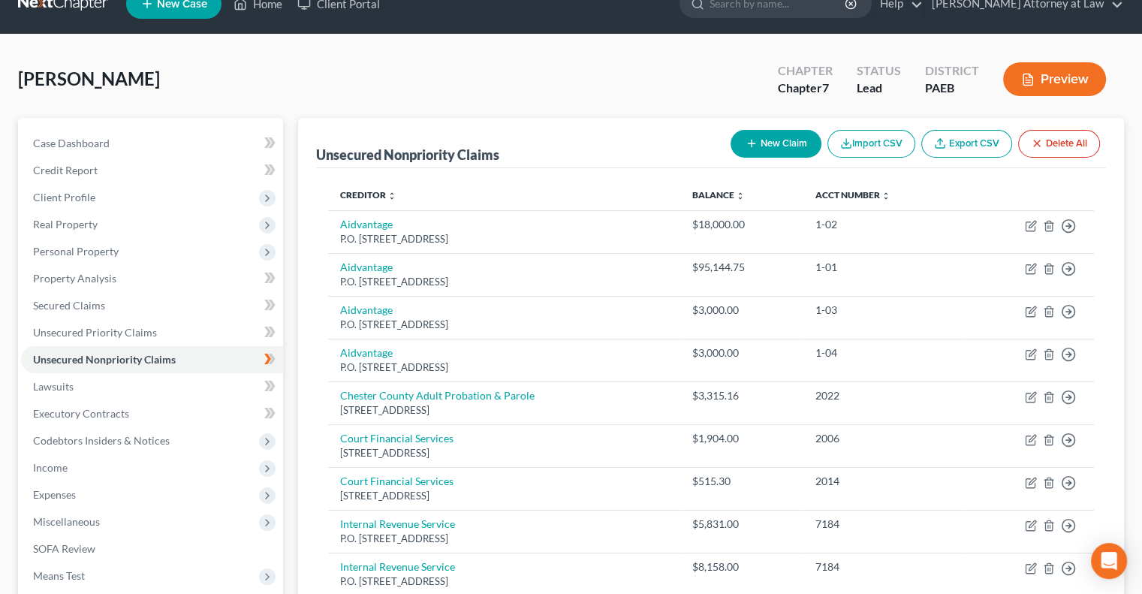
click at [781, 137] on button "New Claim" at bounding box center [775, 144] width 91 height 28
select select "0"
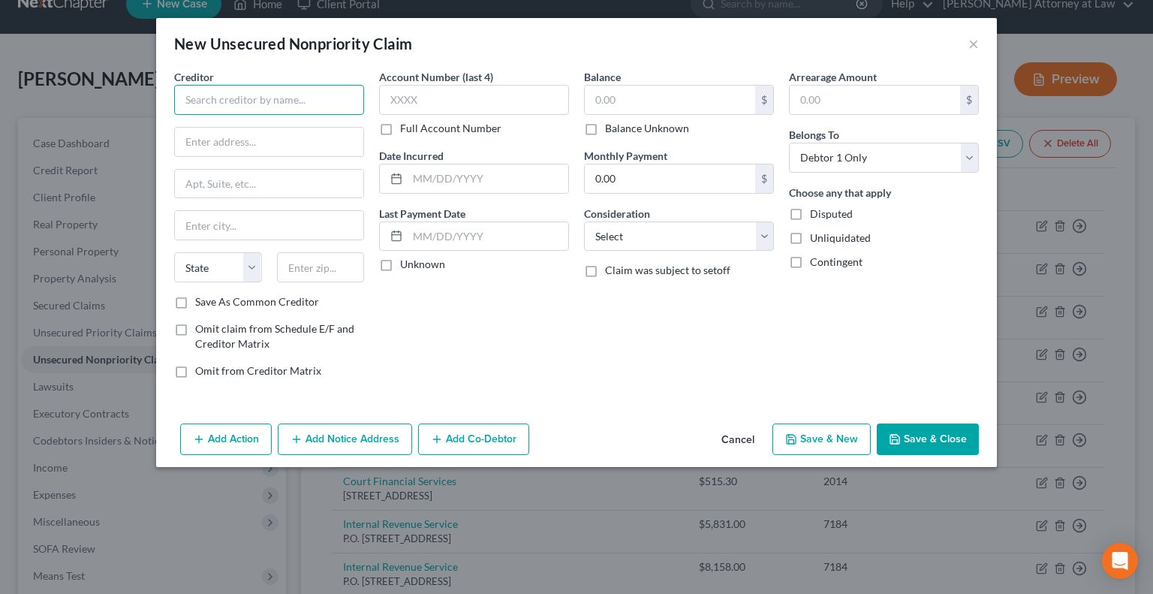
click at [257, 96] on input "text" at bounding box center [269, 100] width 190 height 30
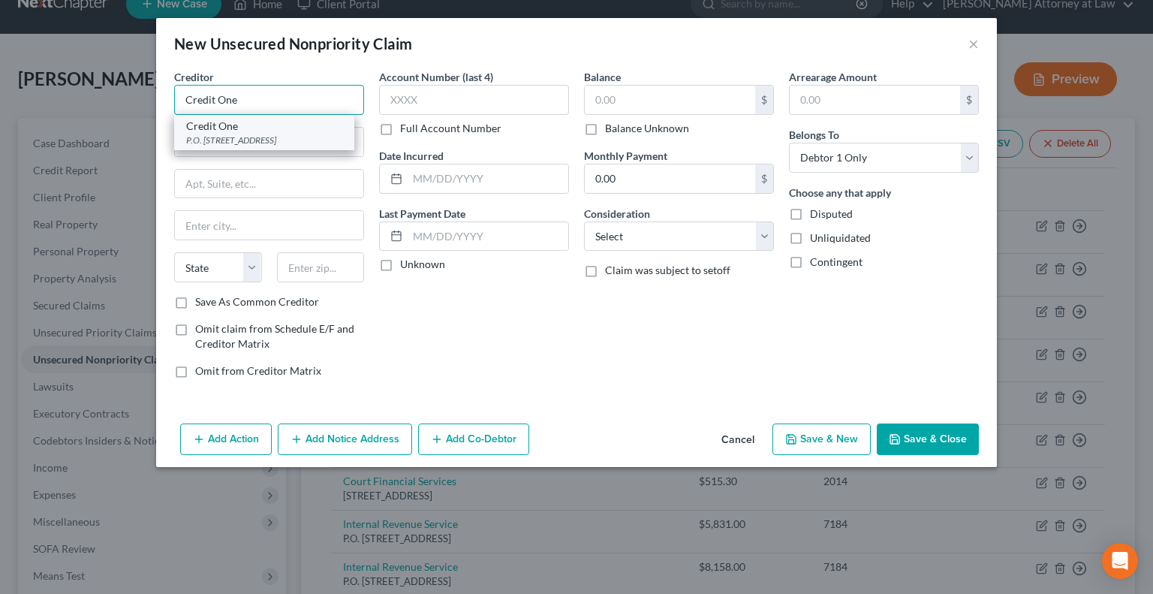
type input "Credit One"
click at [262, 131] on div "Credit One" at bounding box center [264, 126] width 156 height 15
type input "P.O. Box 98873"
type input "[GEOGRAPHIC_DATA]"
select select "31"
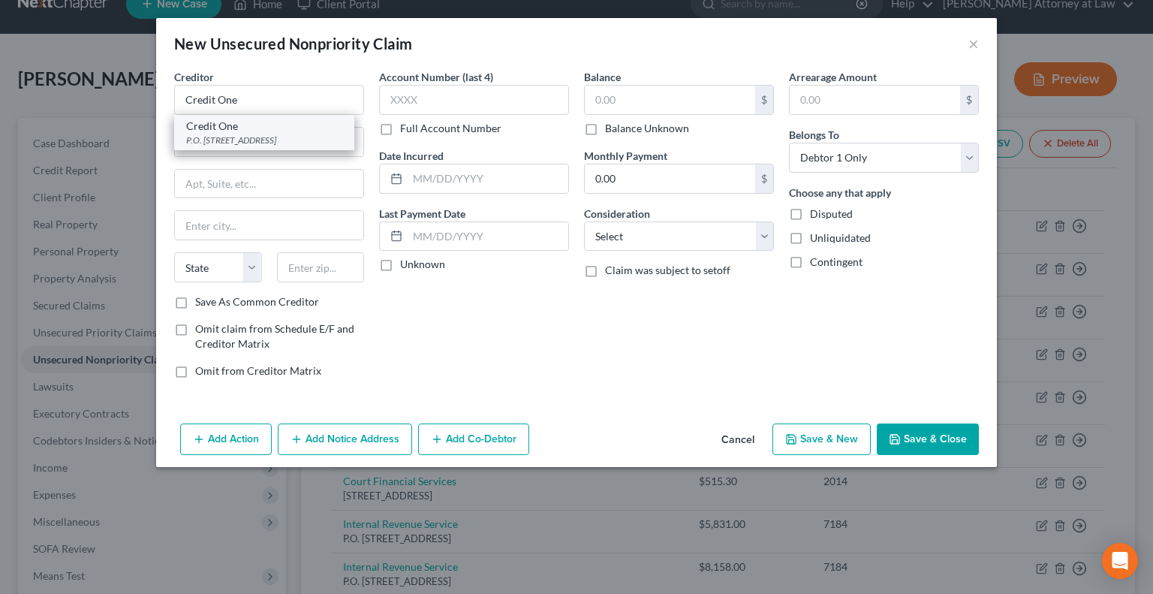
type input "89193"
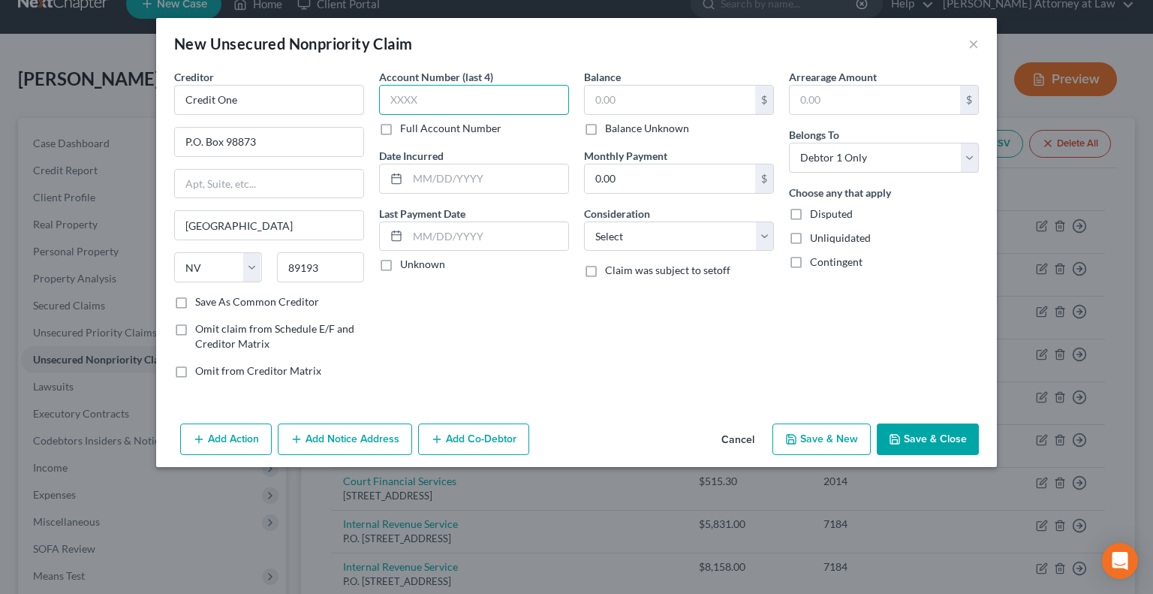
click at [411, 100] on input "text" at bounding box center [474, 100] width 190 height 30
type input "1696"
click at [400, 260] on label "Unknown" at bounding box center [422, 264] width 45 height 15
click at [406, 260] on input "Unknown" at bounding box center [411, 262] width 10 height 10
checkbox input "true"
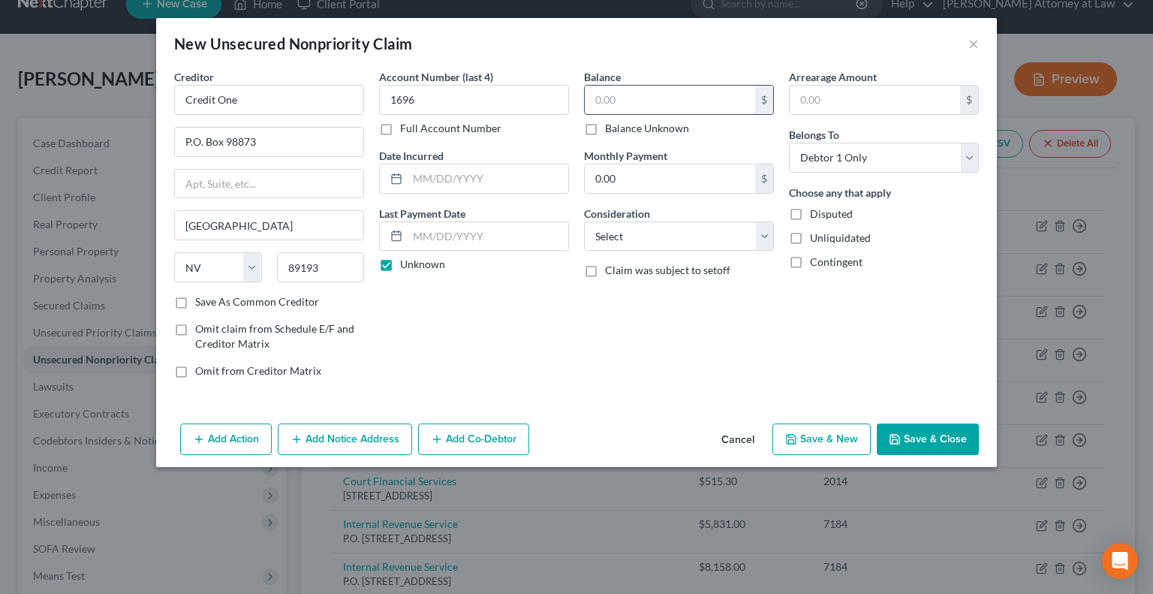
click at [636, 100] on input "text" at bounding box center [670, 100] width 170 height 29
type input "1,009"
click at [763, 234] on select "Select Cable / Satellite Services Collection Agency Credit Card Debt Debt Couns…" at bounding box center [679, 236] width 190 height 30
select select "2"
click at [584, 221] on select "Select Cable / Satellite Services Collection Agency Credit Card Debt Debt Couns…" at bounding box center [679, 236] width 190 height 30
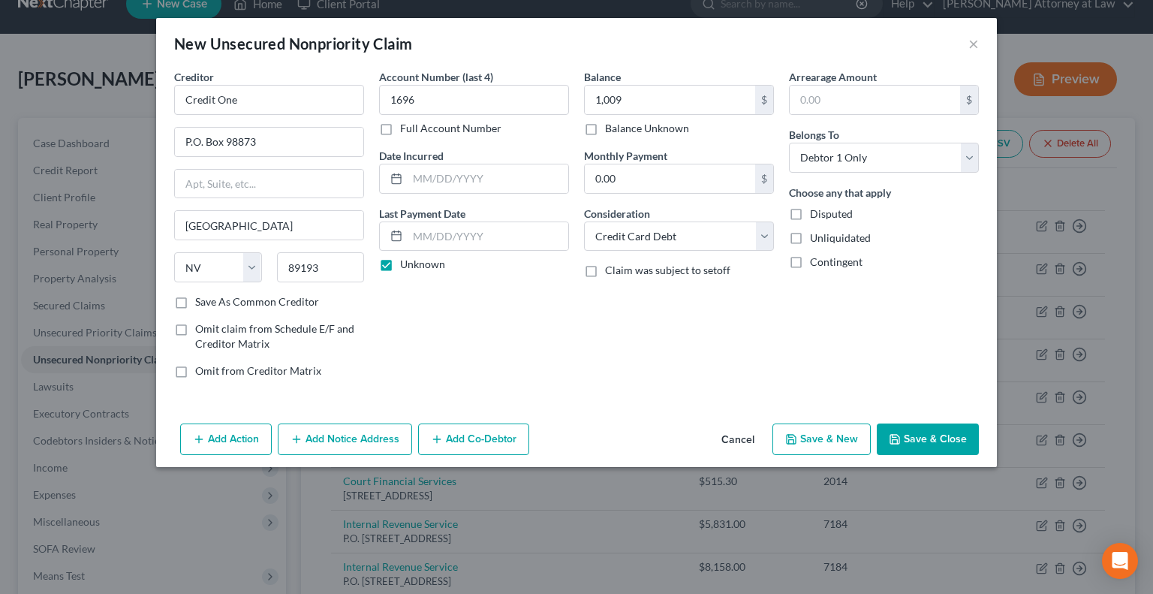
click at [942, 432] on button "Save & Close" at bounding box center [928, 439] width 102 height 32
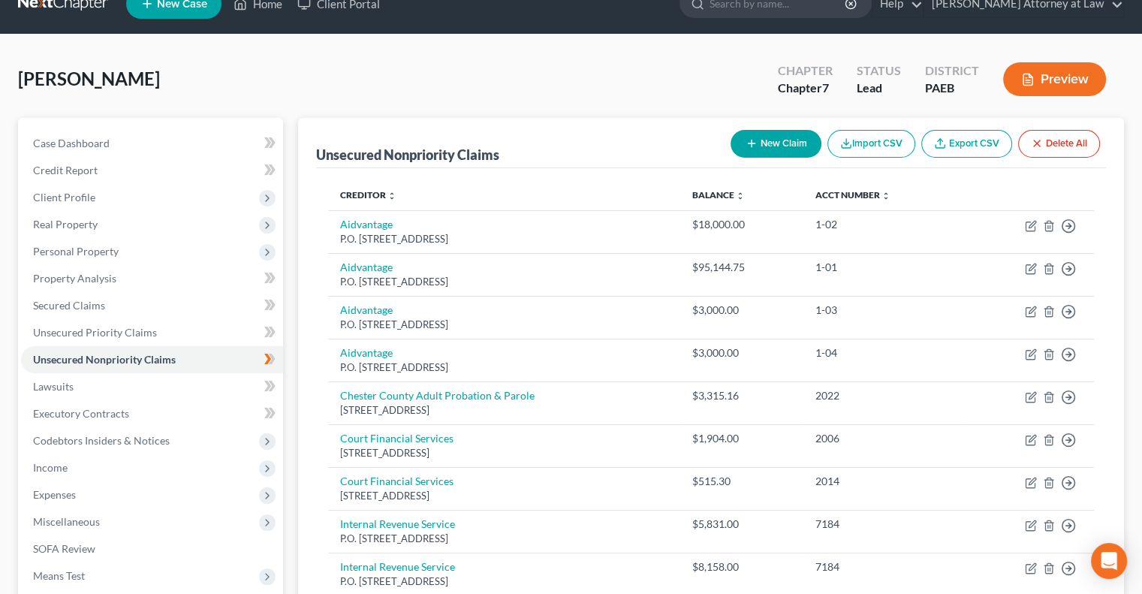
click at [775, 146] on button "New Claim" at bounding box center [775, 144] width 91 height 28
select select "0"
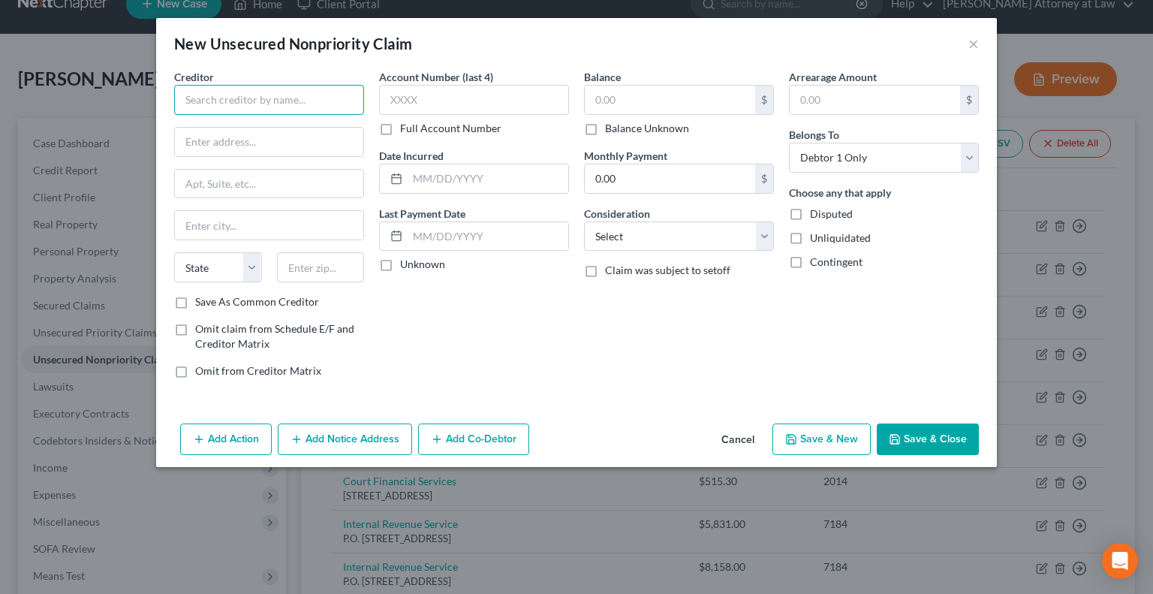
click at [239, 107] on input "text" at bounding box center [269, 100] width 190 height 30
type input "M"
type input "Concora Credit"
click at [222, 136] on input "text" at bounding box center [269, 142] width 188 height 29
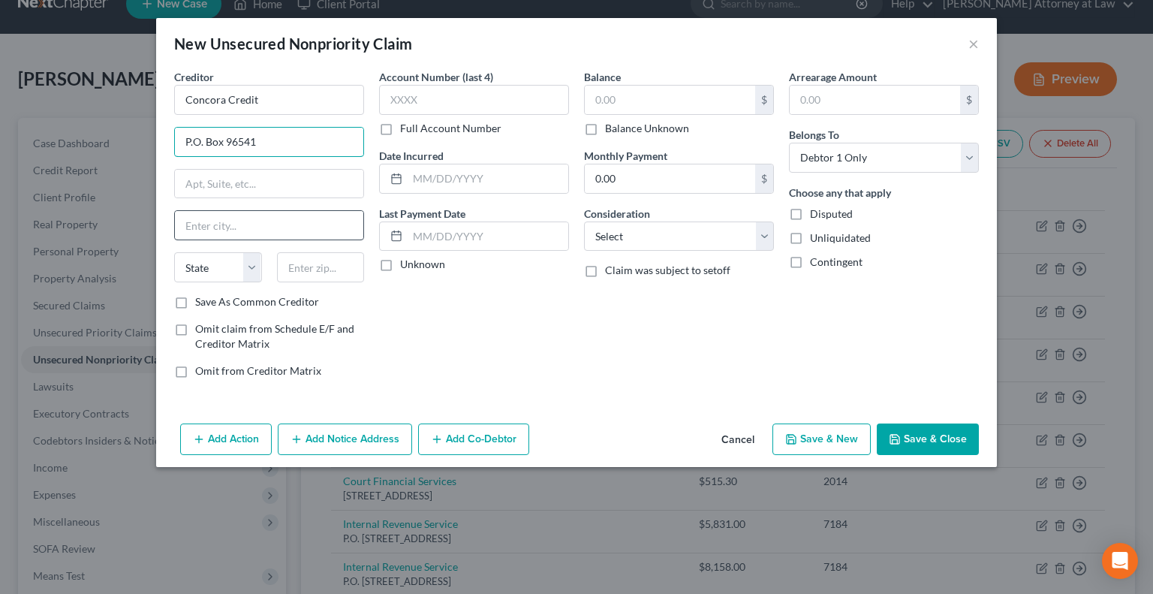
type input "P.O. Box 96541"
click at [215, 226] on input "text" at bounding box center [269, 225] width 188 height 29
type input "Charlotte"
click at [254, 263] on select "State [US_STATE] AK AR AZ CA CO CT DE DC [GEOGRAPHIC_DATA] [GEOGRAPHIC_DATA] GU…" at bounding box center [218, 267] width 88 height 30
select select "28"
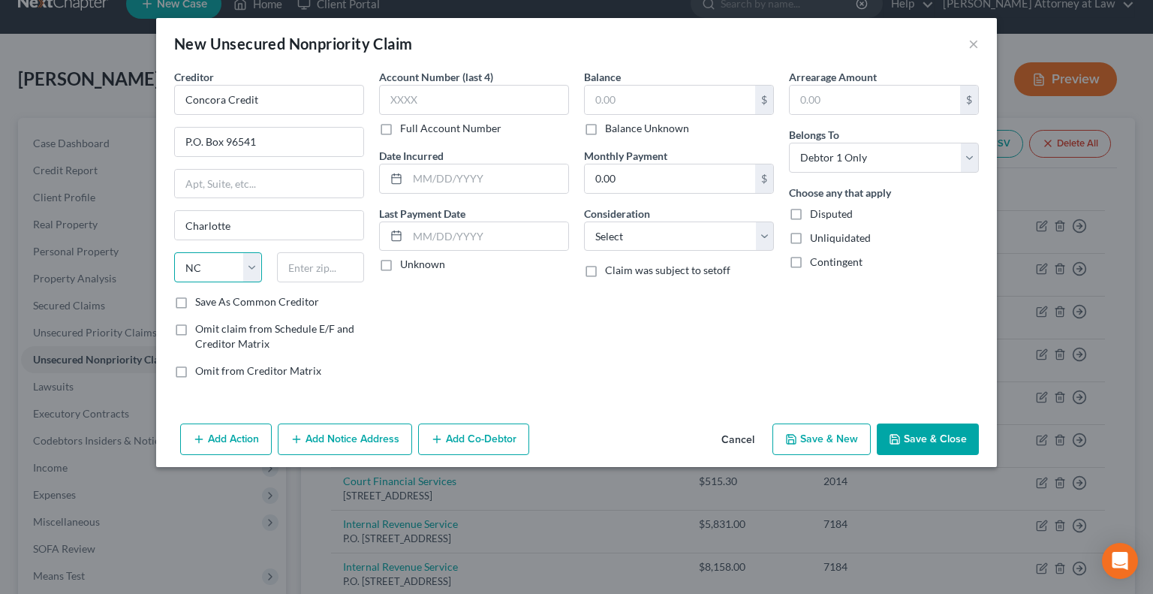
click at [174, 252] on select "State [US_STATE] AK AR AZ CA CO CT DE DC [GEOGRAPHIC_DATA] [GEOGRAPHIC_DATA] GU…" at bounding box center [218, 267] width 88 height 30
click at [331, 271] on input "text" at bounding box center [321, 267] width 88 height 30
type input "28296"
click at [195, 299] on label "Save As Common Creditor" at bounding box center [257, 301] width 124 height 15
click at [201, 299] on input "Save As Common Creditor" at bounding box center [206, 299] width 10 height 10
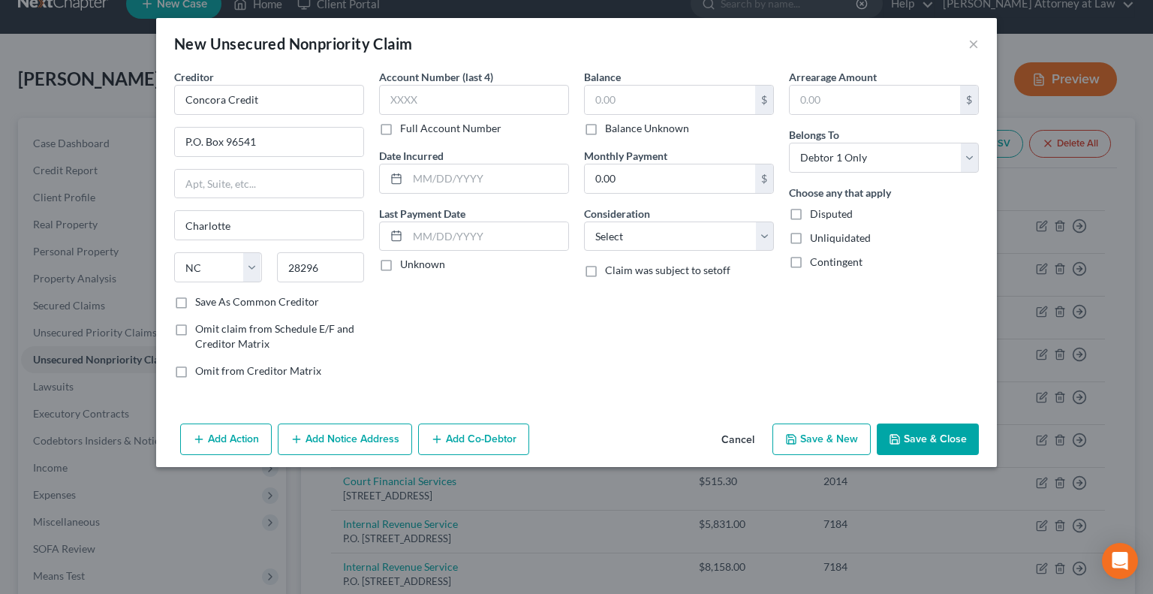
checkbox input "true"
click at [435, 99] on input "text" at bounding box center [474, 100] width 190 height 30
type input "9591"
click at [400, 263] on label "Unknown" at bounding box center [422, 264] width 45 height 15
click at [406, 263] on input "Unknown" at bounding box center [411, 262] width 10 height 10
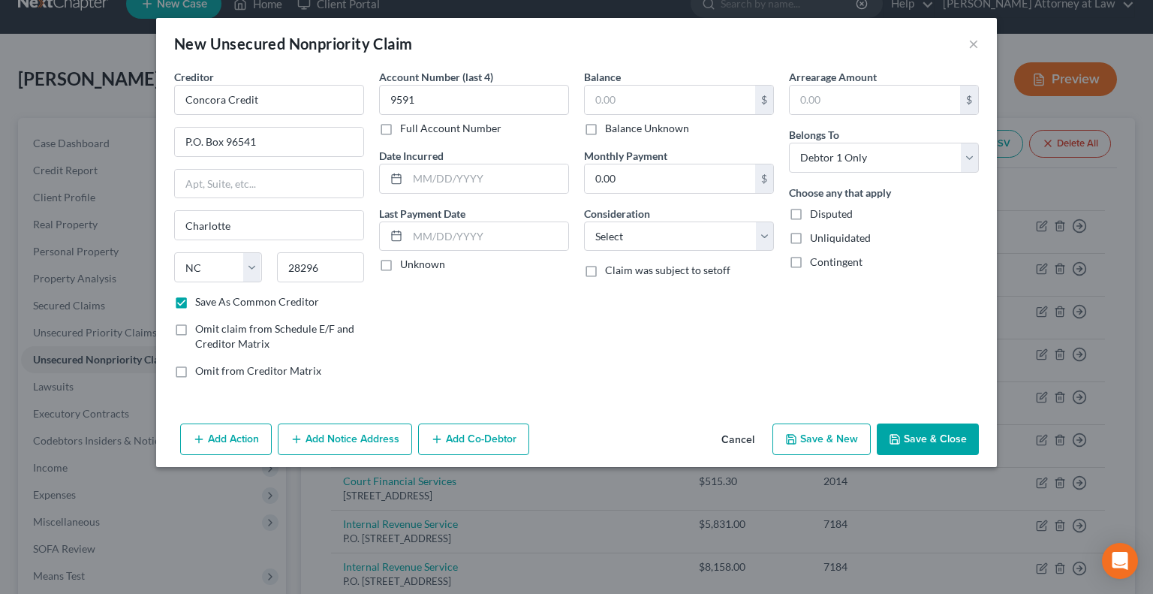
checkbox input "true"
click at [613, 89] on input "text" at bounding box center [670, 100] width 170 height 29
type input "668.11"
click at [935, 444] on button "Save & Close" at bounding box center [928, 439] width 102 height 32
checkbox input "false"
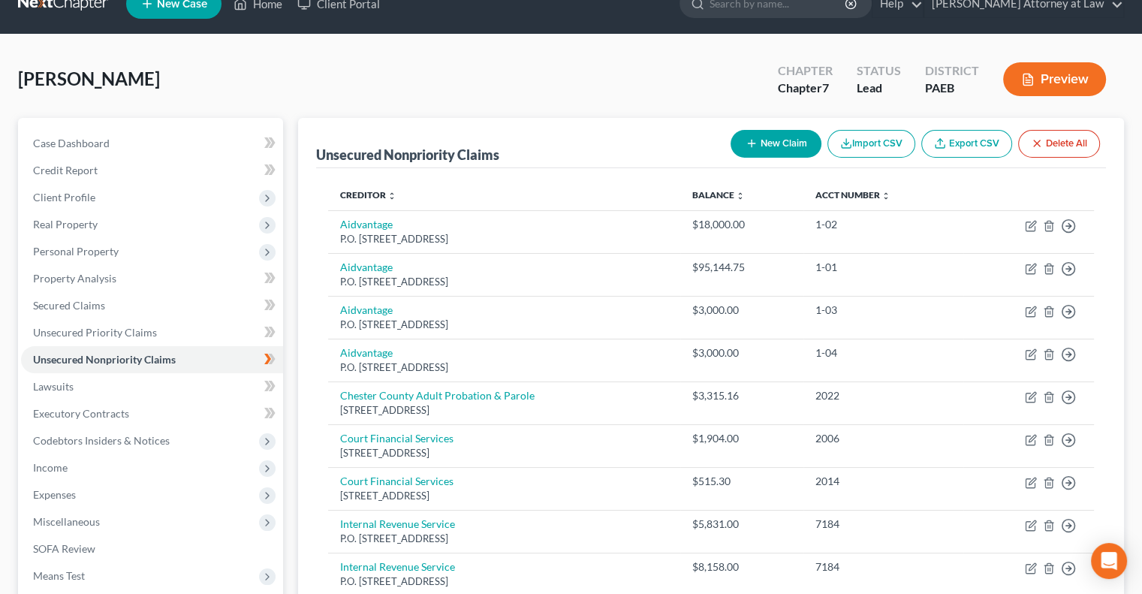
click at [786, 146] on button "New Claim" at bounding box center [775, 144] width 91 height 28
select select "0"
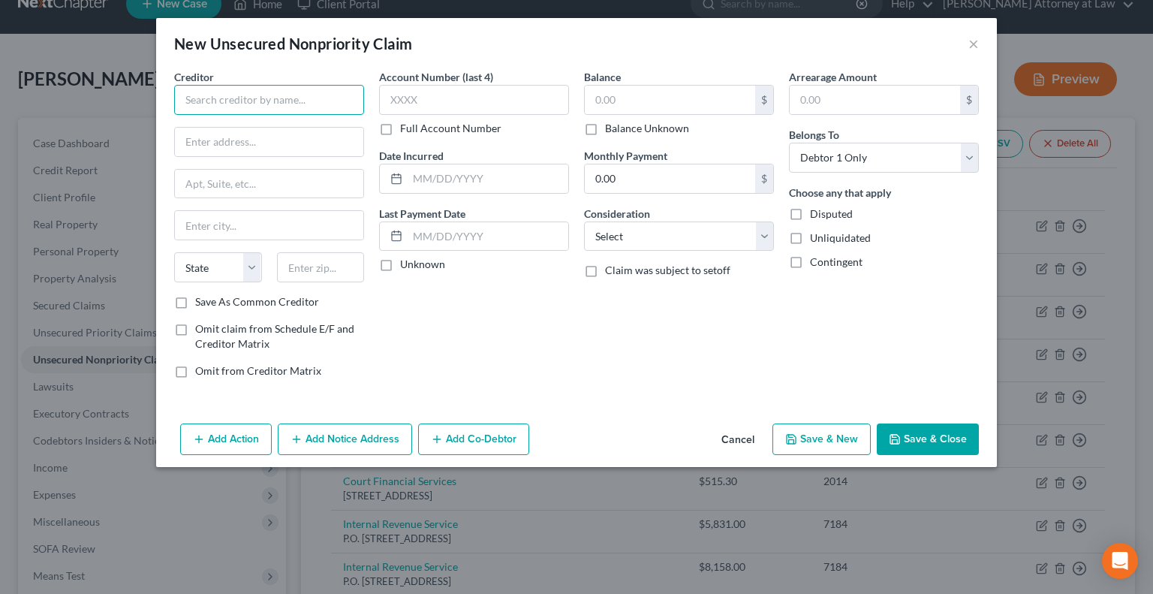
click at [213, 101] on input "text" at bounding box center [269, 100] width 190 height 30
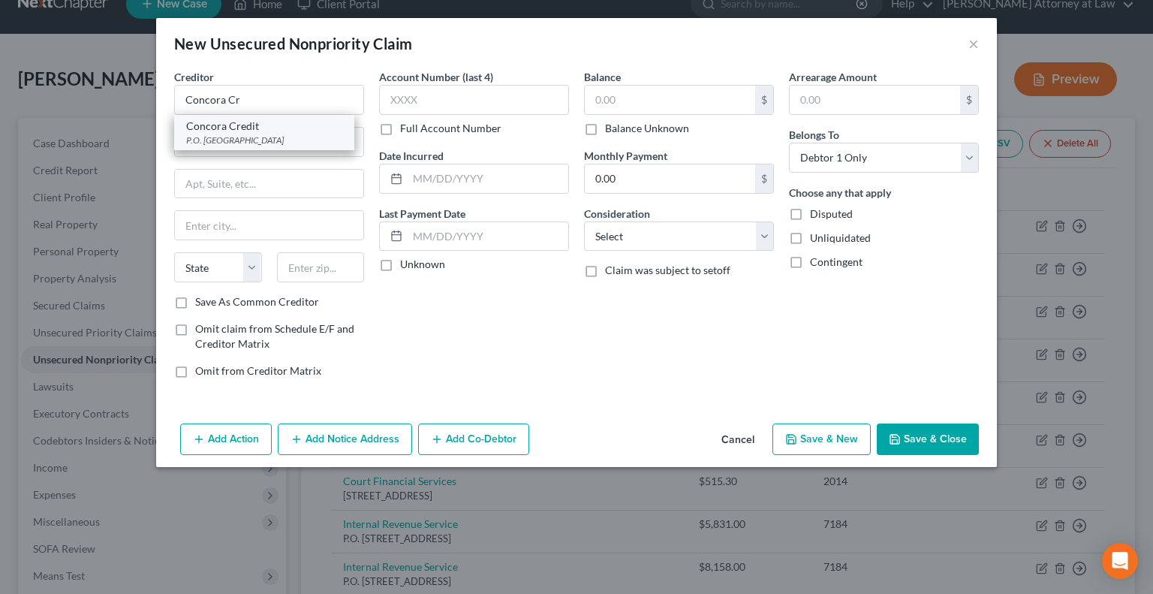
click at [240, 135] on div "P.O. [GEOGRAPHIC_DATA]" at bounding box center [264, 140] width 156 height 13
type input "Concora Credit"
type input "P.O. Box 96541"
type input "Charlotte"
select select "28"
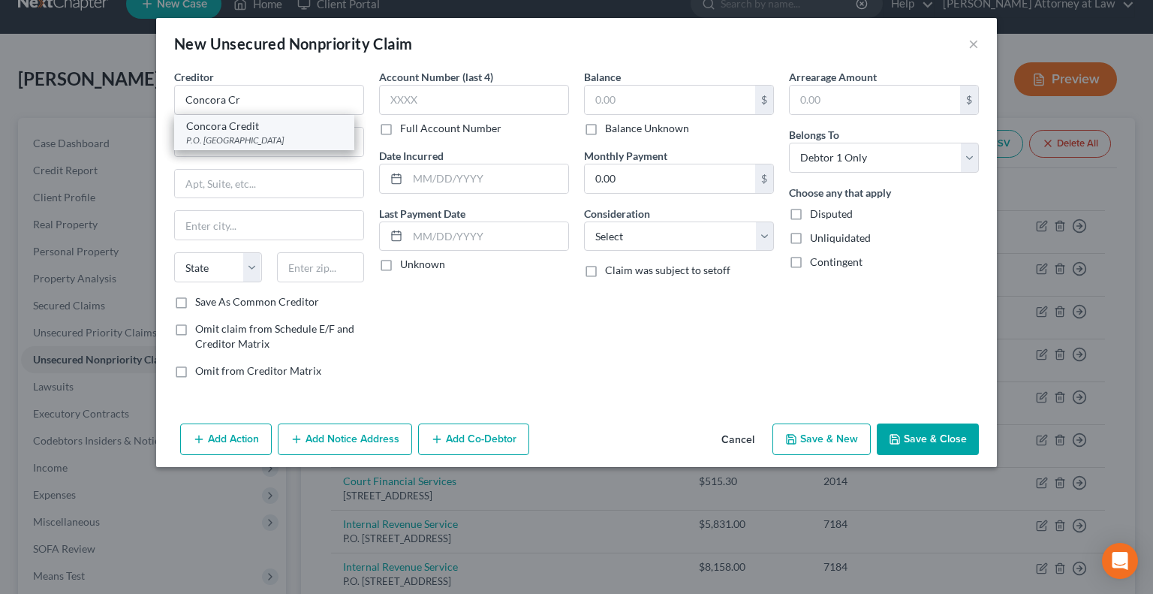
type input "28296"
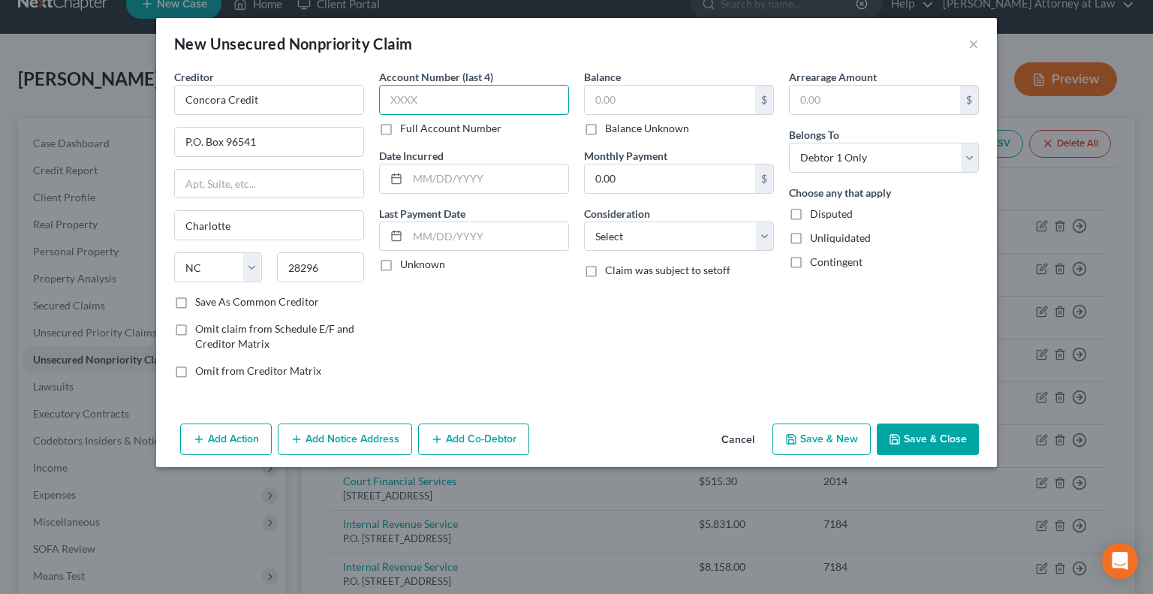
click at [410, 102] on input "text" at bounding box center [474, 100] width 190 height 30
type input "1980"
click at [400, 264] on label "Unknown" at bounding box center [422, 264] width 45 height 15
click at [406, 264] on input "Unknown" at bounding box center [411, 262] width 10 height 10
checkbox input "true"
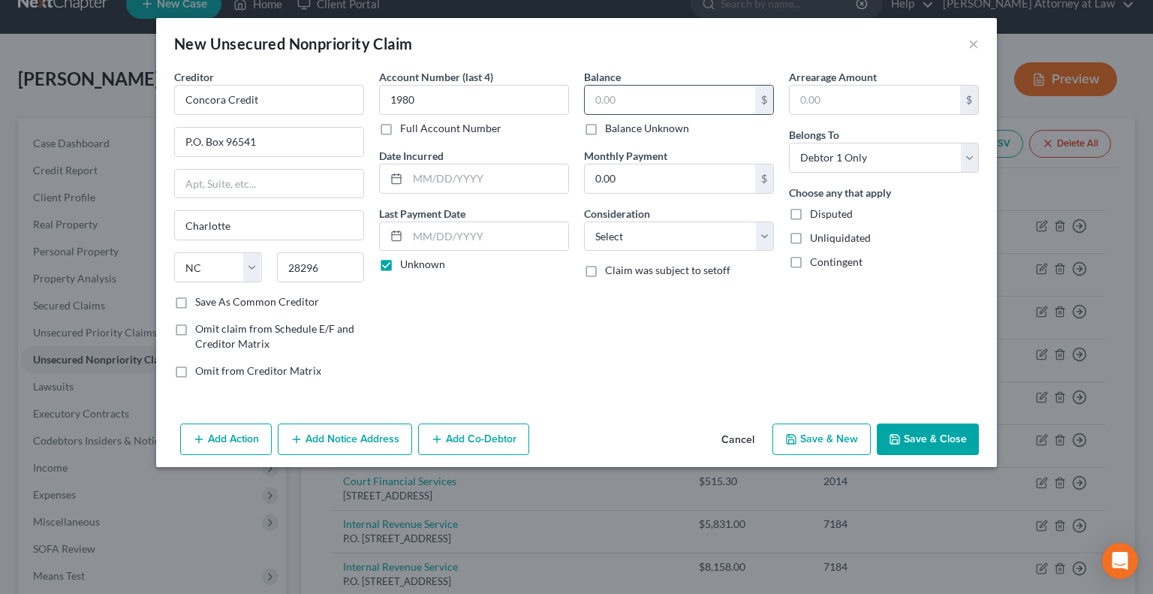
click at [619, 102] on input "text" at bounding box center [670, 100] width 170 height 29
type input "635.78"
click at [768, 226] on select "Select Cable / Satellite Services Collection Agency Credit Card Debt Debt Couns…" at bounding box center [679, 236] width 190 height 30
select select "2"
click at [584, 221] on select "Select Cable / Satellite Services Collection Agency Credit Card Debt Debt Couns…" at bounding box center [679, 236] width 190 height 30
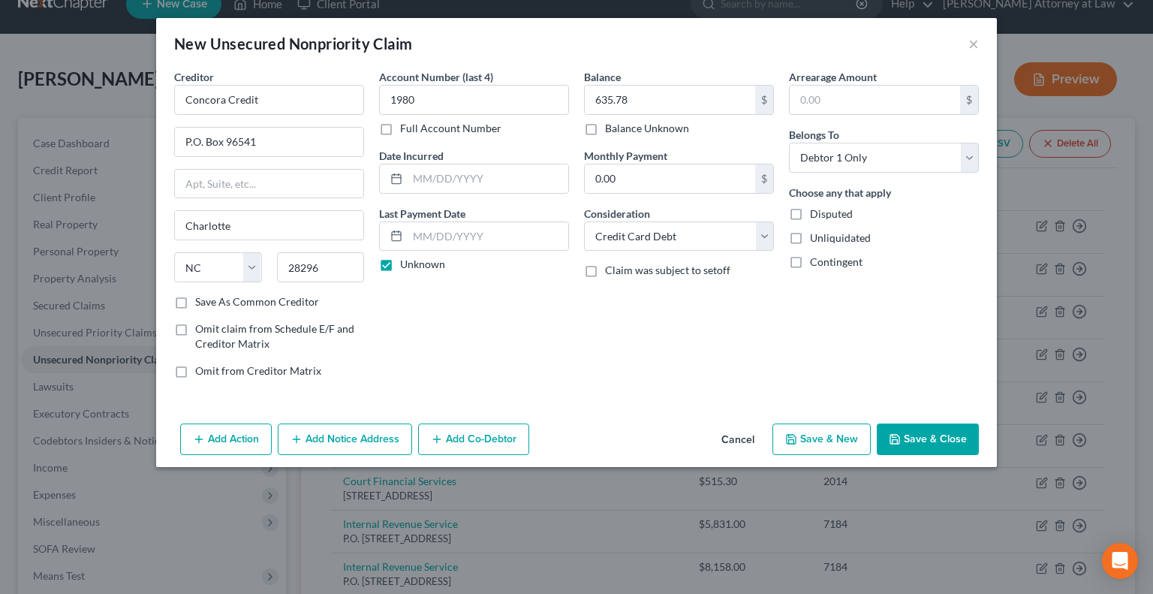
click at [941, 438] on button "Save & Close" at bounding box center [928, 439] width 102 height 32
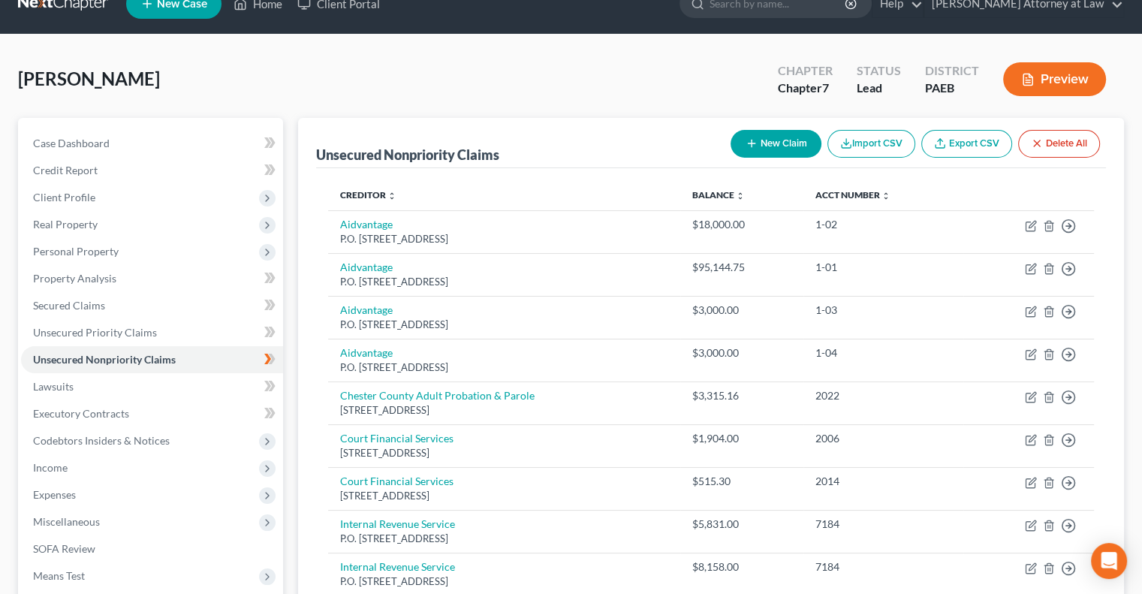
click at [769, 147] on button "New Claim" at bounding box center [775, 144] width 91 height 28
select select "0"
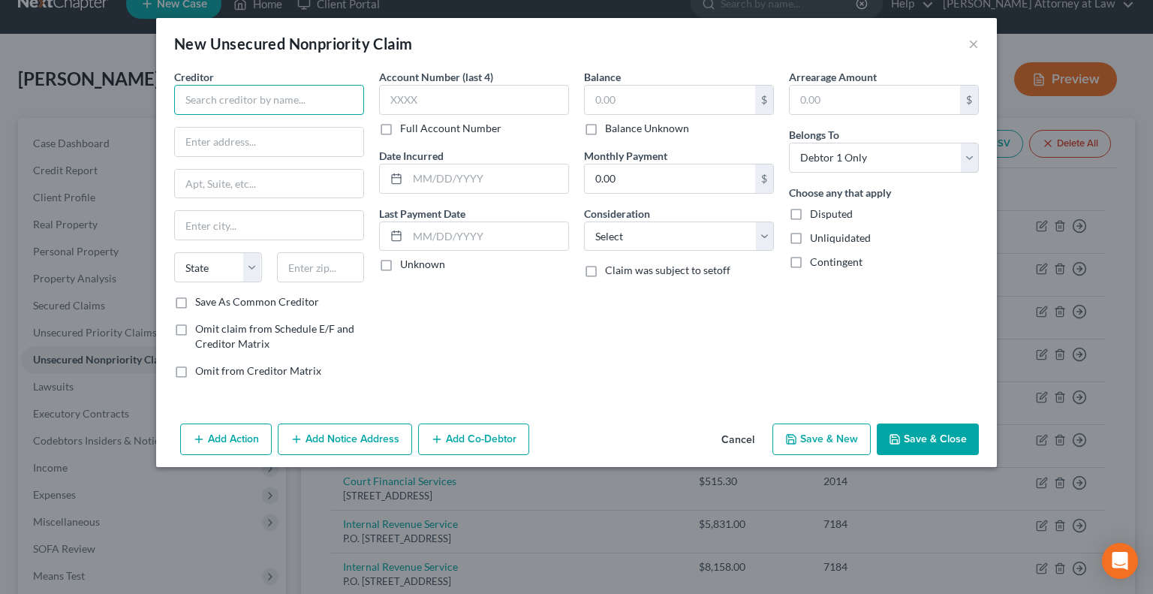
click at [236, 104] on input "text" at bounding box center [269, 100] width 190 height 30
click at [285, 101] on input "Concora Credit" at bounding box center [269, 100] width 190 height 30
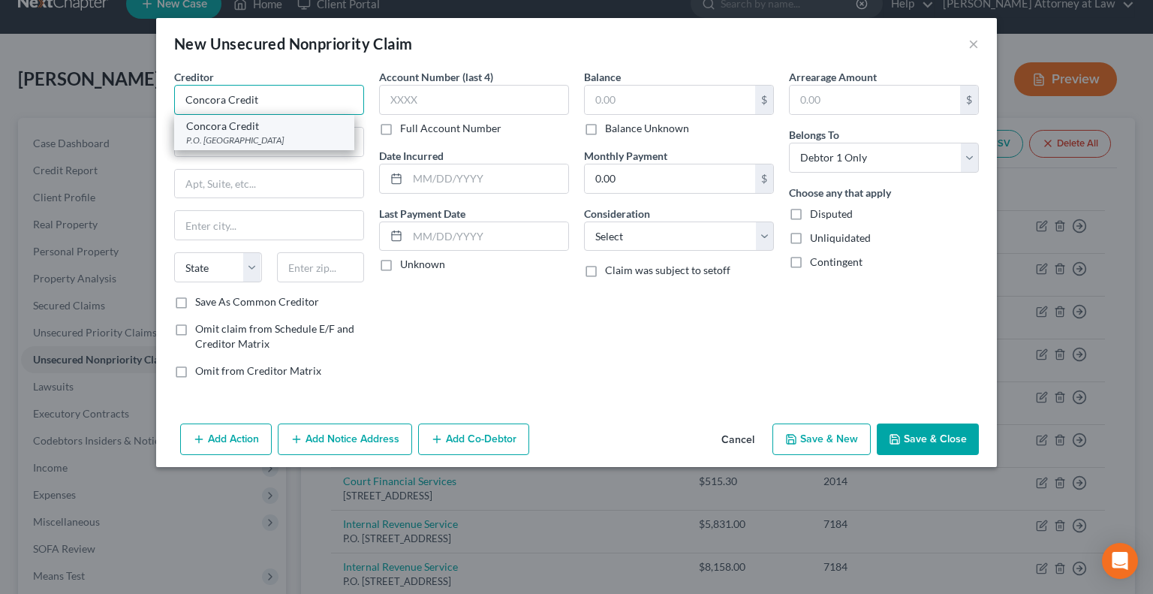
type input "Concora Credit"
click at [280, 129] on div "Concora Credit" at bounding box center [264, 126] width 156 height 15
type input "P.O. Box 96541"
type input "Charlotte"
select select "28"
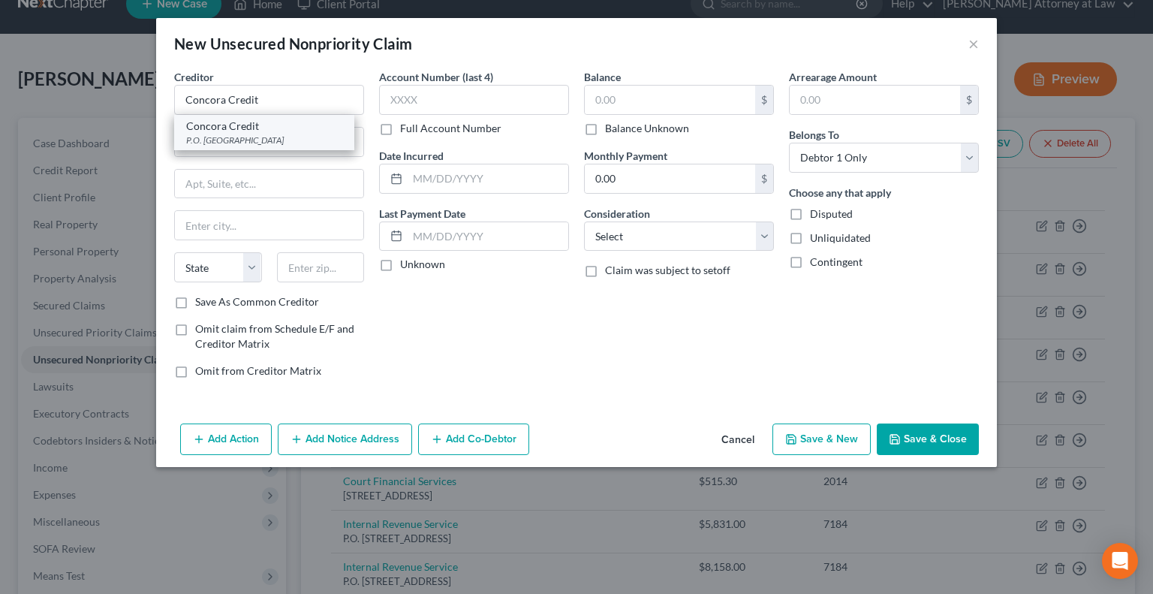
type input "28296"
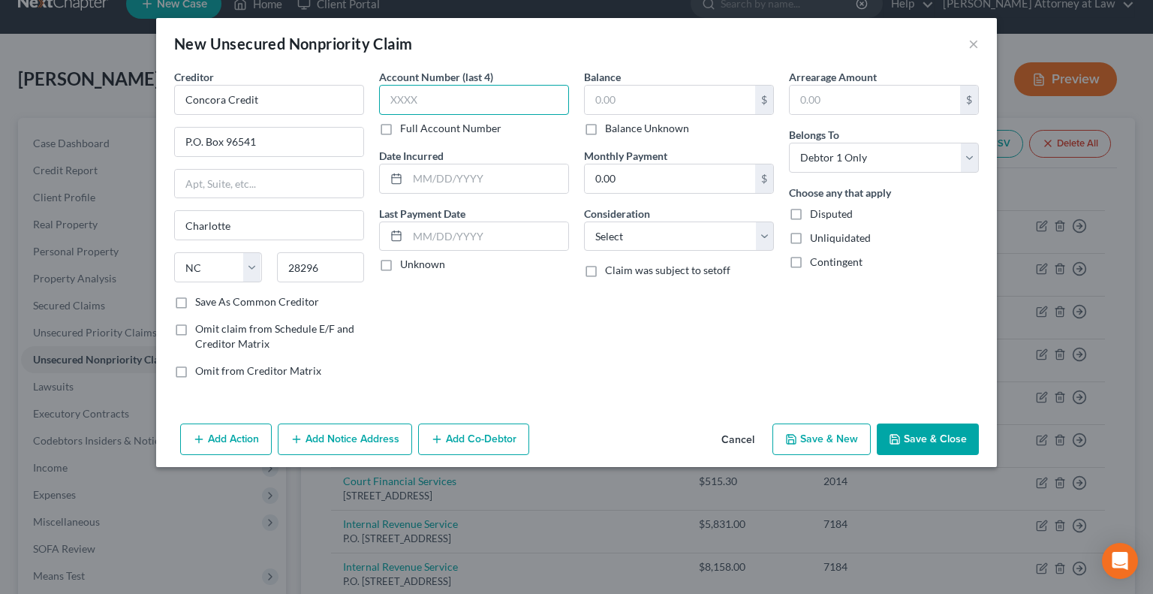
click at [439, 106] on input "text" at bounding box center [474, 100] width 190 height 30
type input "5420"
click at [400, 263] on label "Unknown" at bounding box center [422, 264] width 45 height 15
click at [406, 263] on input "Unknown" at bounding box center [411, 262] width 10 height 10
checkbox input "true"
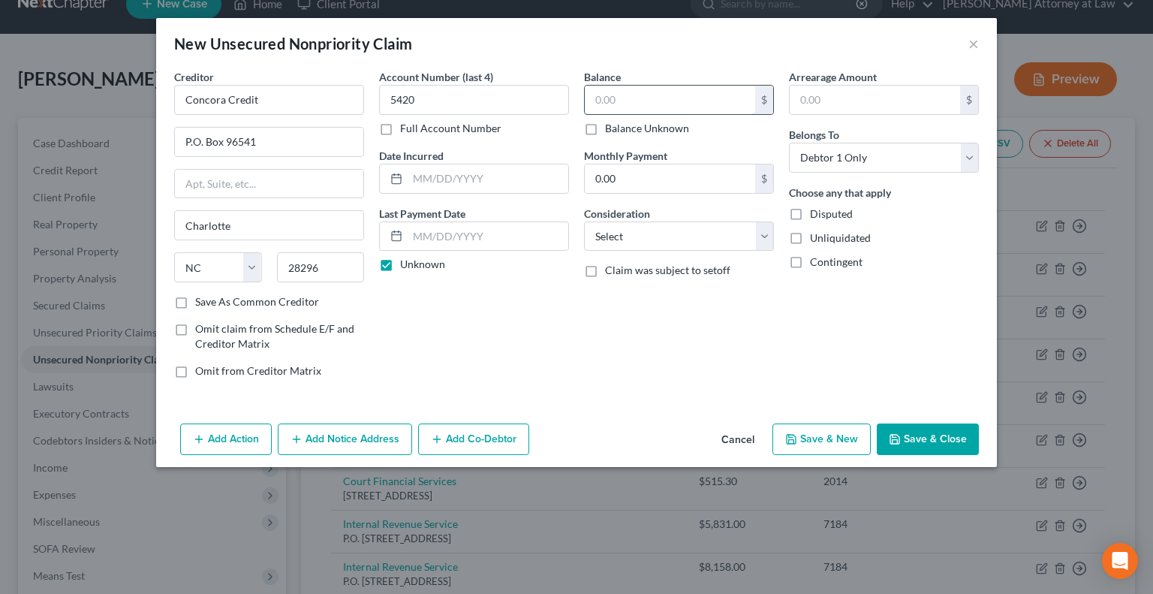
click at [634, 104] on input "text" at bounding box center [670, 100] width 170 height 29
type input "457.95"
click at [763, 233] on select "Select Cable / Satellite Services Collection Agency Credit Card Debt Debt Couns…" at bounding box center [679, 236] width 190 height 30
select select "2"
click at [584, 221] on select "Select Cable / Satellite Services Collection Agency Credit Card Debt Debt Couns…" at bounding box center [679, 236] width 190 height 30
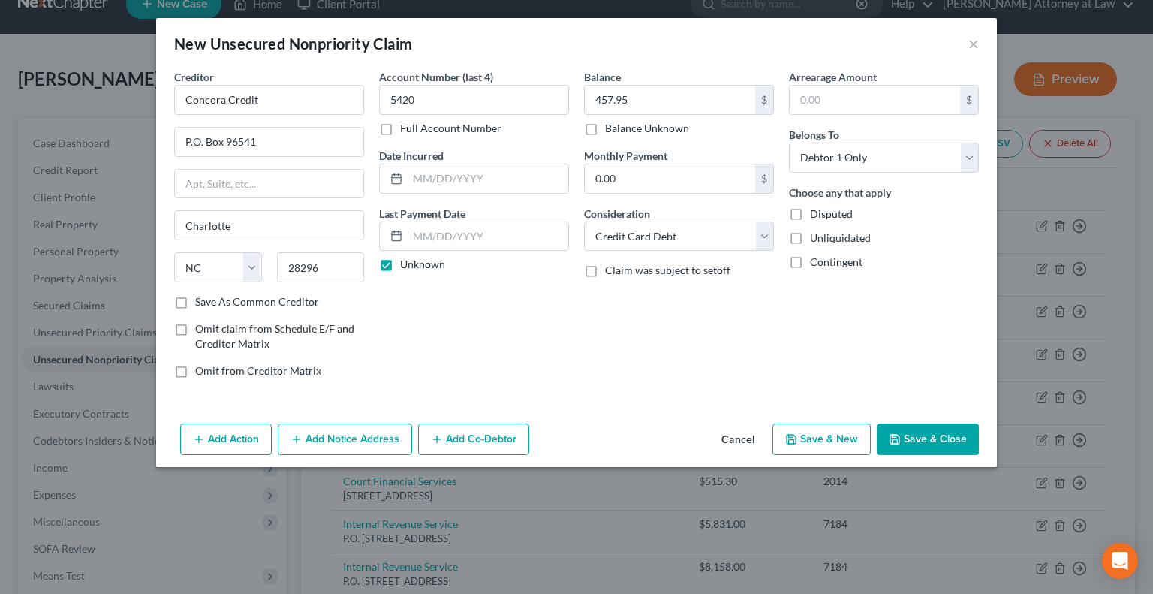
click at [934, 438] on button "Save & Close" at bounding box center [928, 439] width 102 height 32
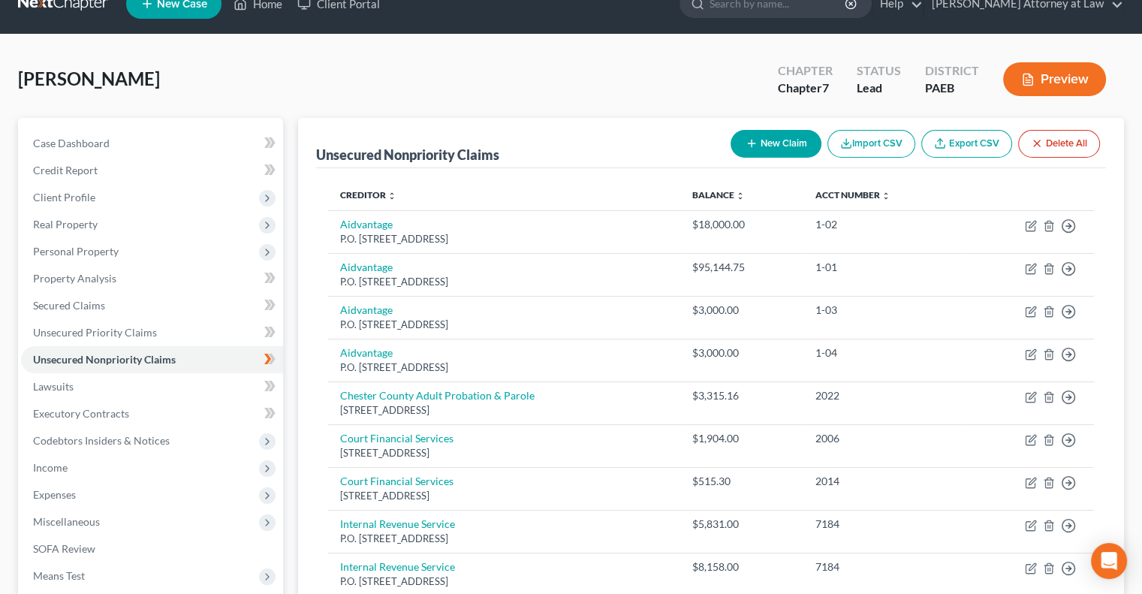
click at [766, 137] on button "New Claim" at bounding box center [775, 144] width 91 height 28
select select "0"
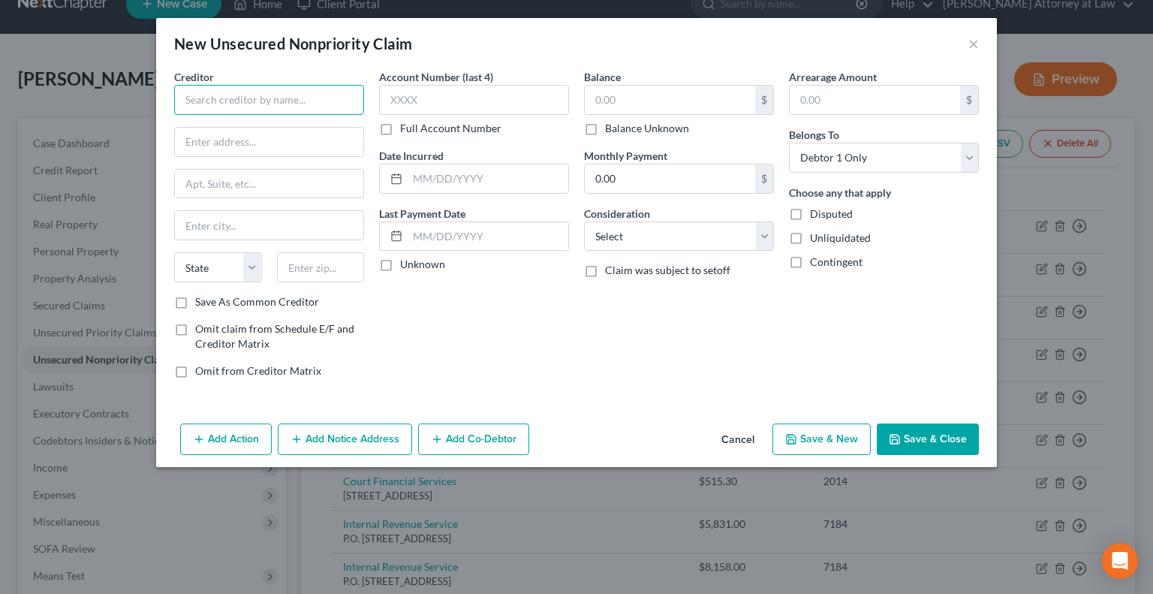
click at [239, 99] on input "text" at bounding box center [269, 100] width 190 height 30
type input "Comenity Capital Bank"
click at [212, 139] on input "text" at bounding box center [269, 142] width 188 height 29
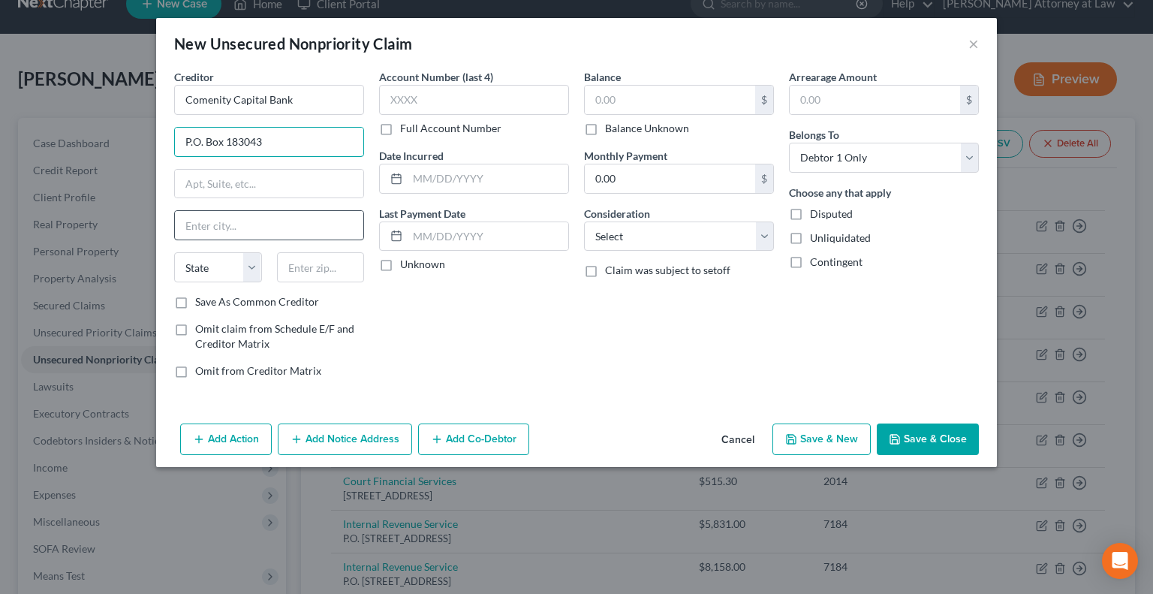
type input "P.O. Box 183043"
click at [209, 223] on input "text" at bounding box center [269, 225] width 188 height 29
type input "Columbus"
click at [254, 269] on select "State [US_STATE] AK AR AZ CA CO CT DE DC [GEOGRAPHIC_DATA] [GEOGRAPHIC_DATA] GU…" at bounding box center [218, 267] width 88 height 30
select select "36"
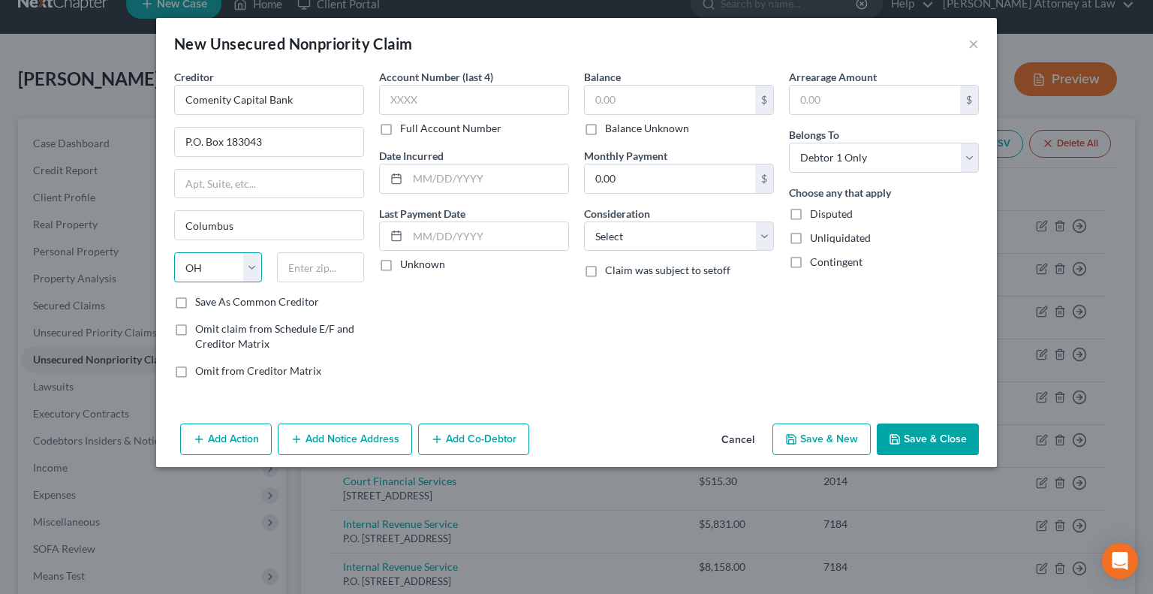
click at [174, 252] on select "State [US_STATE] AK AR AZ CA CO CT DE DC [GEOGRAPHIC_DATA] [GEOGRAPHIC_DATA] GU…" at bounding box center [218, 267] width 88 height 30
click at [309, 272] on input "text" at bounding box center [321, 267] width 88 height 30
type input "43218-3043"
click at [195, 300] on label "Save As Common Creditor" at bounding box center [257, 301] width 124 height 15
click at [201, 300] on input "Save As Common Creditor" at bounding box center [206, 299] width 10 height 10
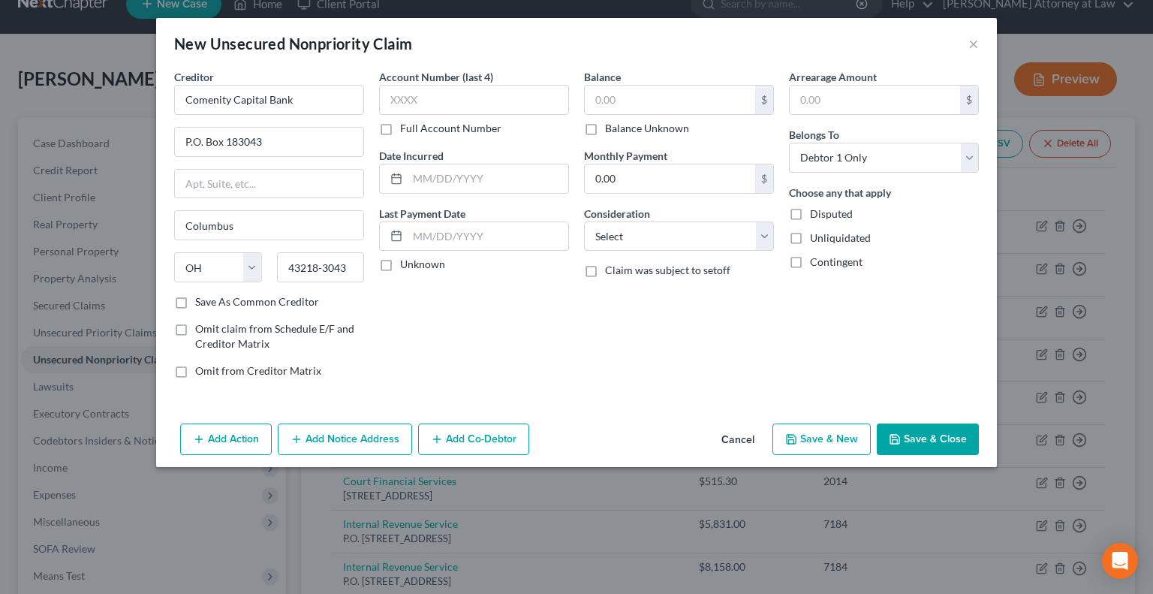
checkbox input "true"
click at [424, 89] on input "text" at bounding box center [474, 100] width 190 height 30
type input "4162"
click at [400, 266] on label "Unknown" at bounding box center [422, 264] width 45 height 15
click at [406, 266] on input "Unknown" at bounding box center [411, 262] width 10 height 10
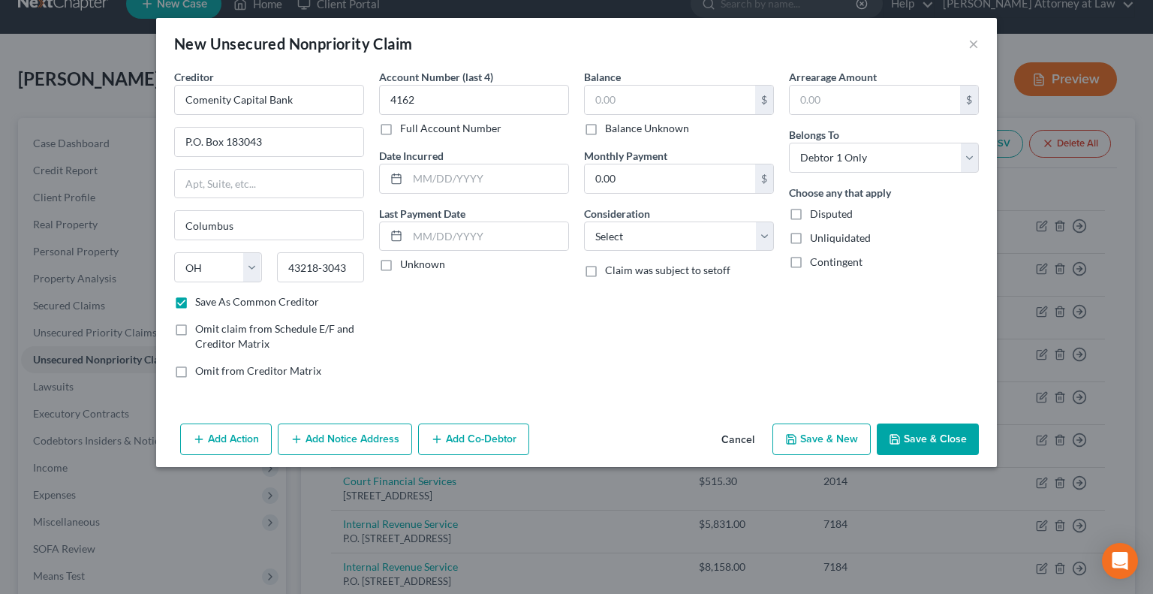
checkbox input "true"
click at [645, 107] on input "text" at bounding box center [670, 100] width 170 height 29
type input "27.58"
click at [763, 230] on select "Select Cable / Satellite Services Collection Agency Credit Card Debt Debt Couns…" at bounding box center [679, 236] width 190 height 30
select select "2"
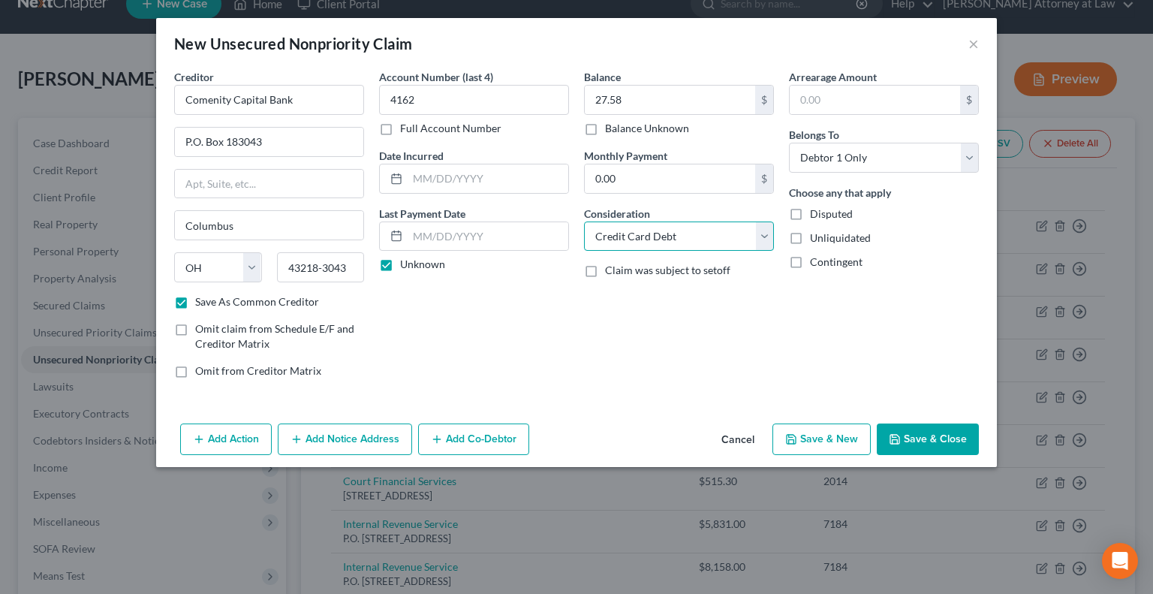
click at [584, 221] on select "Select Cable / Satellite Services Collection Agency Credit Card Debt Debt Couns…" at bounding box center [679, 236] width 190 height 30
click at [926, 438] on button "Save & Close" at bounding box center [928, 439] width 102 height 32
checkbox input "false"
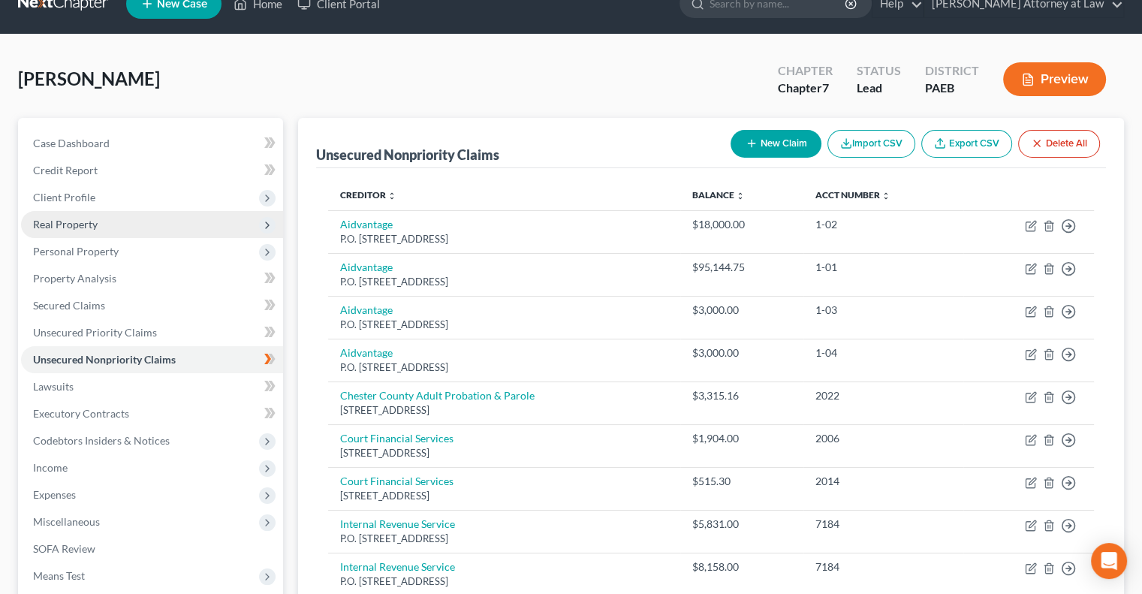
click at [105, 219] on span "Real Property" at bounding box center [152, 224] width 262 height 27
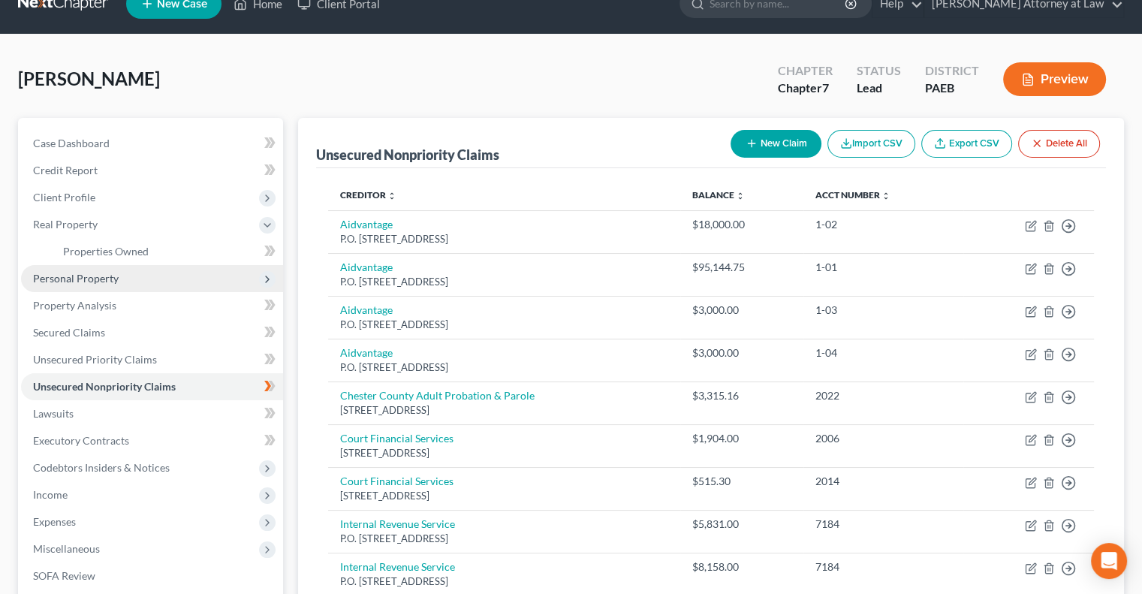
click at [108, 280] on span "Personal Property" at bounding box center [76, 278] width 86 height 13
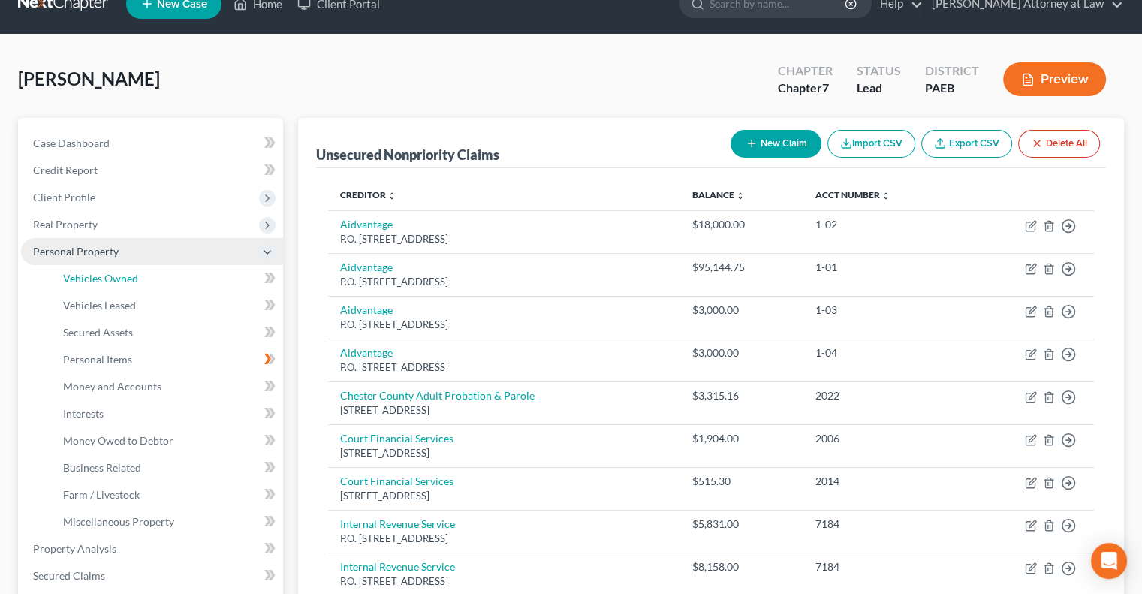
click at [108, 280] on span "Vehicles Owned" at bounding box center [100, 278] width 75 height 13
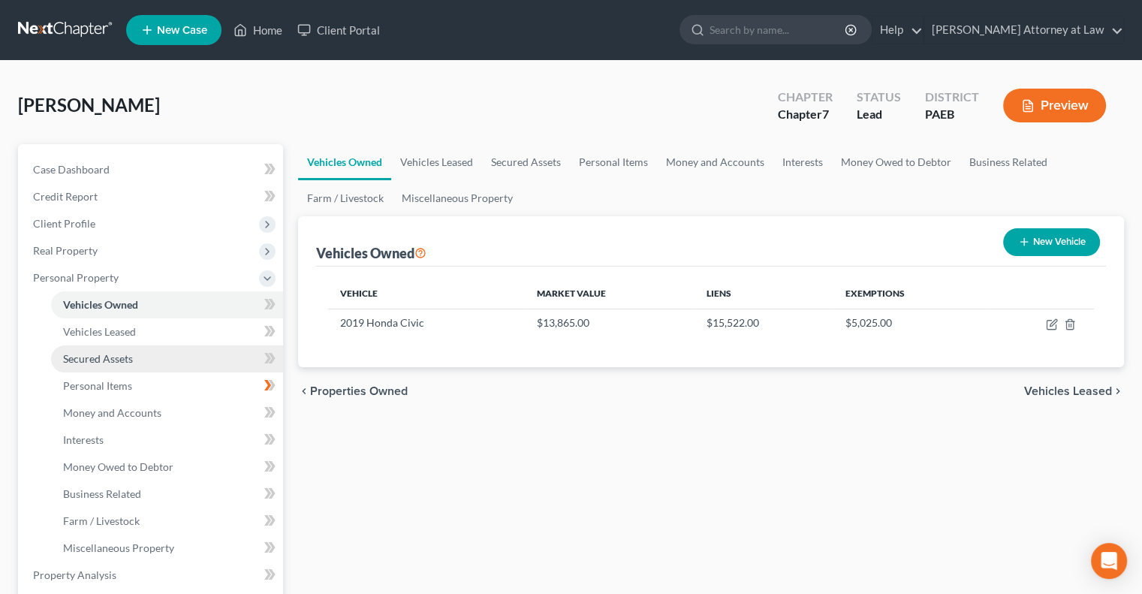
click at [155, 364] on link "Secured Assets" at bounding box center [167, 358] width 232 height 27
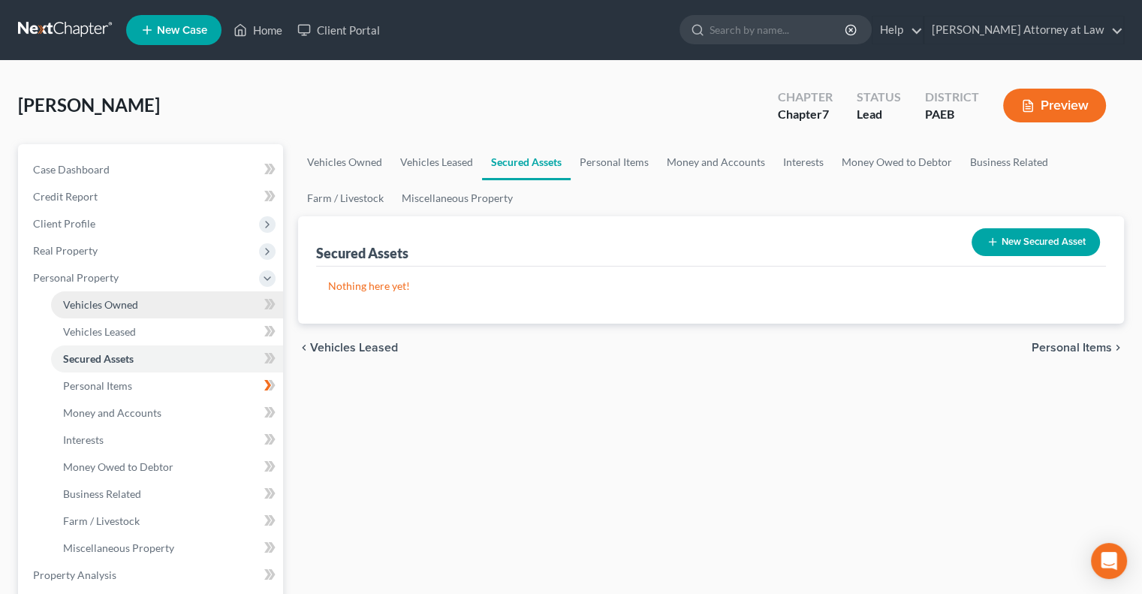
click at [133, 312] on link "Vehicles Owned" at bounding box center [167, 304] width 232 height 27
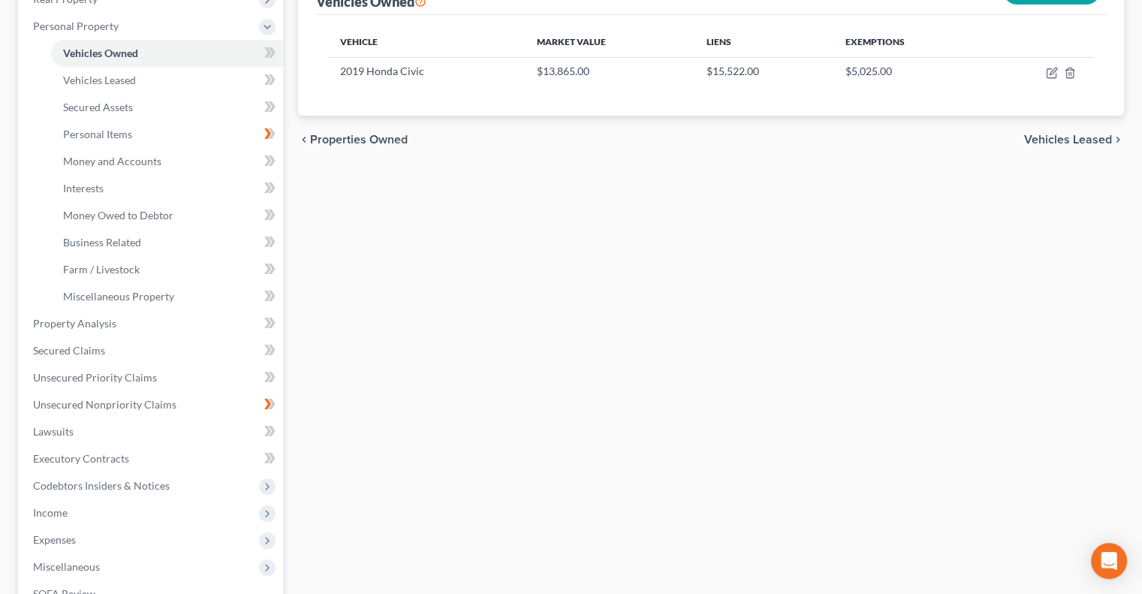
scroll to position [259, 0]
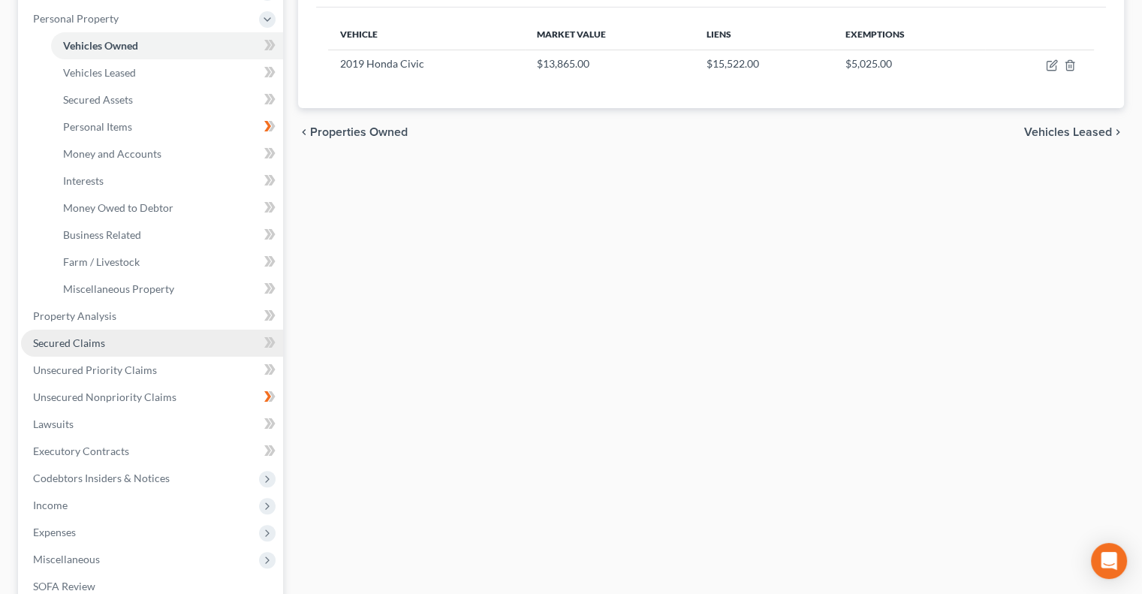
click at [143, 338] on link "Secured Claims" at bounding box center [152, 343] width 262 height 27
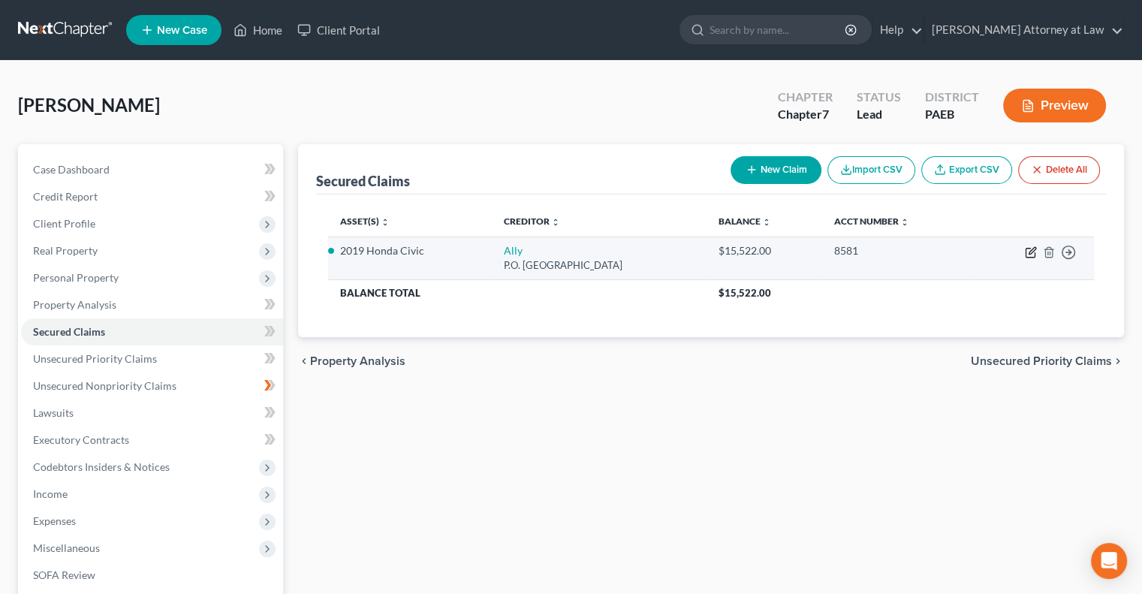
click at [1028, 248] on icon "button" at bounding box center [1031, 252] width 12 height 12
select select "39"
select select "2"
select select "3"
select select "0"
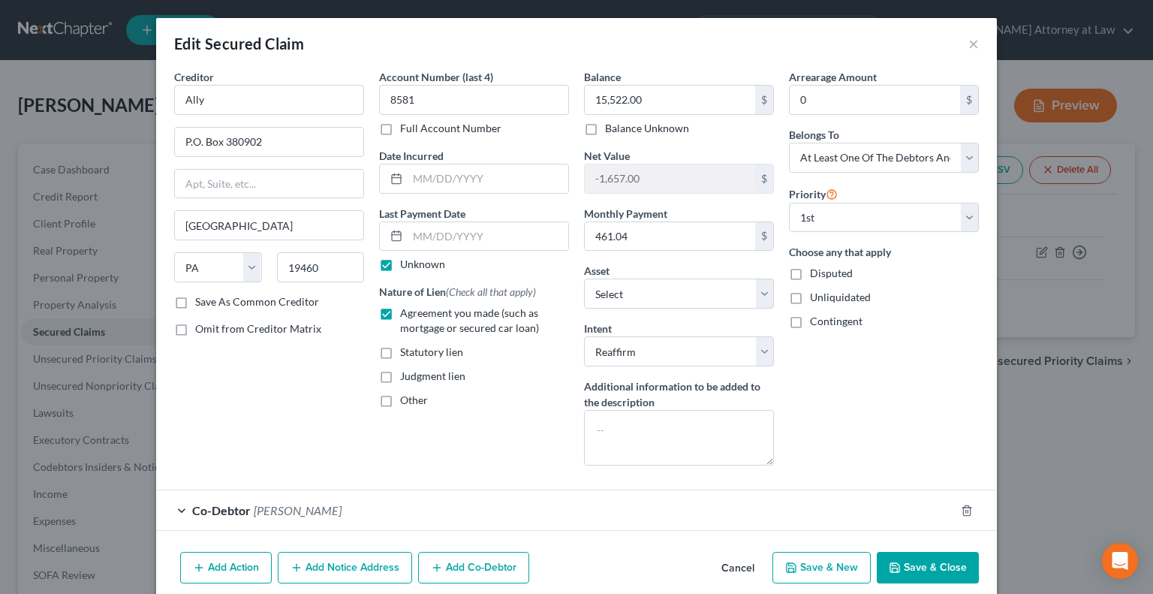
click at [926, 570] on button "Save & Close" at bounding box center [928, 568] width 102 height 32
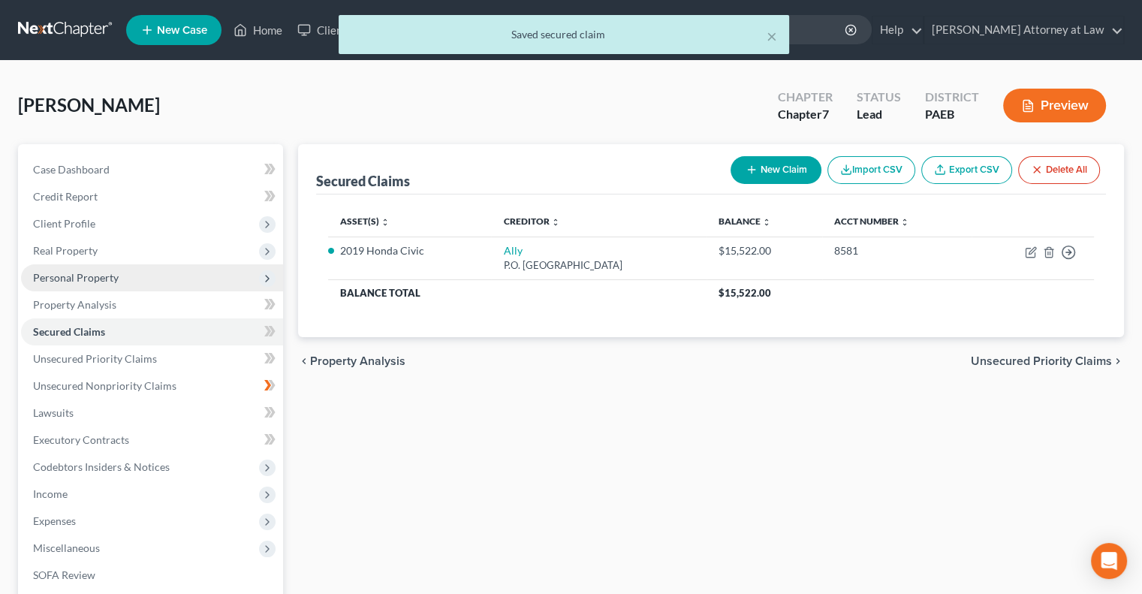
click at [168, 279] on span "Personal Property" at bounding box center [152, 277] width 262 height 27
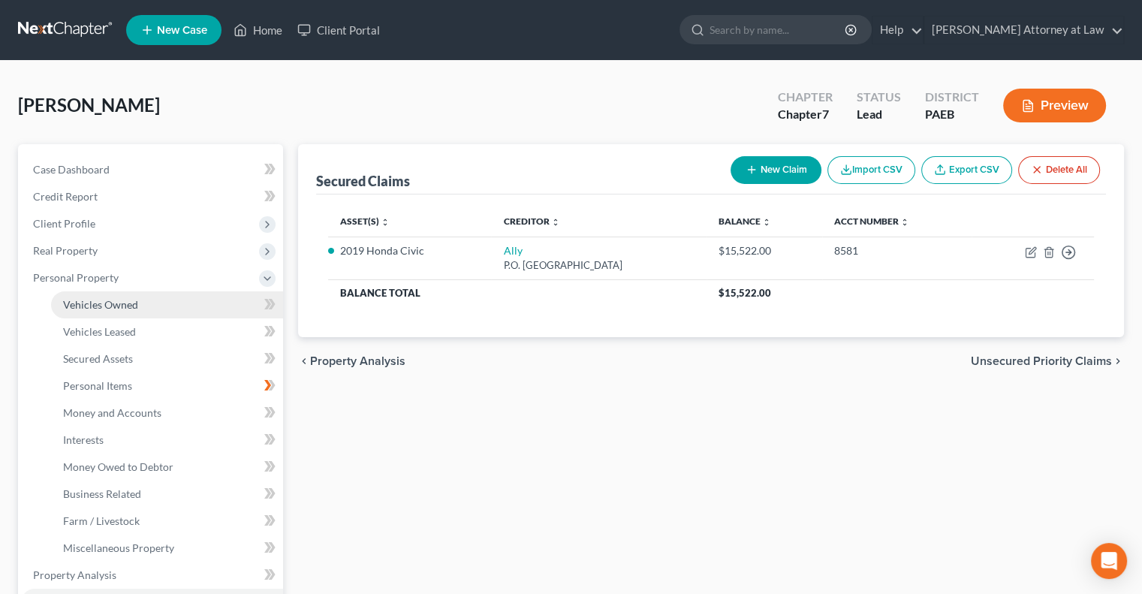
click at [177, 309] on link "Vehicles Owned" at bounding box center [167, 304] width 232 height 27
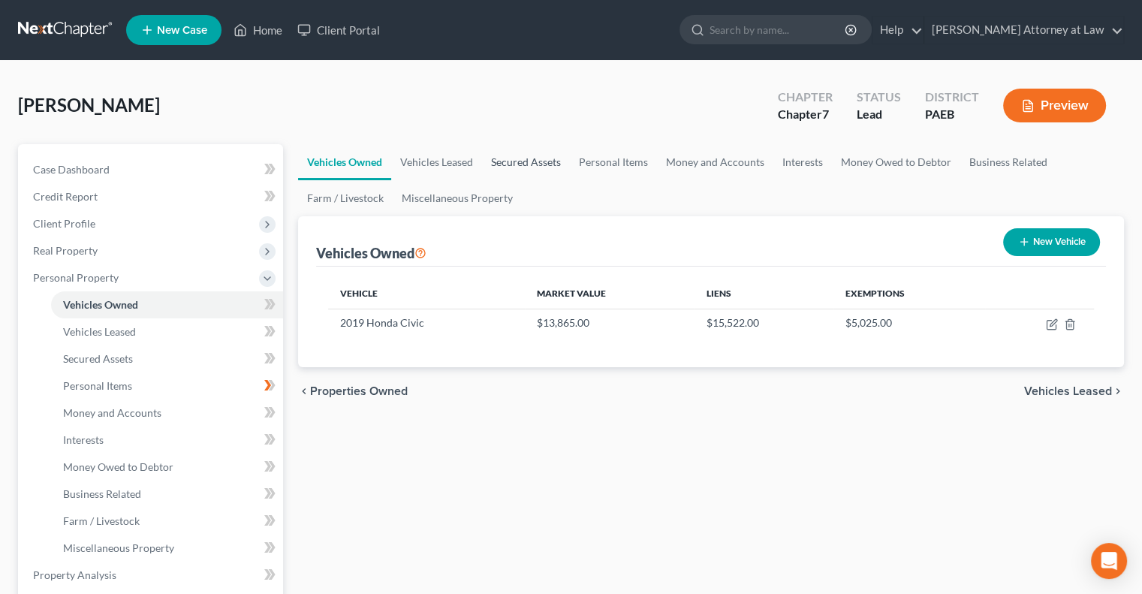
click at [522, 156] on link "Secured Assets" at bounding box center [526, 162] width 88 height 36
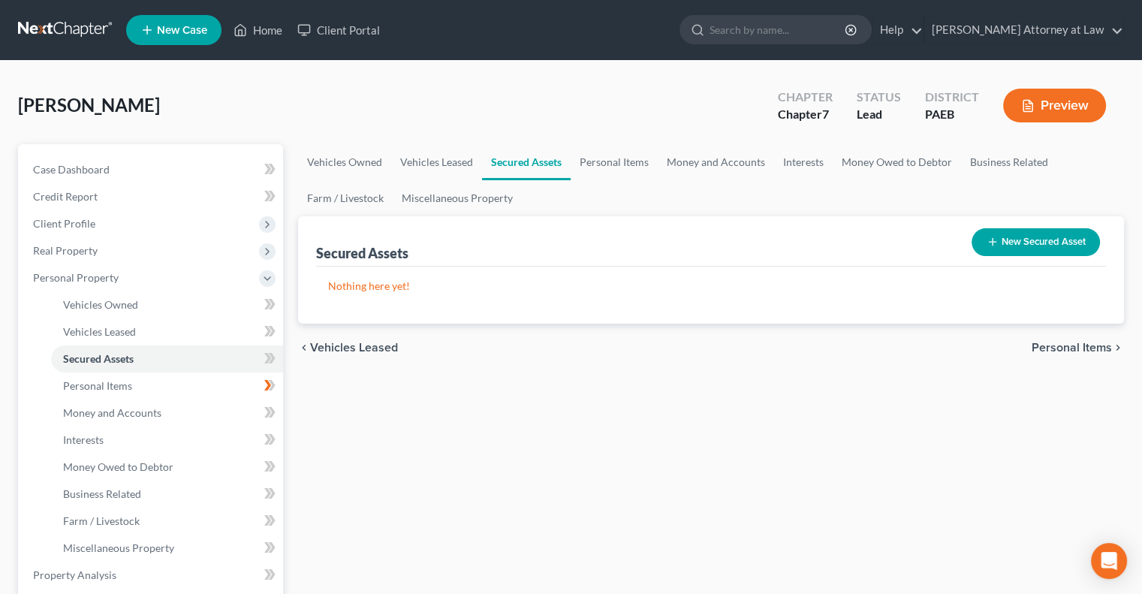
click at [1058, 247] on button "New Secured Asset" at bounding box center [1035, 242] width 128 height 28
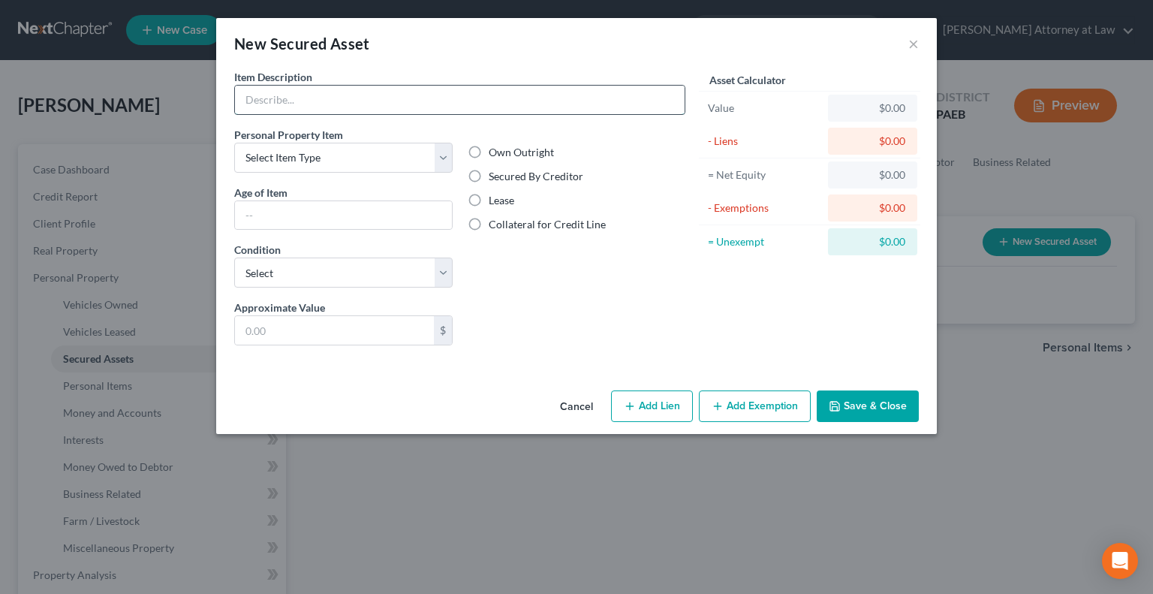
click at [581, 104] on input "text" at bounding box center [460, 100] width 450 height 29
type input "Honda Civic"
click at [444, 149] on select "Select Item Type Clothing Collectibles Of Value Electronics Firearms Household …" at bounding box center [343, 158] width 218 height 30
click at [423, 125] on div "Item Description * Honda Civic Personal Property Item Select Item Type Clothing…" at bounding box center [459, 213] width 451 height 288
click at [435, 155] on select "Select Item Type Clothing Collectibles Of Value Electronics Firearms Household …" at bounding box center [343, 158] width 218 height 30
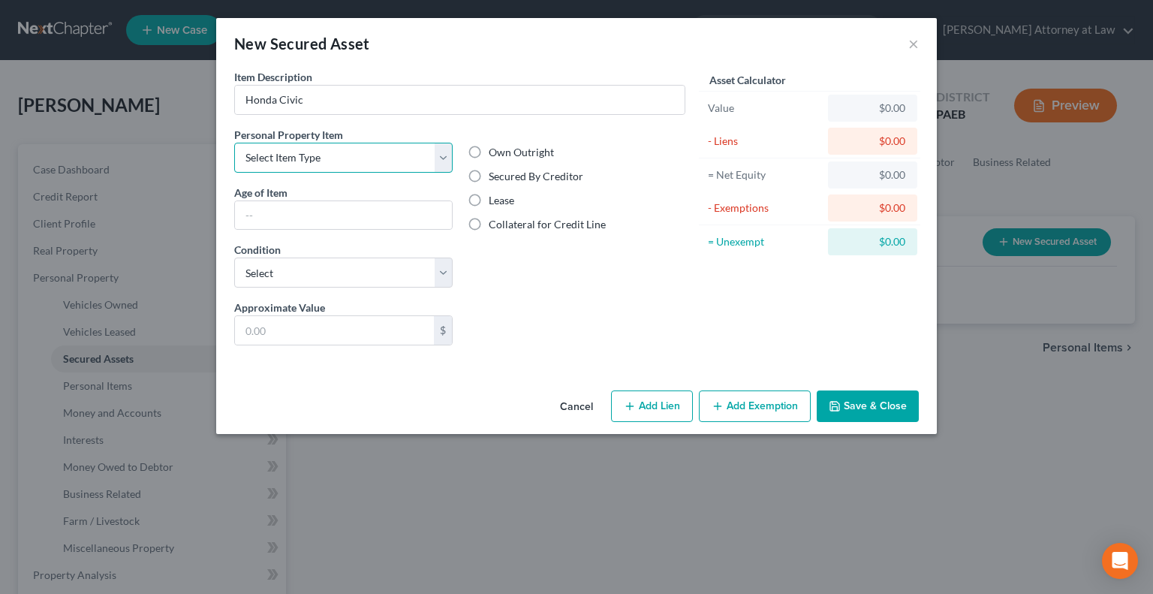
select select "other"
click at [234, 143] on select "Select Item Type Clothing Collectibles Of Value Electronics Firearms Household …" at bounding box center [343, 158] width 218 height 30
click at [325, 203] on input "text" at bounding box center [343, 215] width 217 height 29
type input "6"
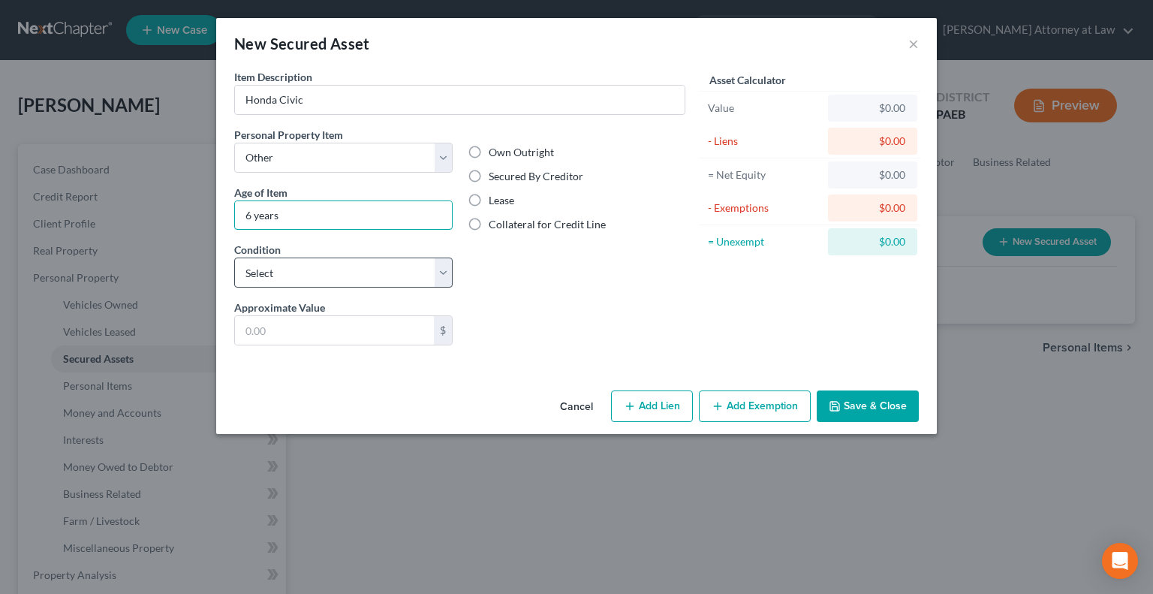
type input "6 years"
click at [441, 273] on select "Select Excellent Very Good Good Fair Poor" at bounding box center [343, 272] width 218 height 30
select select "3"
click at [234, 257] on select "Select Excellent Very Good Good Fair Poor" at bounding box center [343, 272] width 218 height 30
click at [350, 336] on input "text" at bounding box center [334, 330] width 199 height 29
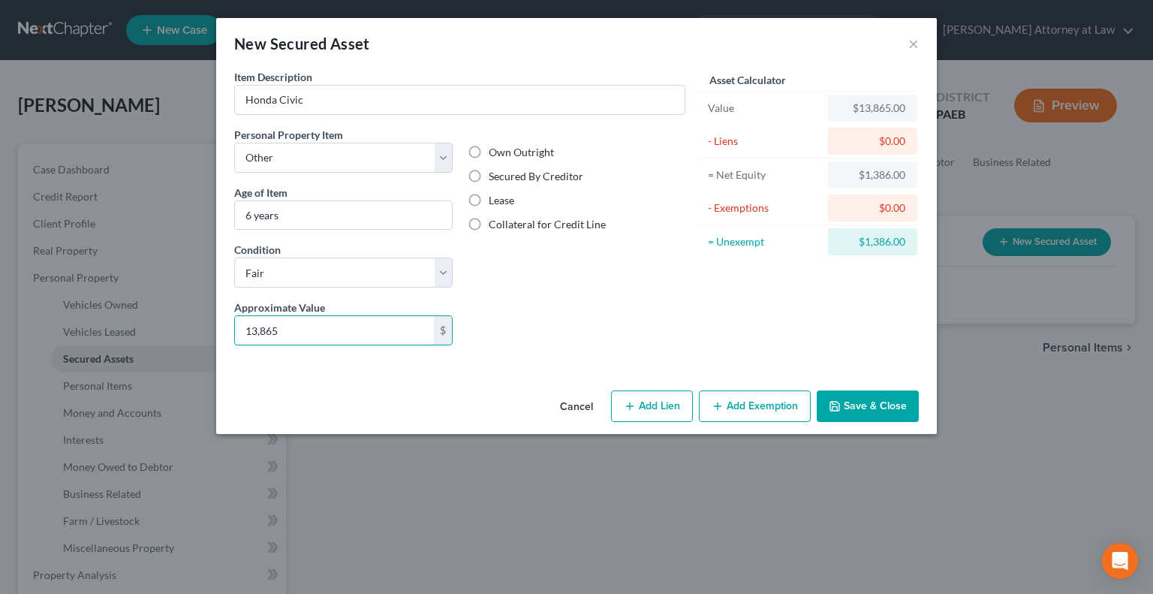
type input "13,865"
click at [489, 175] on label "Secured By Creditor" at bounding box center [536, 176] width 95 height 15
click at [495, 175] on input "Secured By Creditor" at bounding box center [500, 174] width 10 height 10
radio input "true"
click at [916, 46] on button "×" at bounding box center [913, 44] width 11 height 18
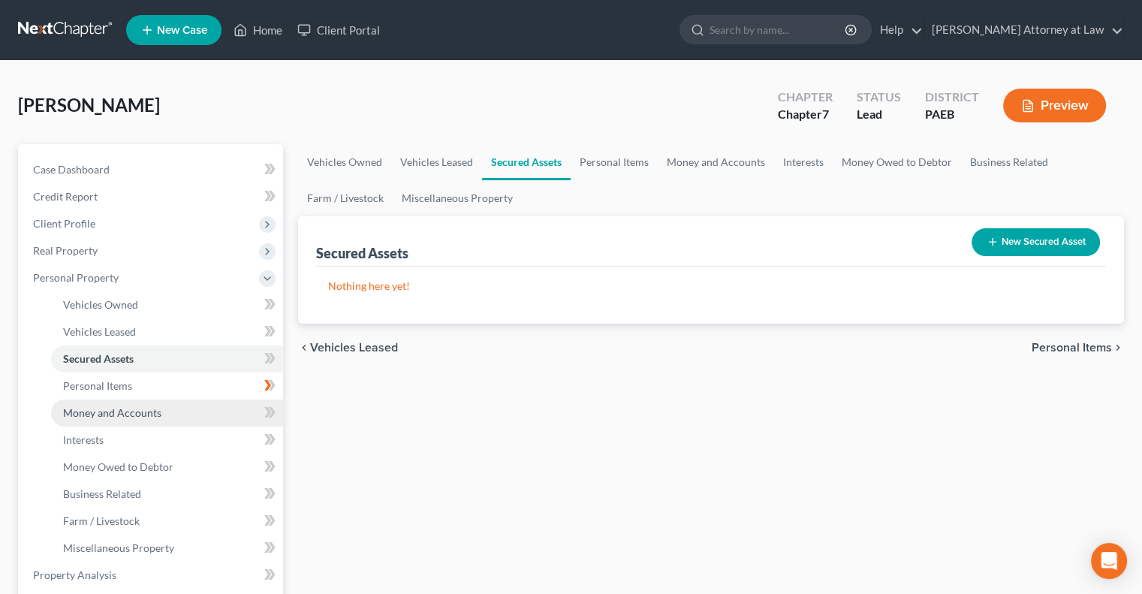
click at [200, 414] on link "Money and Accounts" at bounding box center [167, 412] width 232 height 27
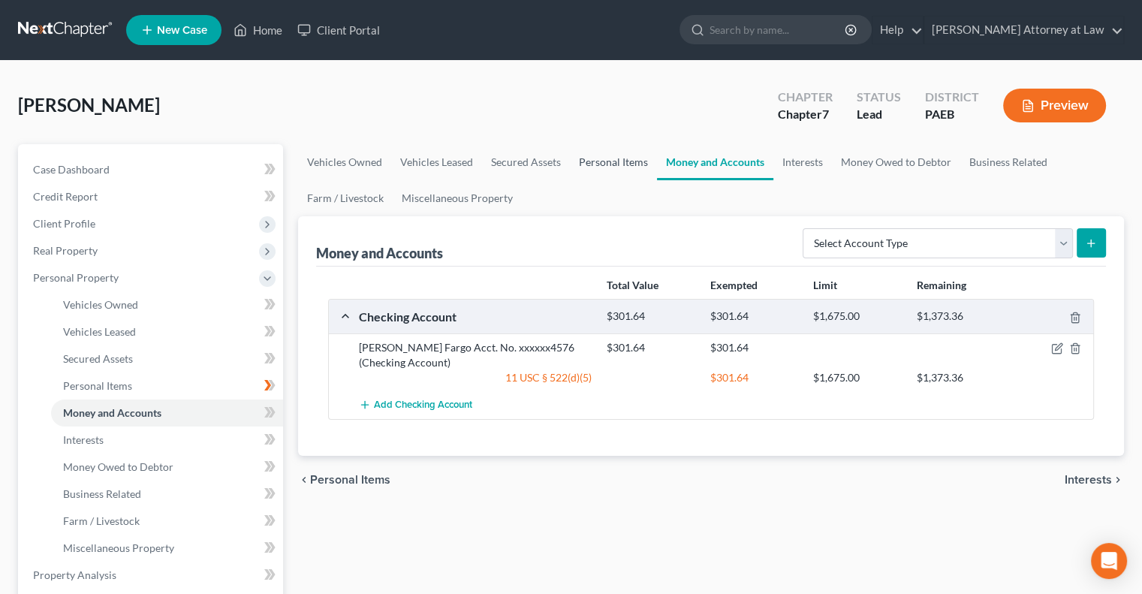
click at [607, 163] on link "Personal Items" at bounding box center [613, 162] width 87 height 36
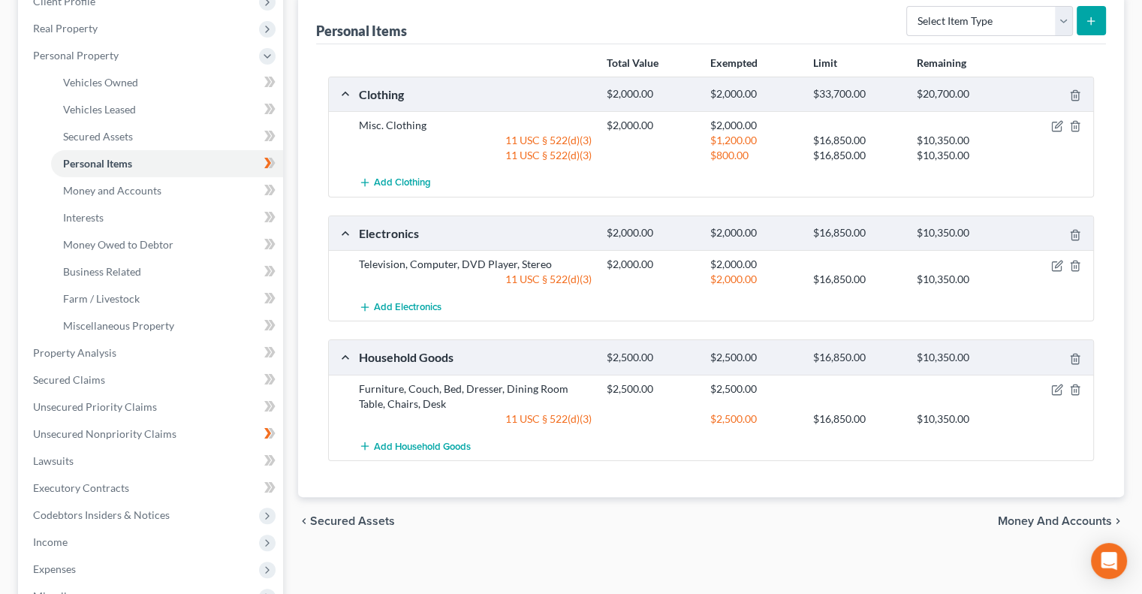
scroll to position [223, 0]
click at [176, 83] on link "Vehicles Owned" at bounding box center [167, 81] width 232 height 27
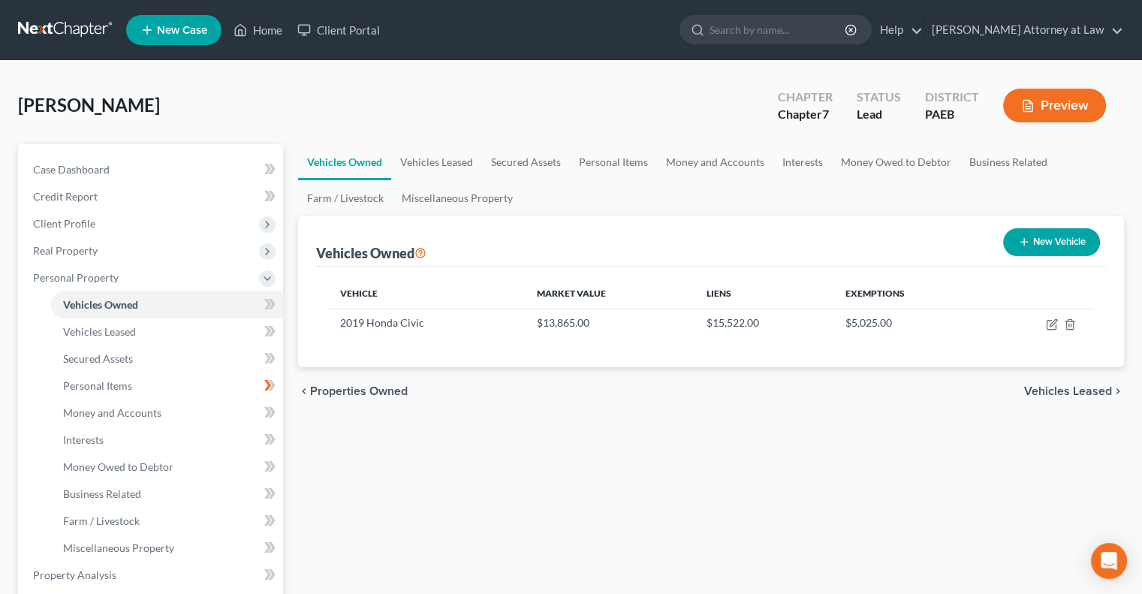
click at [1060, 111] on button "Preview" at bounding box center [1054, 106] width 103 height 34
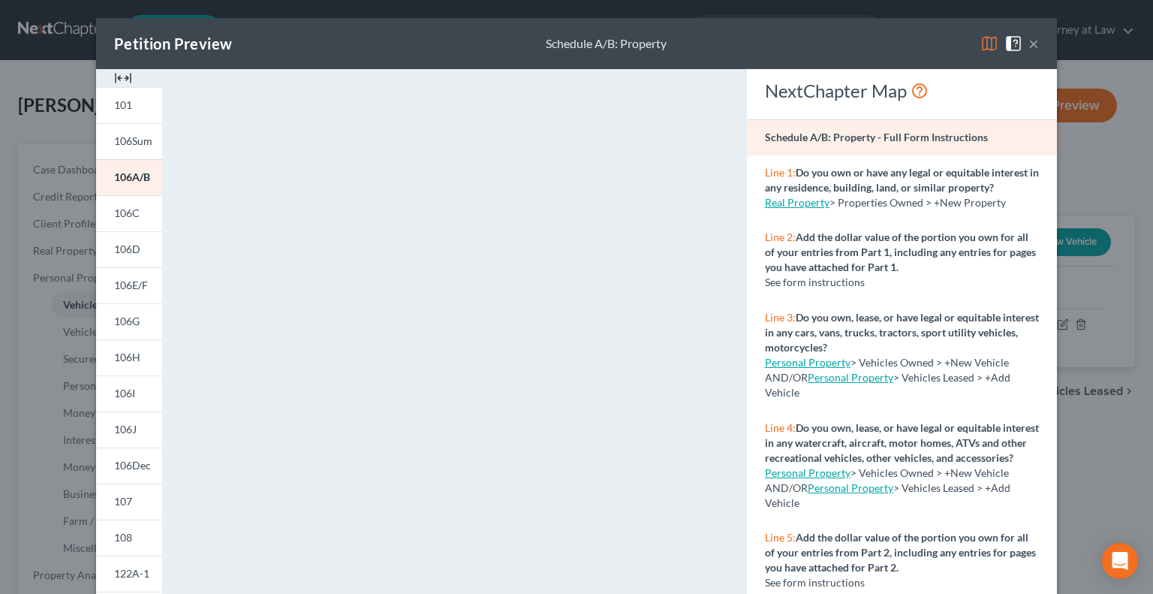
click at [1028, 47] on button "×" at bounding box center [1033, 44] width 11 height 18
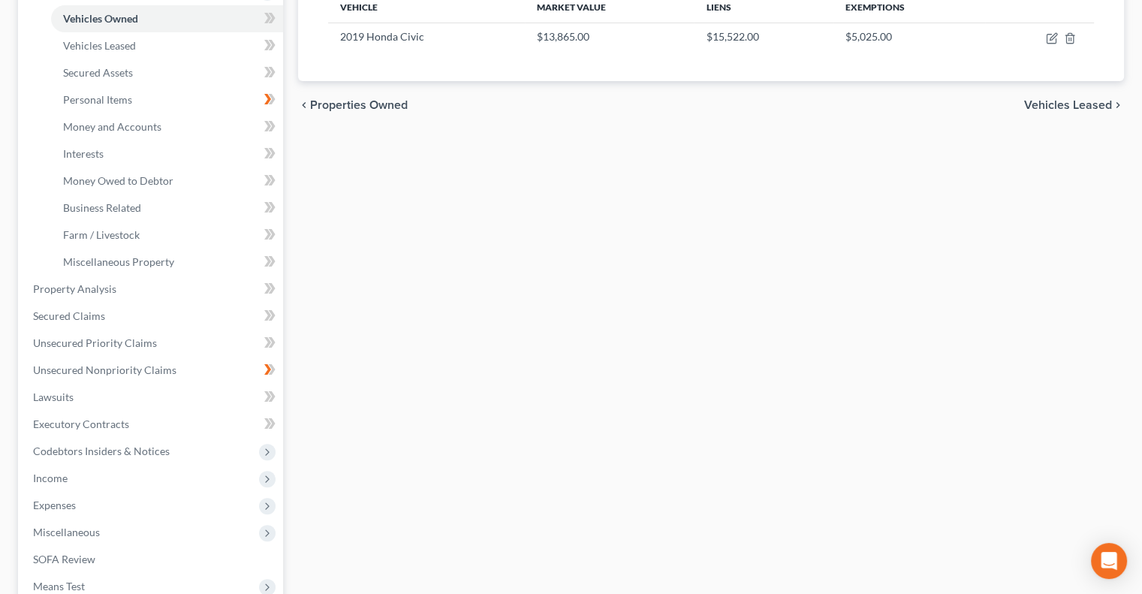
scroll to position [285, 0]
click at [141, 80] on link "Secured Assets" at bounding box center [167, 73] width 232 height 27
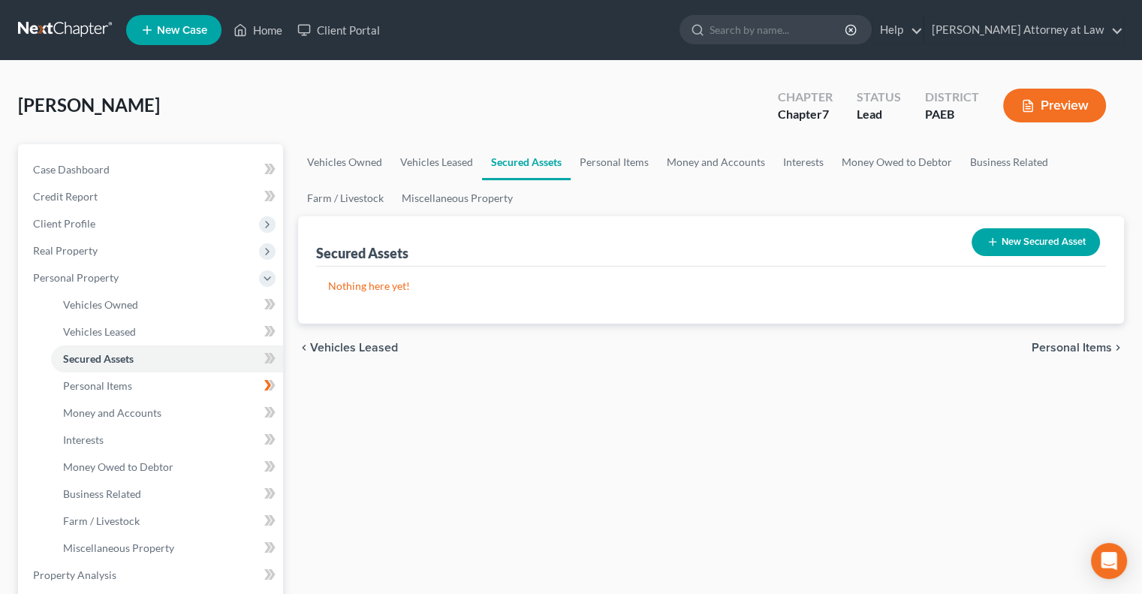
click at [1001, 239] on button "New Secured Asset" at bounding box center [1035, 242] width 128 height 28
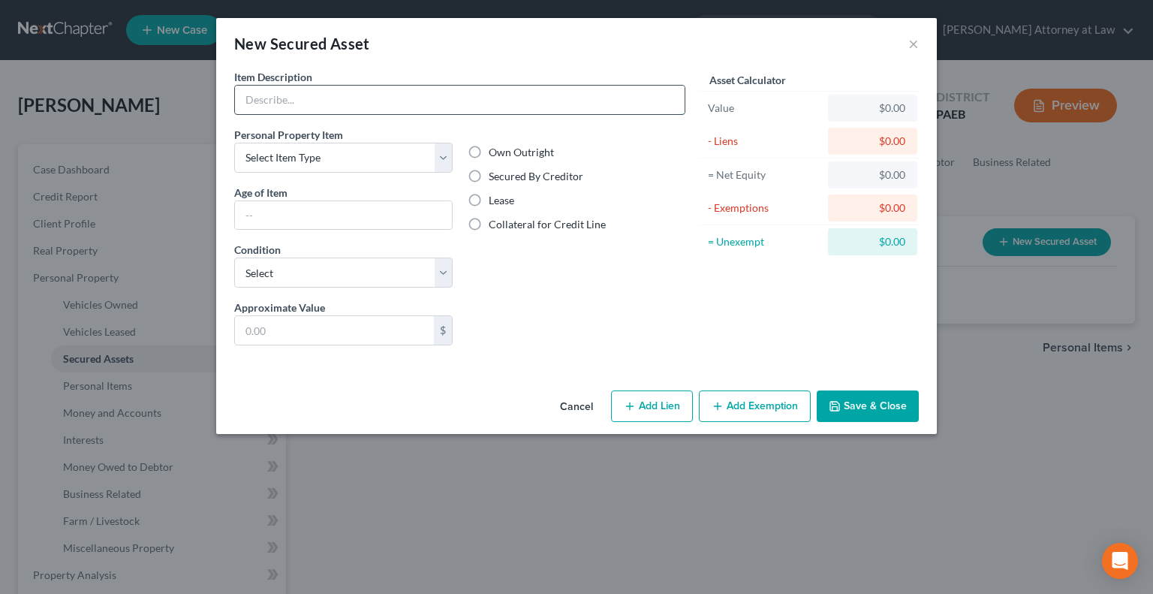
click at [345, 101] on input "text" at bounding box center [460, 100] width 450 height 29
type input "Honda Civic"
click at [443, 152] on select "Select Item Type Clothing Collectibles Of Value Electronics Firearms Household …" at bounding box center [343, 158] width 218 height 30
click at [913, 44] on button "×" at bounding box center [913, 44] width 11 height 18
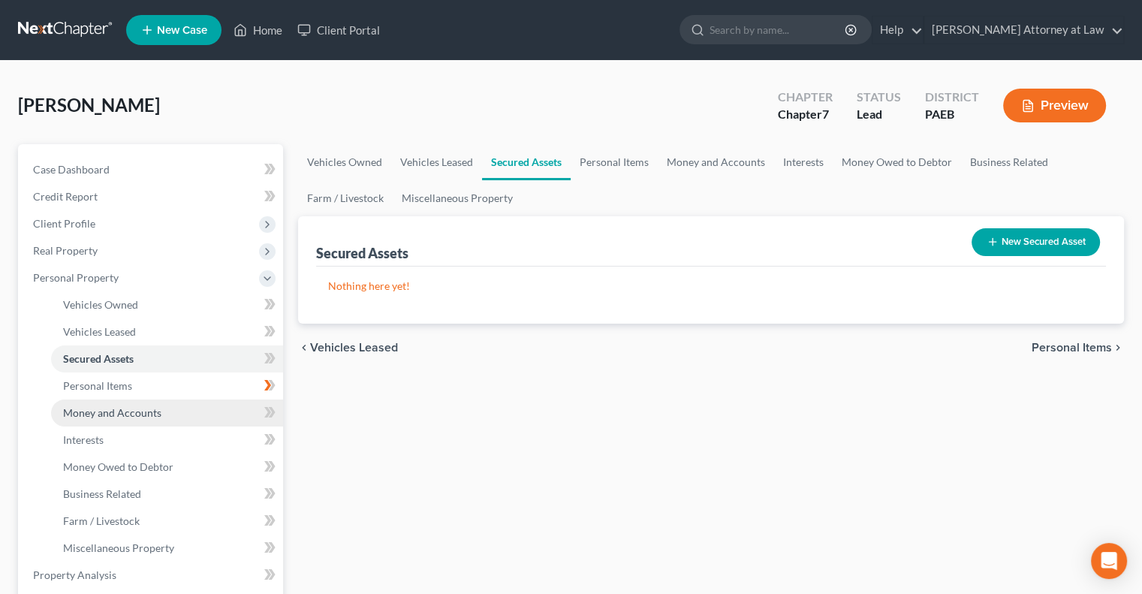
click at [191, 412] on link "Money and Accounts" at bounding box center [167, 412] width 232 height 27
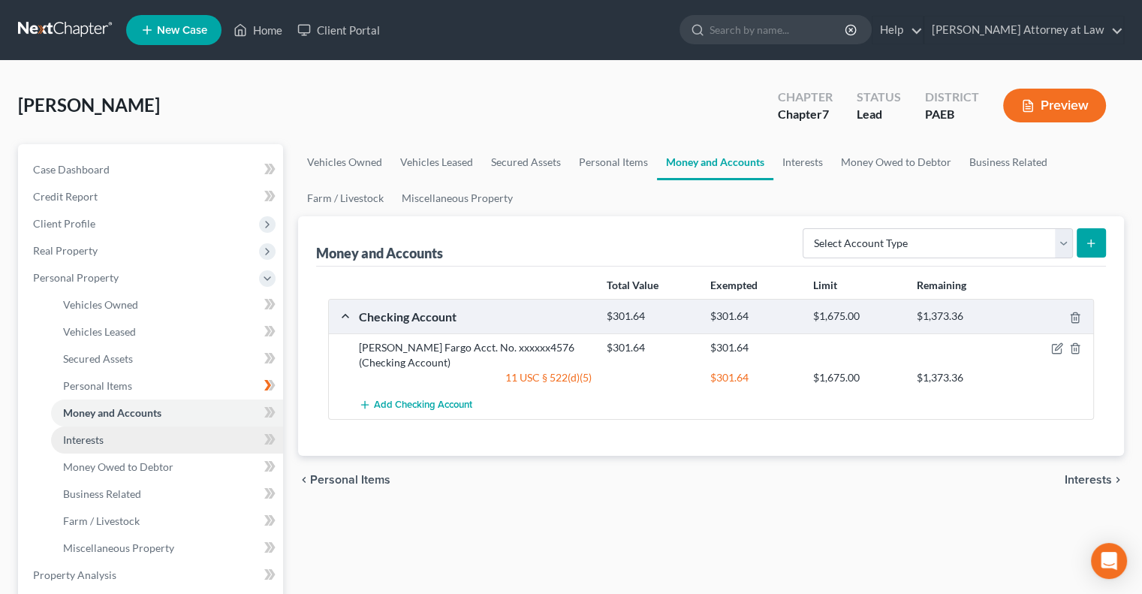
click at [177, 441] on link "Interests" at bounding box center [167, 439] width 232 height 27
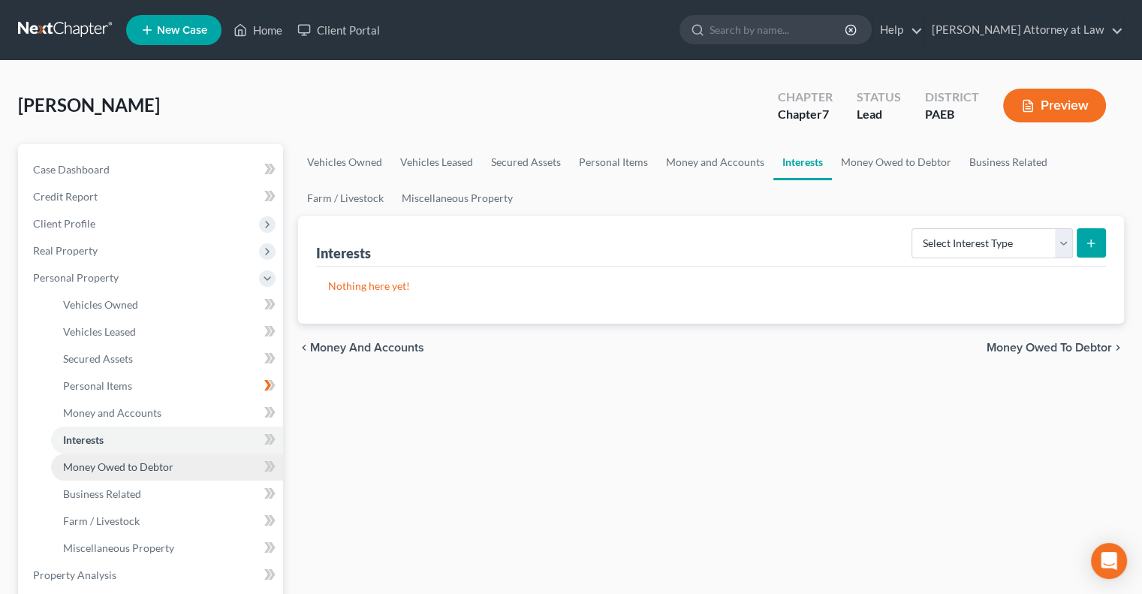
click at [161, 471] on span "Money Owed to Debtor" at bounding box center [118, 466] width 110 height 13
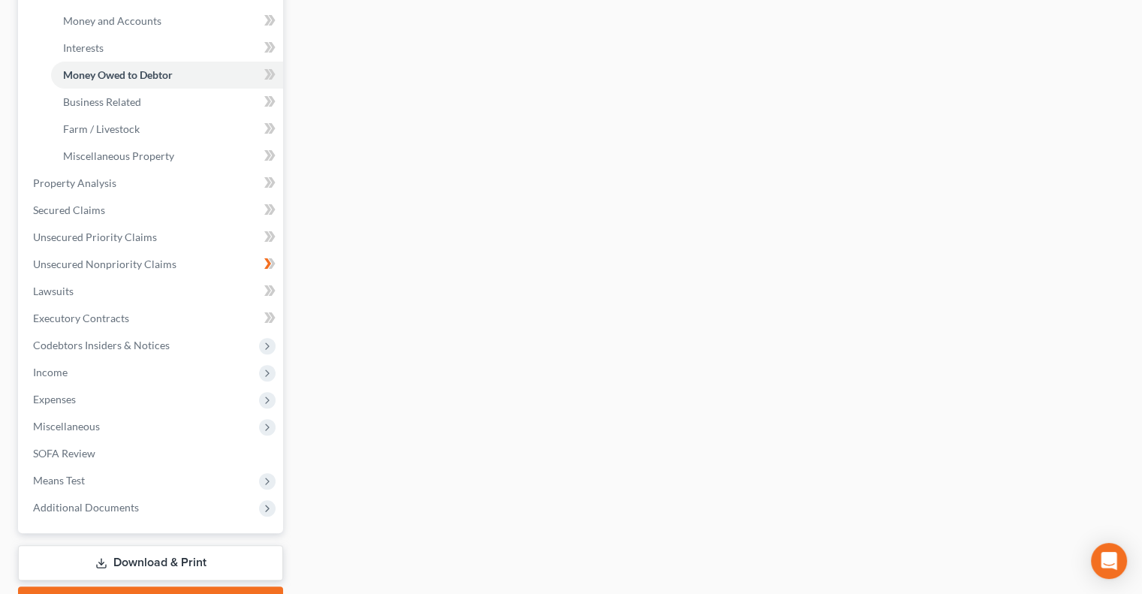
scroll to position [408, 0]
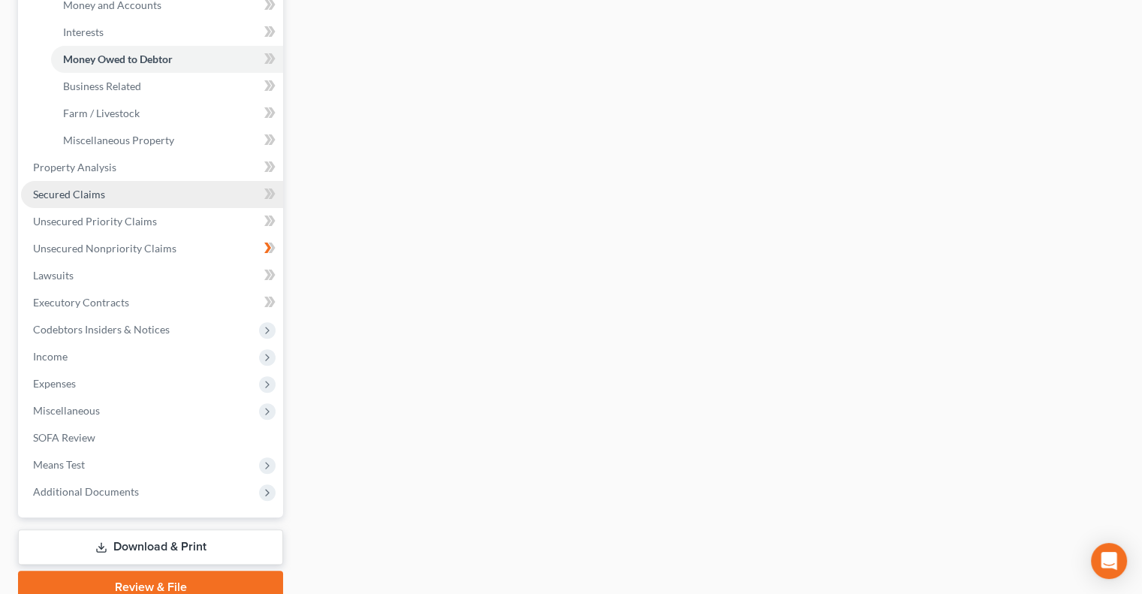
click at [143, 197] on link "Secured Claims" at bounding box center [152, 194] width 262 height 27
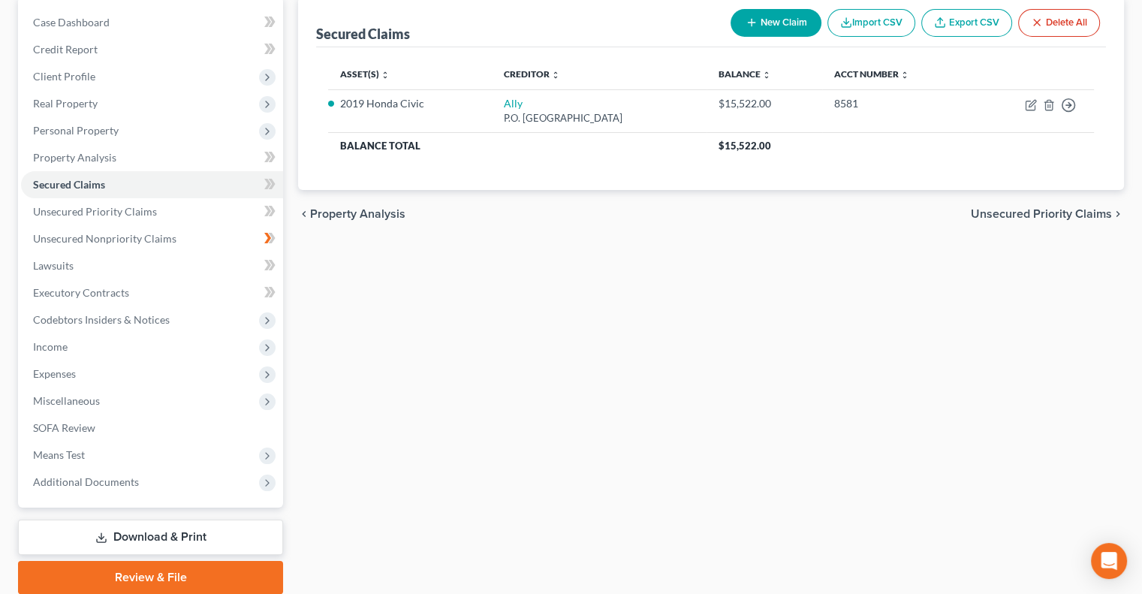
scroll to position [148, 0]
click at [269, 348] on icon at bounding box center [267, 347] width 12 height 12
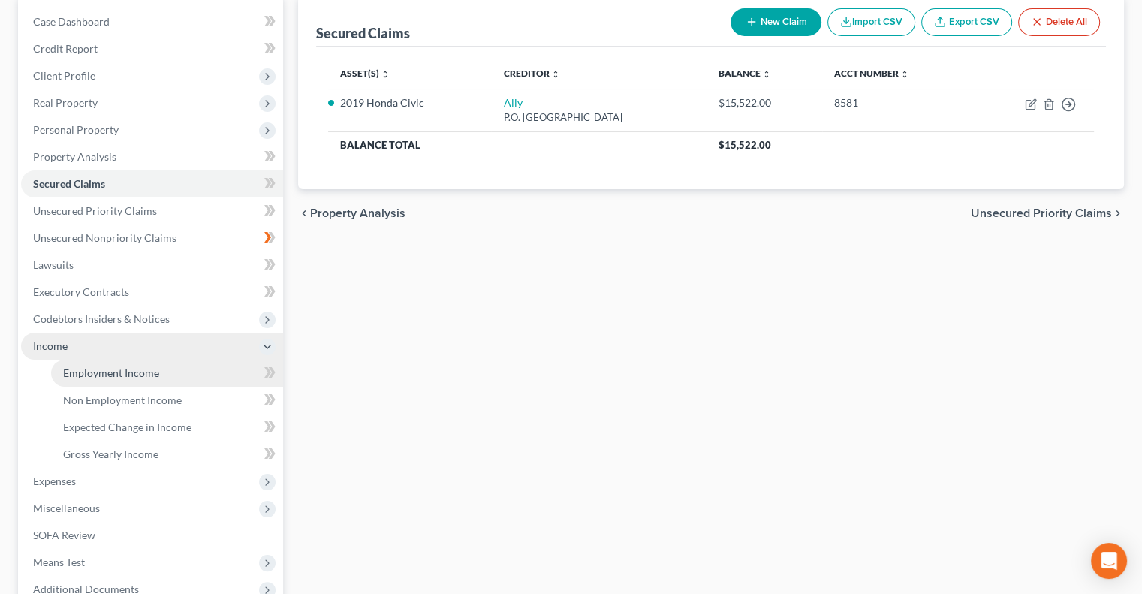
click at [194, 369] on link "Employment Income" at bounding box center [167, 373] width 232 height 27
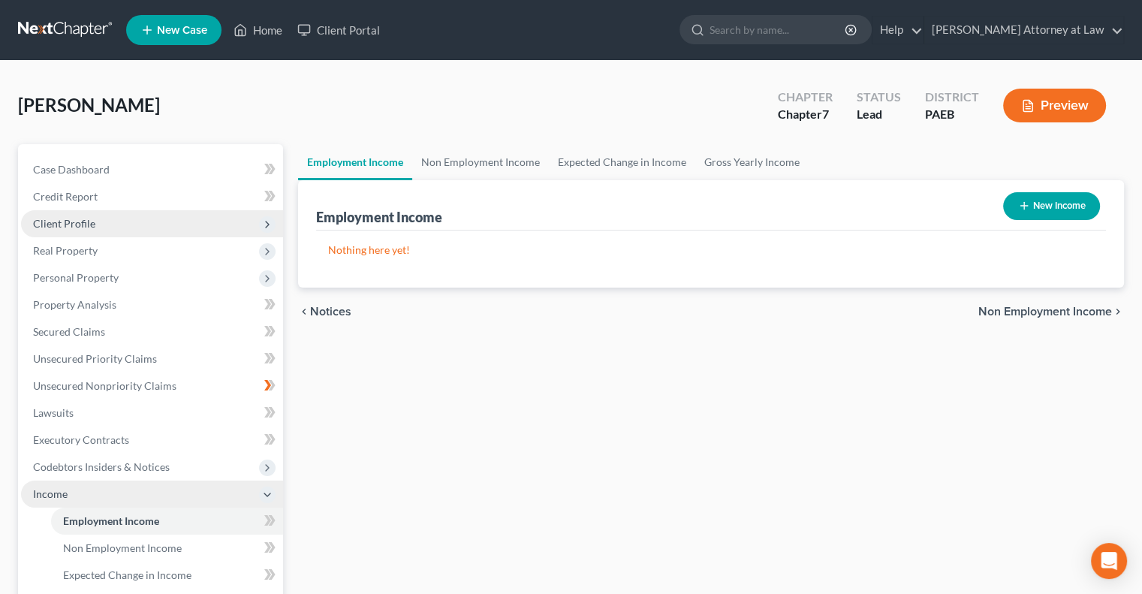
click at [124, 220] on span "Client Profile" at bounding box center [152, 223] width 262 height 27
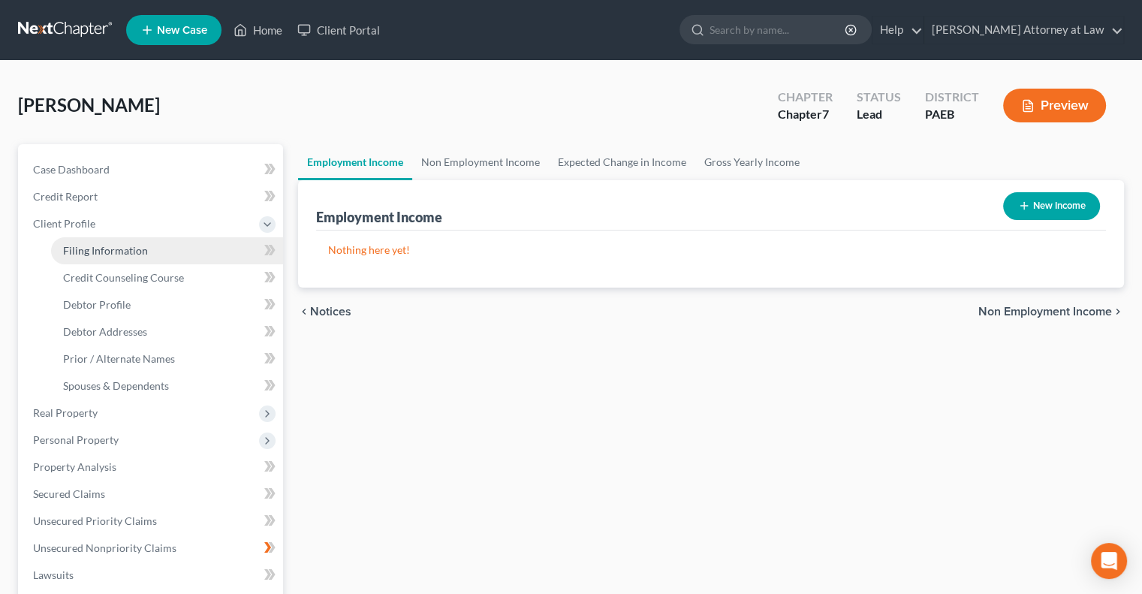
click at [156, 250] on link "Filing Information" at bounding box center [167, 250] width 232 height 27
select select "0"
select select "3"
select select "0"
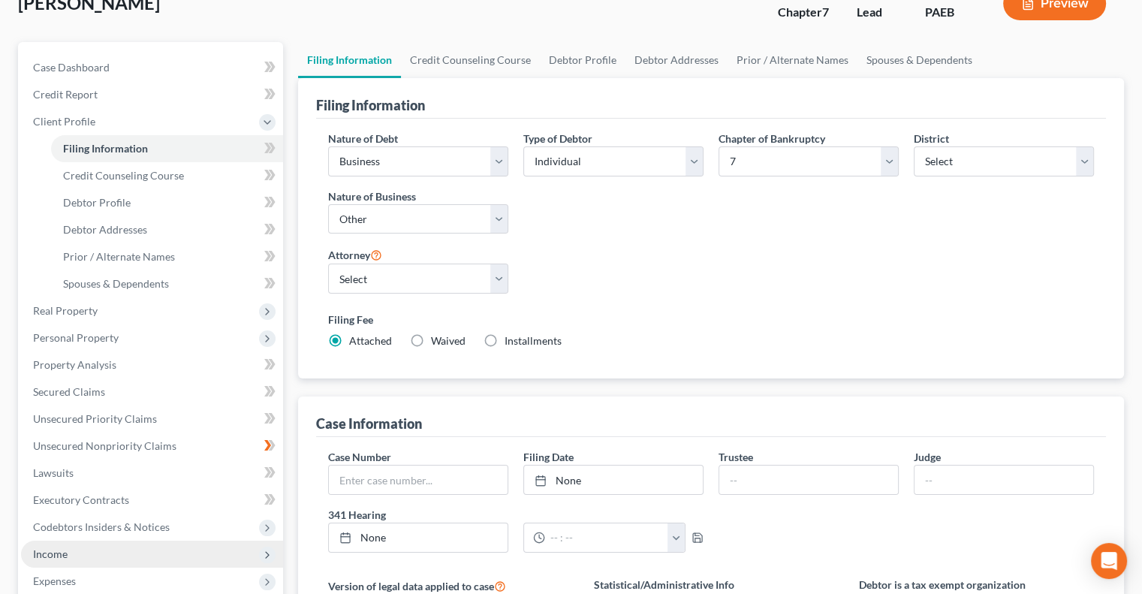
scroll to position [75, 0]
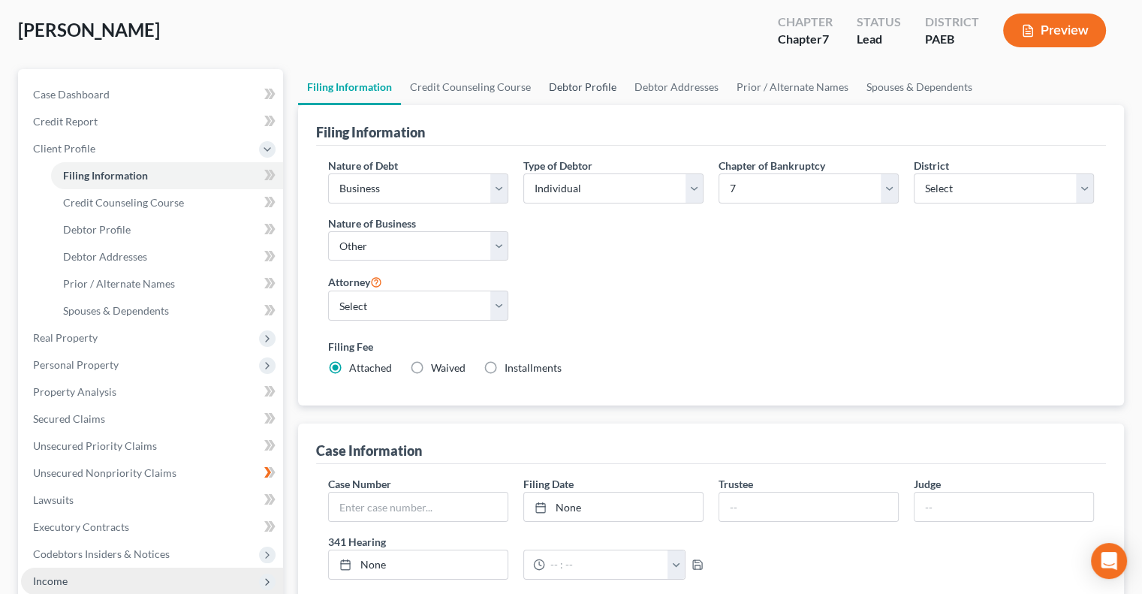
click at [589, 92] on link "Debtor Profile" at bounding box center [583, 87] width 86 height 36
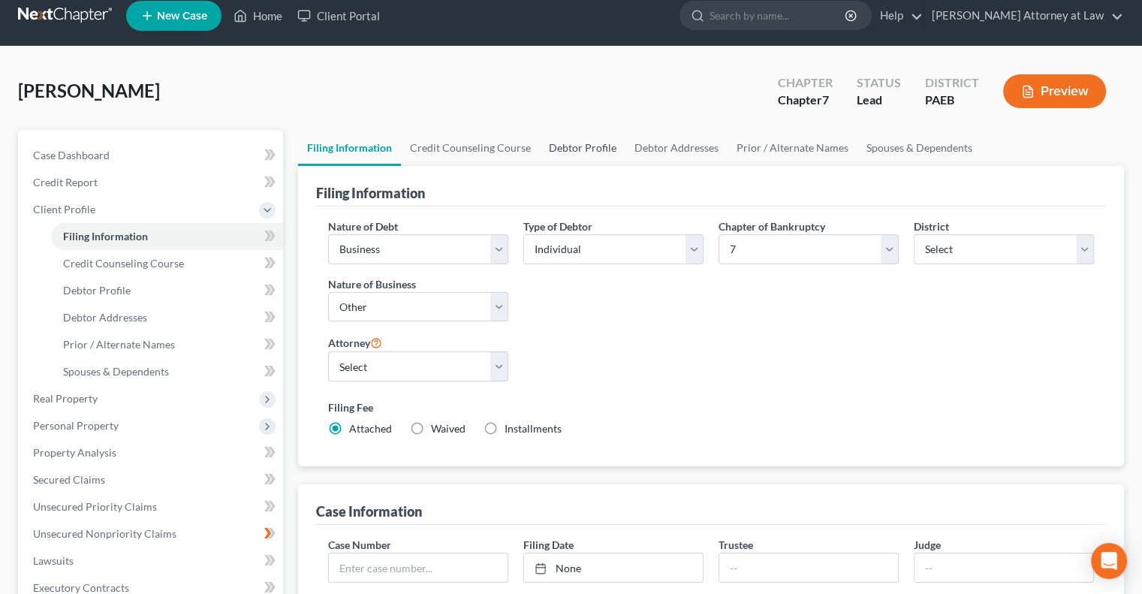
select select "0"
select select "1"
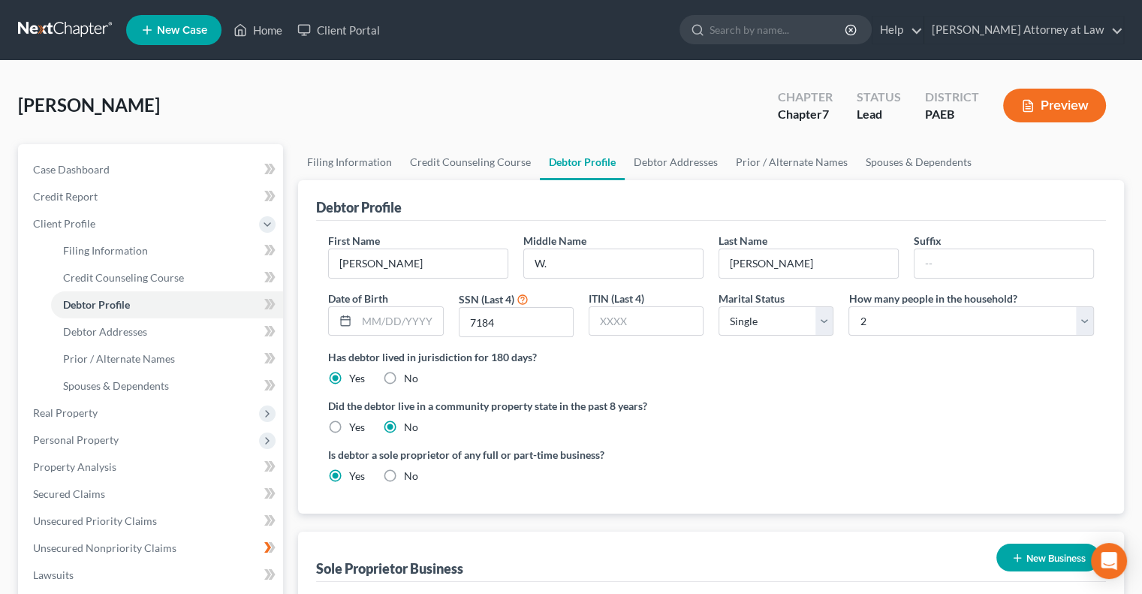
scroll to position [0, 0]
click at [616, 328] on input "text" at bounding box center [645, 321] width 113 height 29
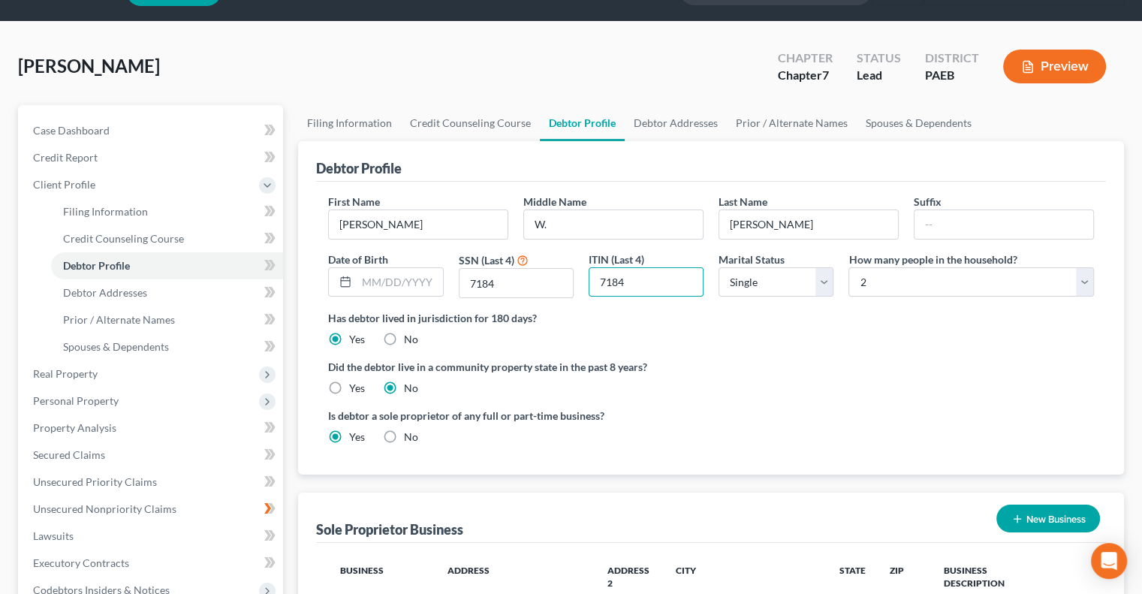
scroll to position [6, 0]
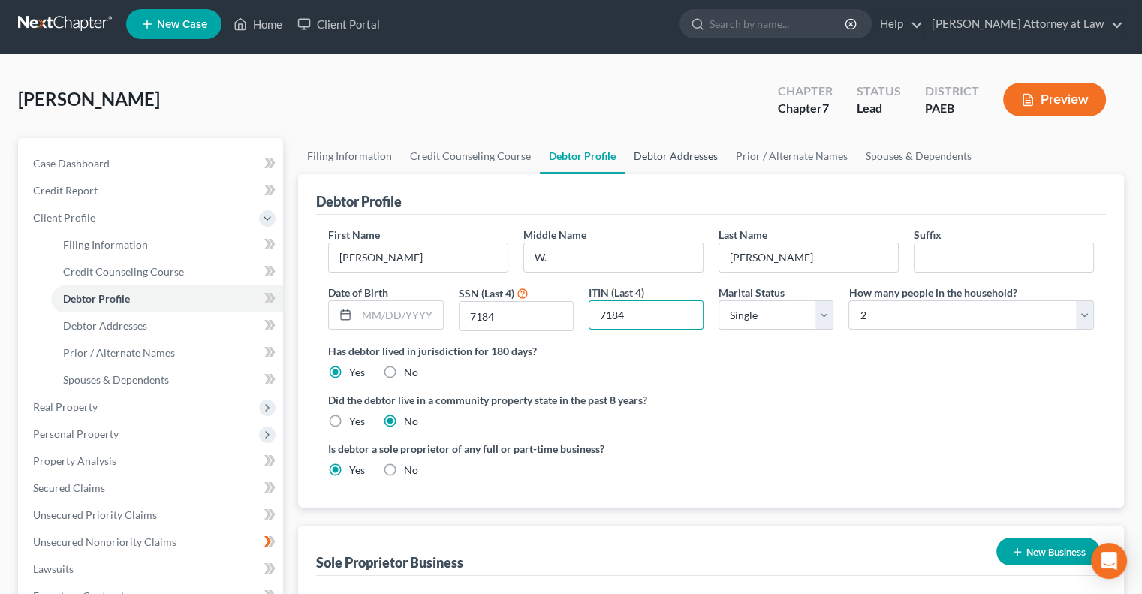
type input "7184"
click at [690, 161] on link "Debtor Addresses" at bounding box center [676, 156] width 102 height 36
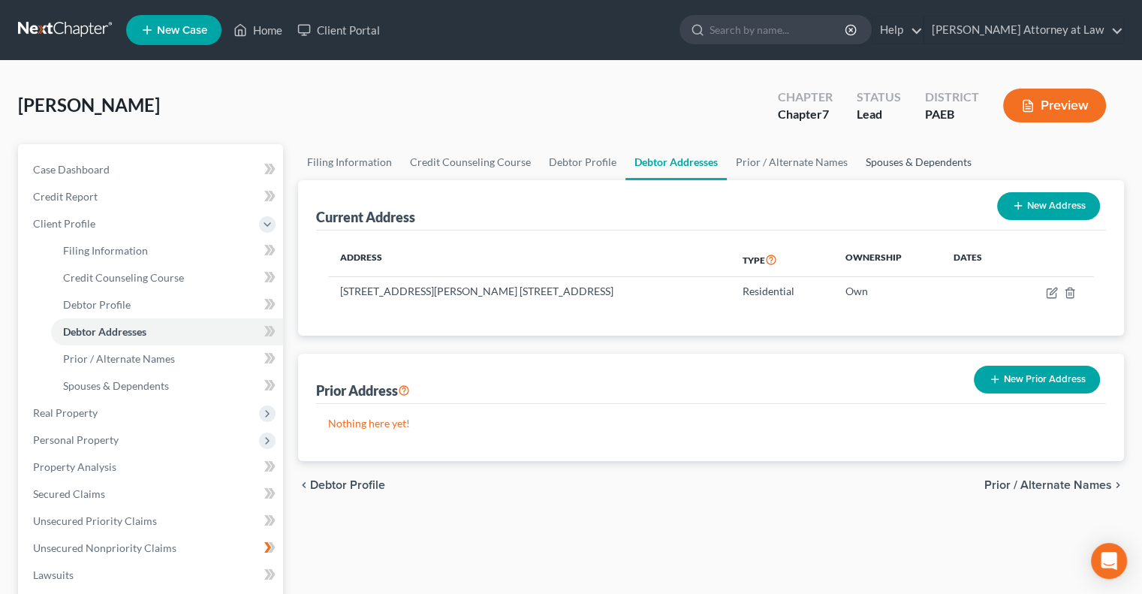
click at [889, 158] on link "Spouses & Dependents" at bounding box center [919, 162] width 124 height 36
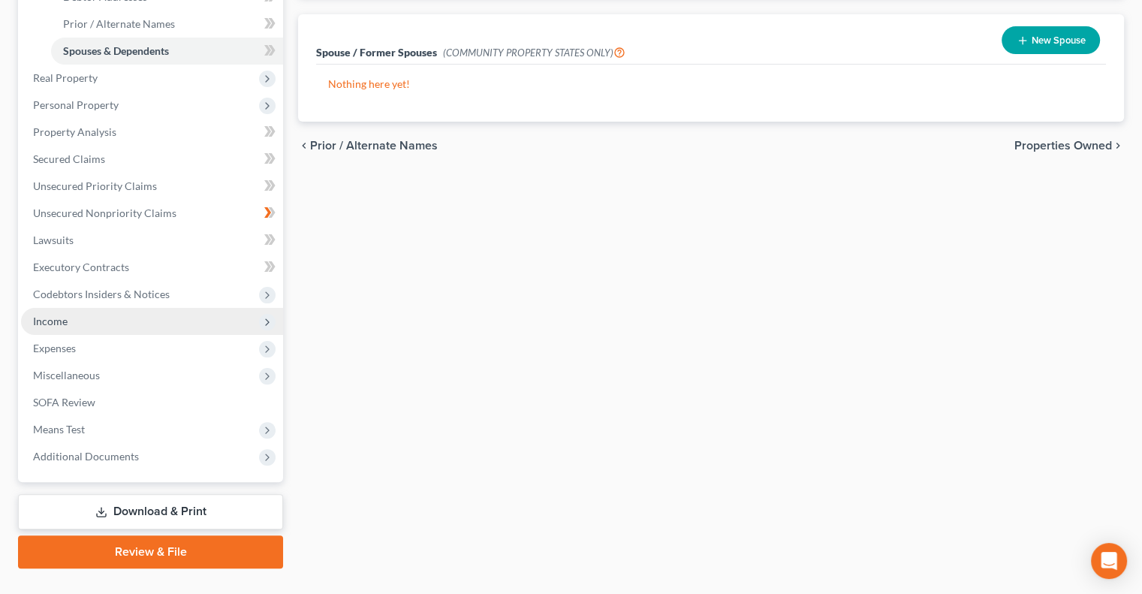
scroll to position [332, 0]
